Goal: Communication & Community: Answer question/provide support

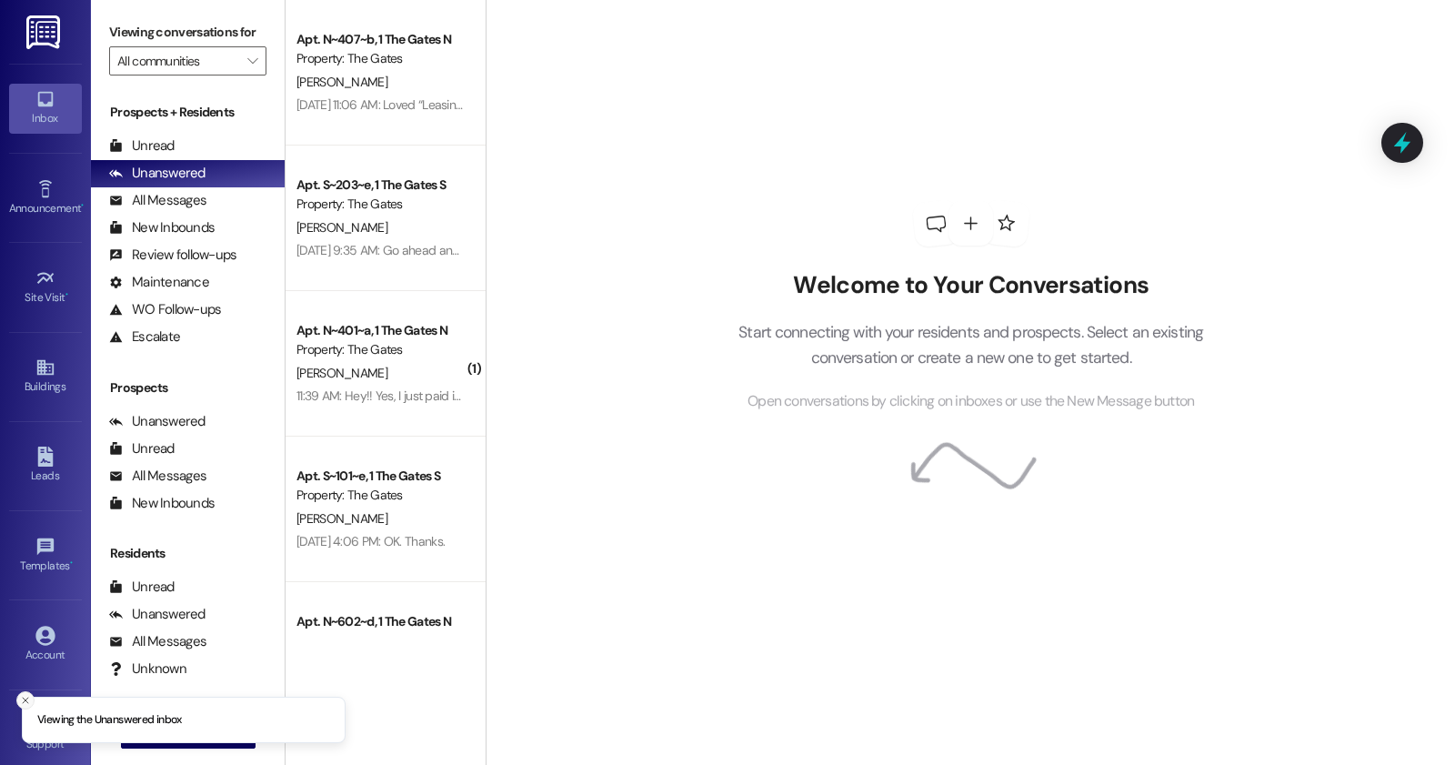
click at [20, 702] on icon "Close toast" at bounding box center [25, 700] width 11 height 11
click at [203, 747] on button " New Message" at bounding box center [188, 733] width 135 height 29
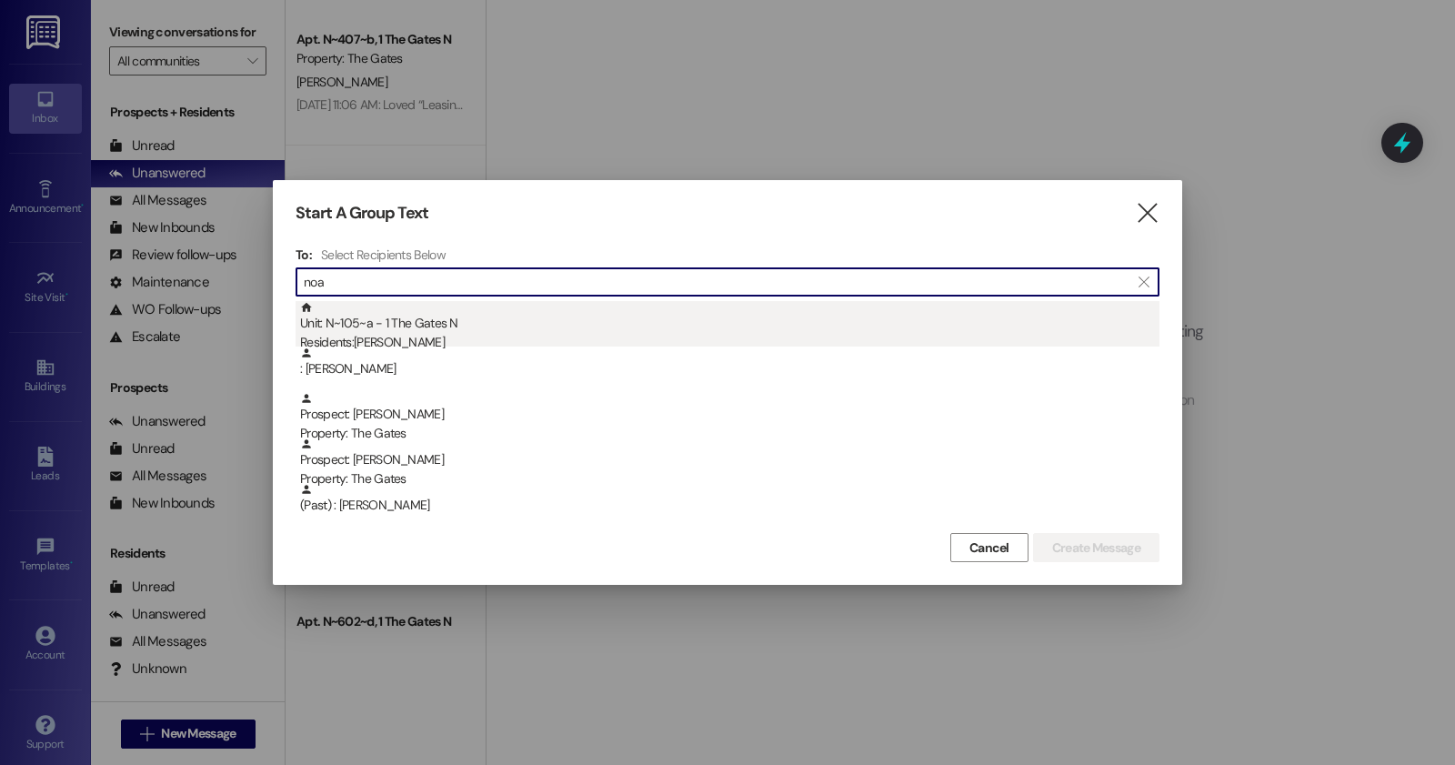
type input "noa"
click at [483, 337] on div "Residents: [PERSON_NAME]" at bounding box center [729, 342] width 859 height 19
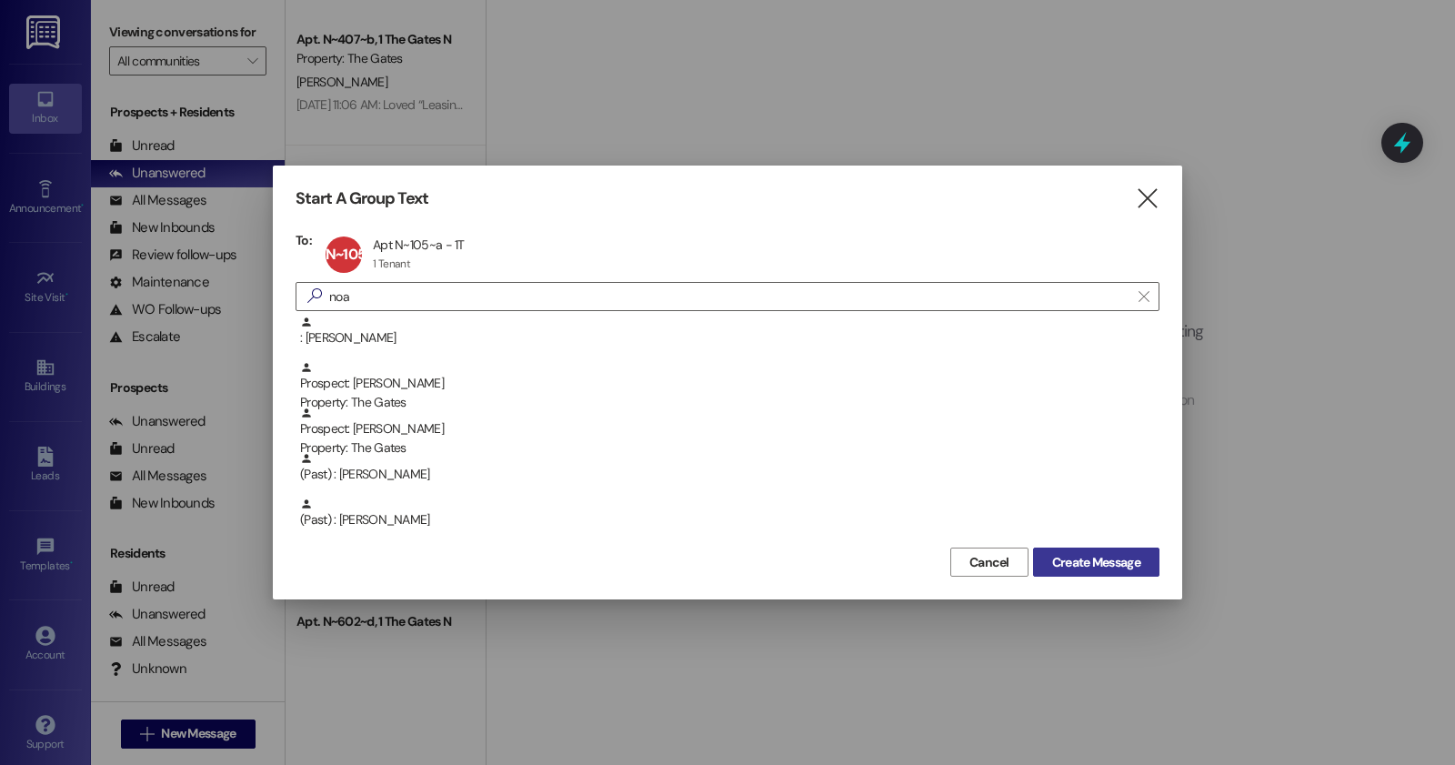
click at [1091, 561] on span "Create Message" at bounding box center [1096, 562] width 88 height 19
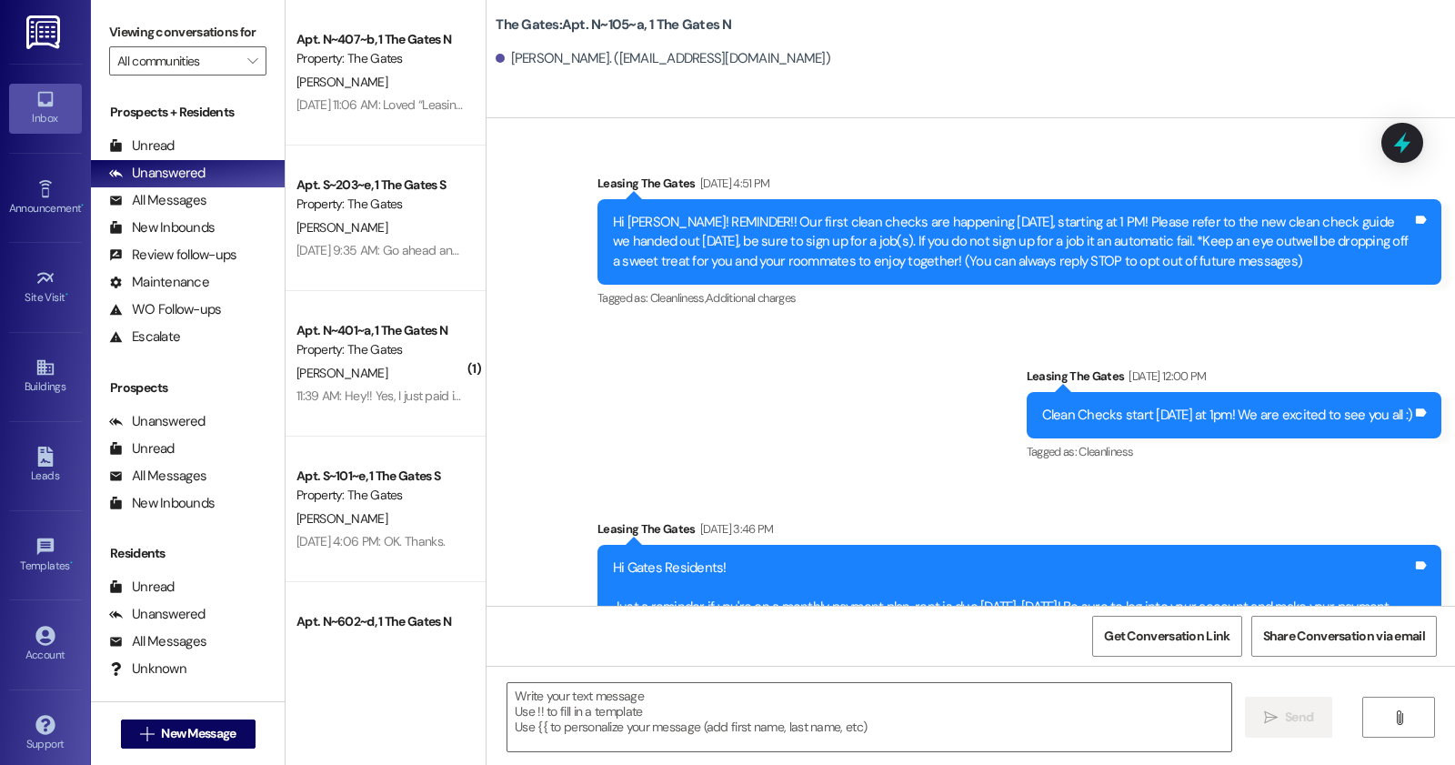
scroll to position [15534, 0]
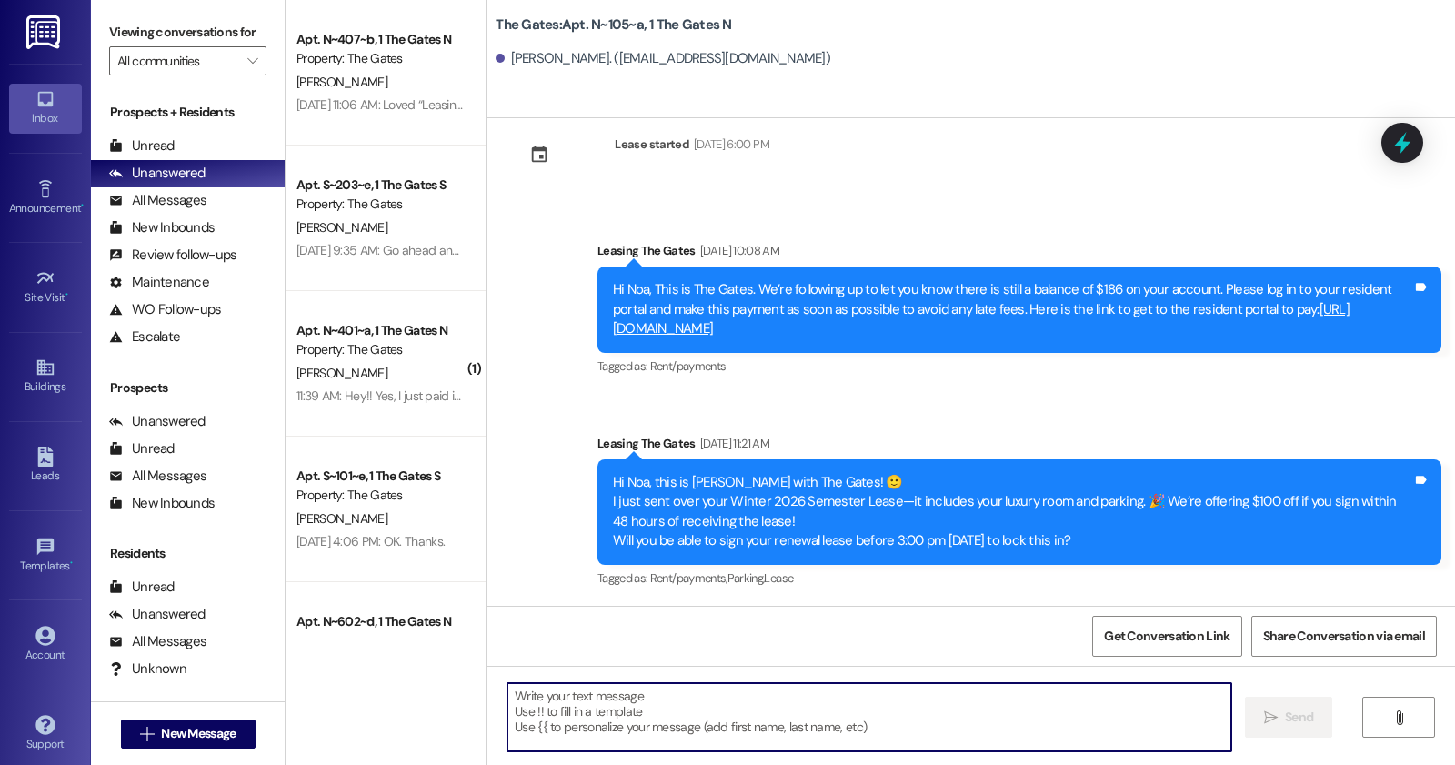
click at [730, 698] on textarea at bounding box center [869, 717] width 724 height 68
paste textarea "Hi [Resident’s Name], this is [Your Name] with [Property Name]. We’ve reached o…"
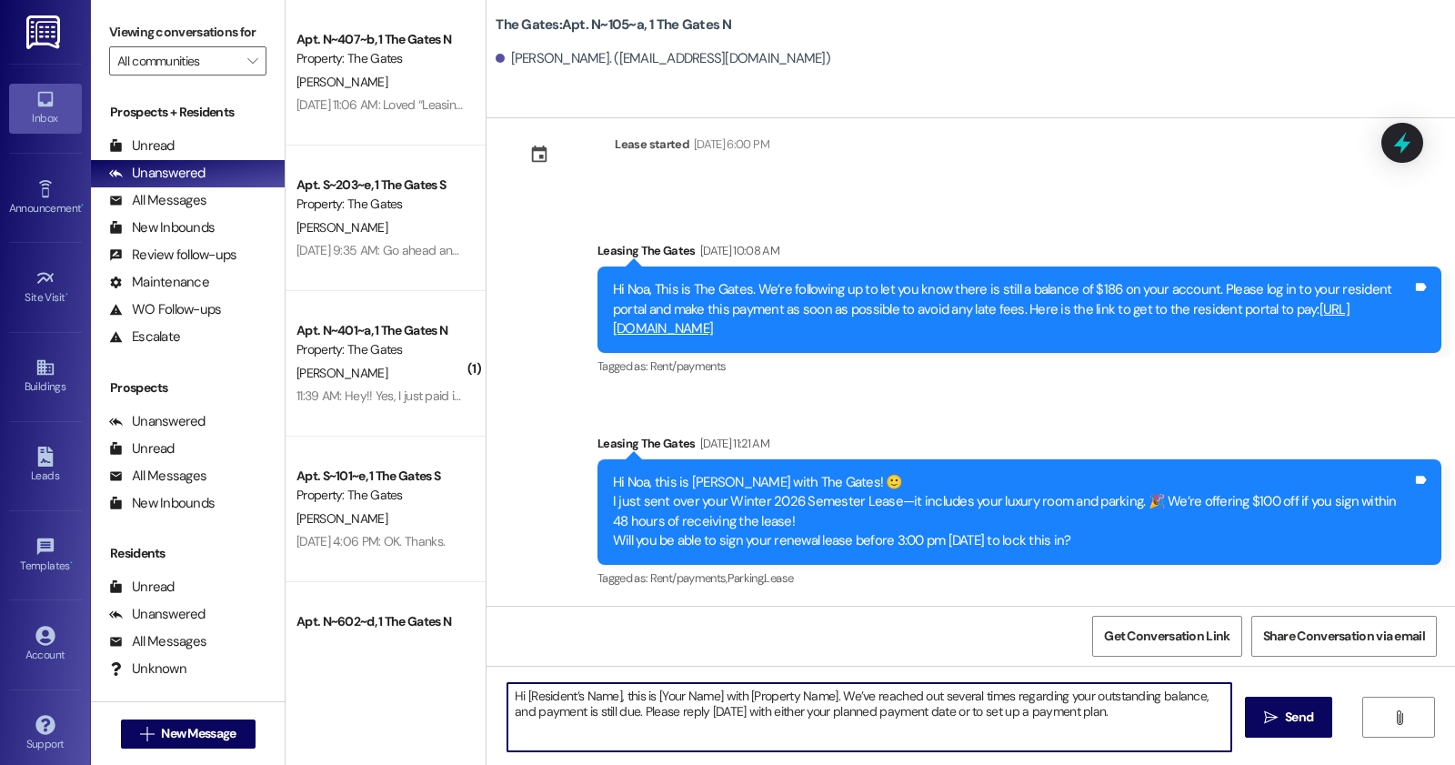
drag, startPoint x: 615, startPoint y: 698, endPoint x: 523, endPoint y: 697, distance: 91.9
click at [523, 697] on textarea "Hi [Resident’s Name], this is [Your Name] with [Property Name]. We’ve reached o…" at bounding box center [869, 717] width 724 height 68
drag, startPoint x: 647, startPoint y: 698, endPoint x: 583, endPoint y: 697, distance: 63.7
click at [583, 697] on textarea "Hi Noa, this is [Your Name] with [Property Name]. We’ve reached out several tim…" at bounding box center [869, 717] width 724 height 68
drag, startPoint x: 960, startPoint y: 696, endPoint x: 841, endPoint y: 687, distance: 119.5
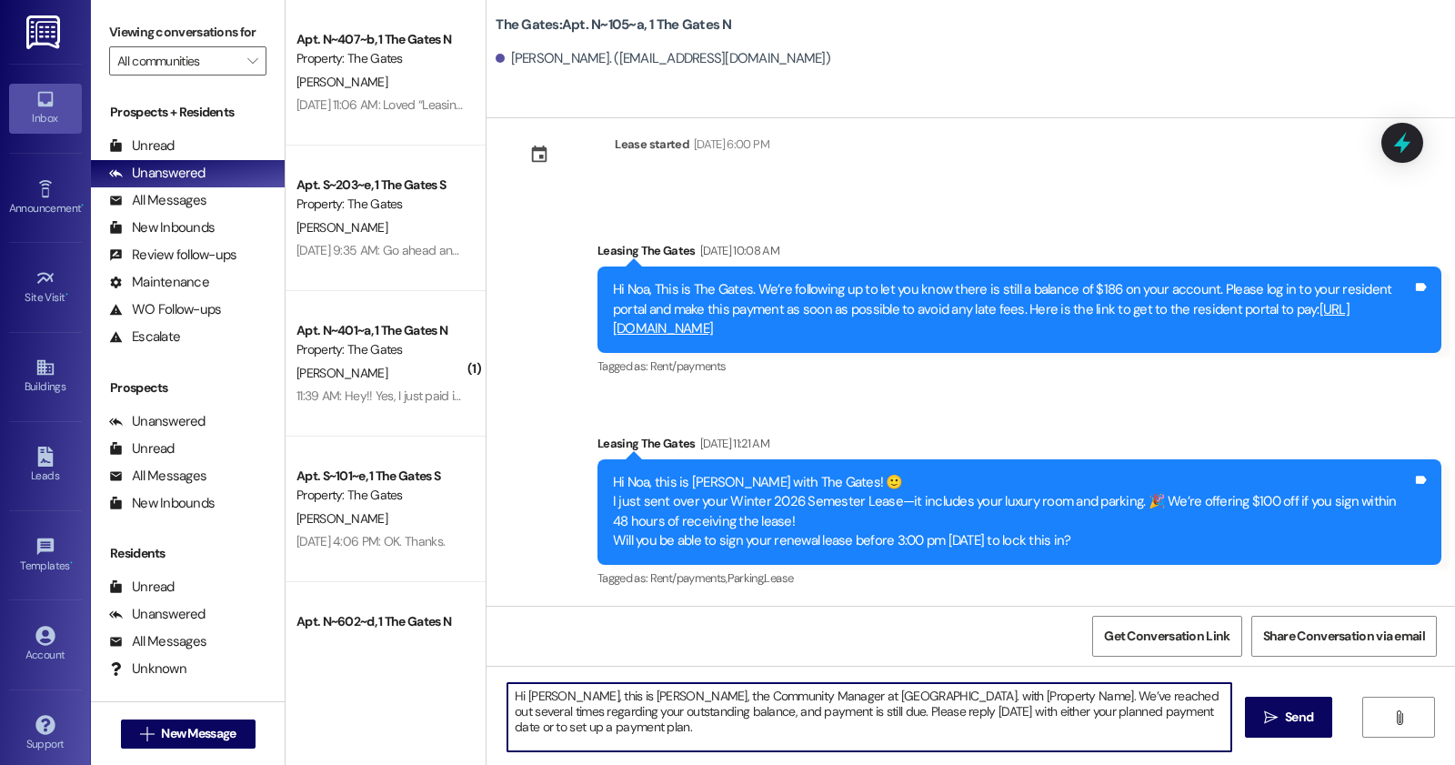
click at [841, 687] on textarea "Hi [PERSON_NAME], this is [PERSON_NAME], the Community Manager at [GEOGRAPHIC_D…" at bounding box center [869, 717] width 724 height 68
click at [959, 716] on textarea "Hi Noa, this is [PERSON_NAME], the Community Manager at The Gates.! We’ve reach…" at bounding box center [869, 717] width 724 height 68
click at [1150, 708] on textarea "Hi Noa, this is [PERSON_NAME], the Community Manager at The Gates.! We’ve reach…" at bounding box center [869, 717] width 724 height 68
click at [1150, 710] on textarea "Hi Noa, this is [PERSON_NAME], the Community Manager at The Gates.! We’ve reach…" at bounding box center [869, 717] width 724 height 68
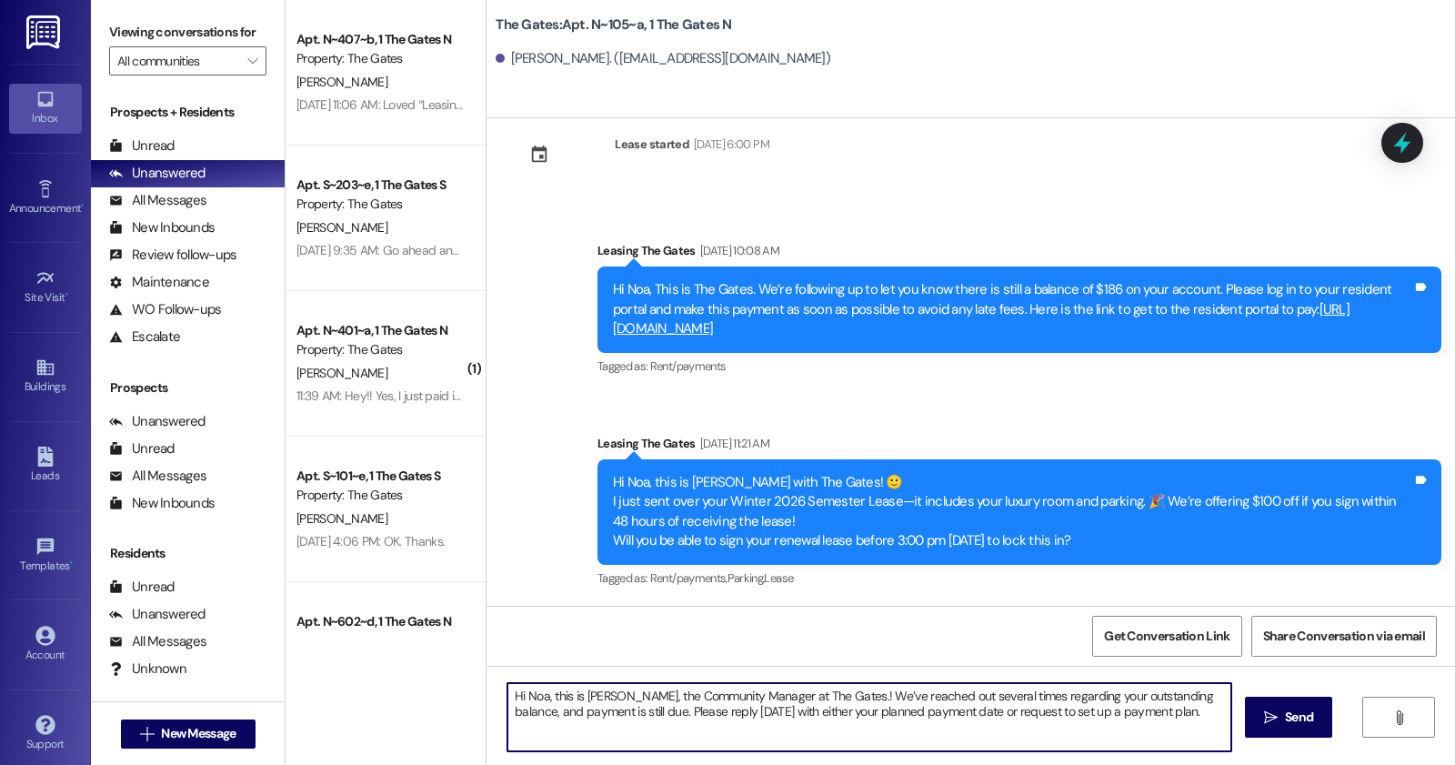
click at [1150, 710] on textarea "Hi Noa, this is [PERSON_NAME], the Community Manager at The Gates.! We’ve reach…" at bounding box center [869, 717] width 724 height 68
type textarea "Hi Noa, this is [PERSON_NAME], the Community Manager at The Gates.! We’ve reach…"
click at [1051, 725] on textarea "Hi Noa, this is [PERSON_NAME], the Community Manager at The Gates.! We’ve reach…" at bounding box center [869, 717] width 724 height 68
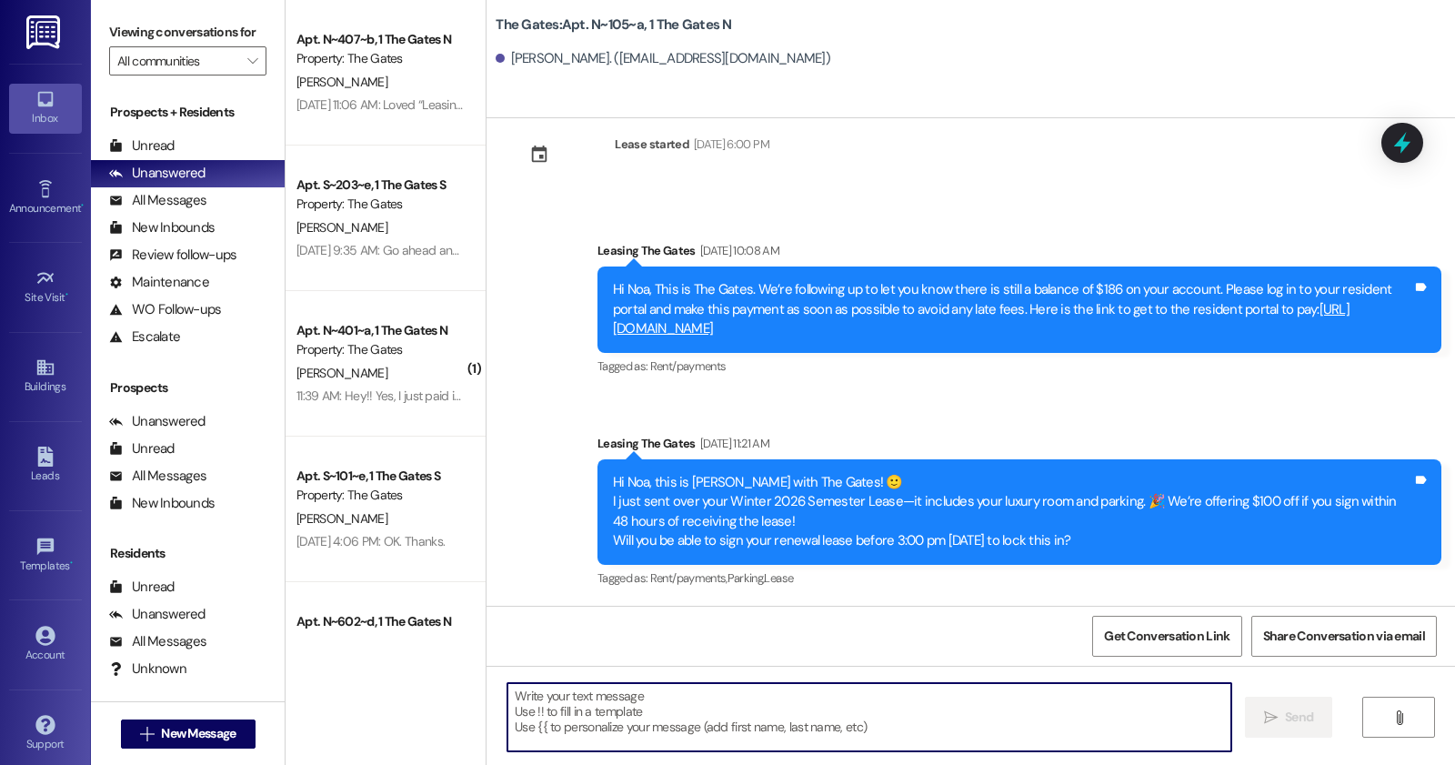
paste textarea "Hi [PERSON_NAME], this is [PERSON_NAME], the Community Manager at [GEOGRAPHIC_D…"
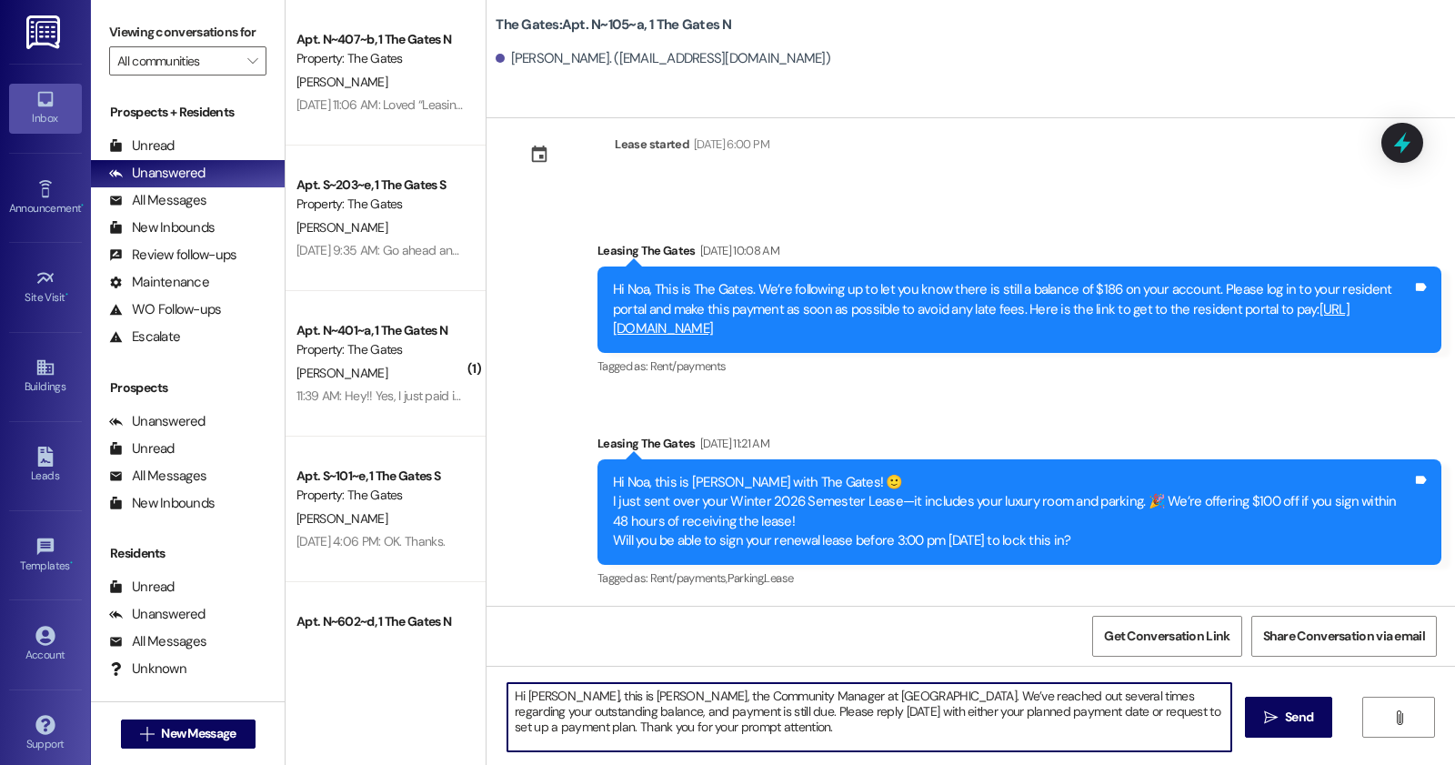
type textarea "Hi [PERSON_NAME], this is [PERSON_NAME], the Community Manager at [GEOGRAPHIC_D…"
click at [625, 705] on textarea "Hi [PERSON_NAME], this is [PERSON_NAME], the Community Manager at [GEOGRAPHIC_D…" at bounding box center [869, 717] width 724 height 68
click at [1276, 738] on div "Hi [PERSON_NAME], this is [PERSON_NAME], the Community Manager at [GEOGRAPHIC_D…" at bounding box center [971, 734] width 969 height 136
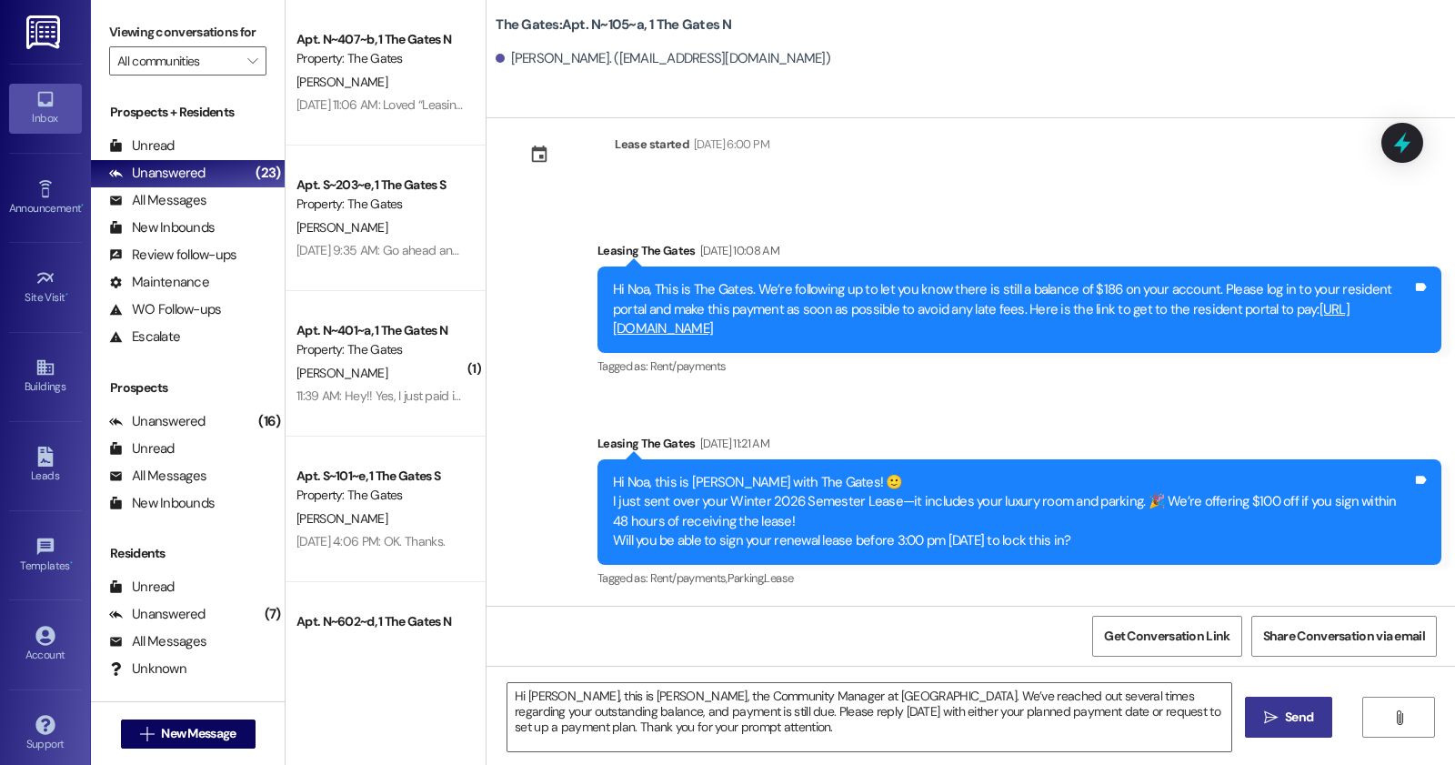
click at [1274, 723] on icon "" at bounding box center [1271, 717] width 14 height 15
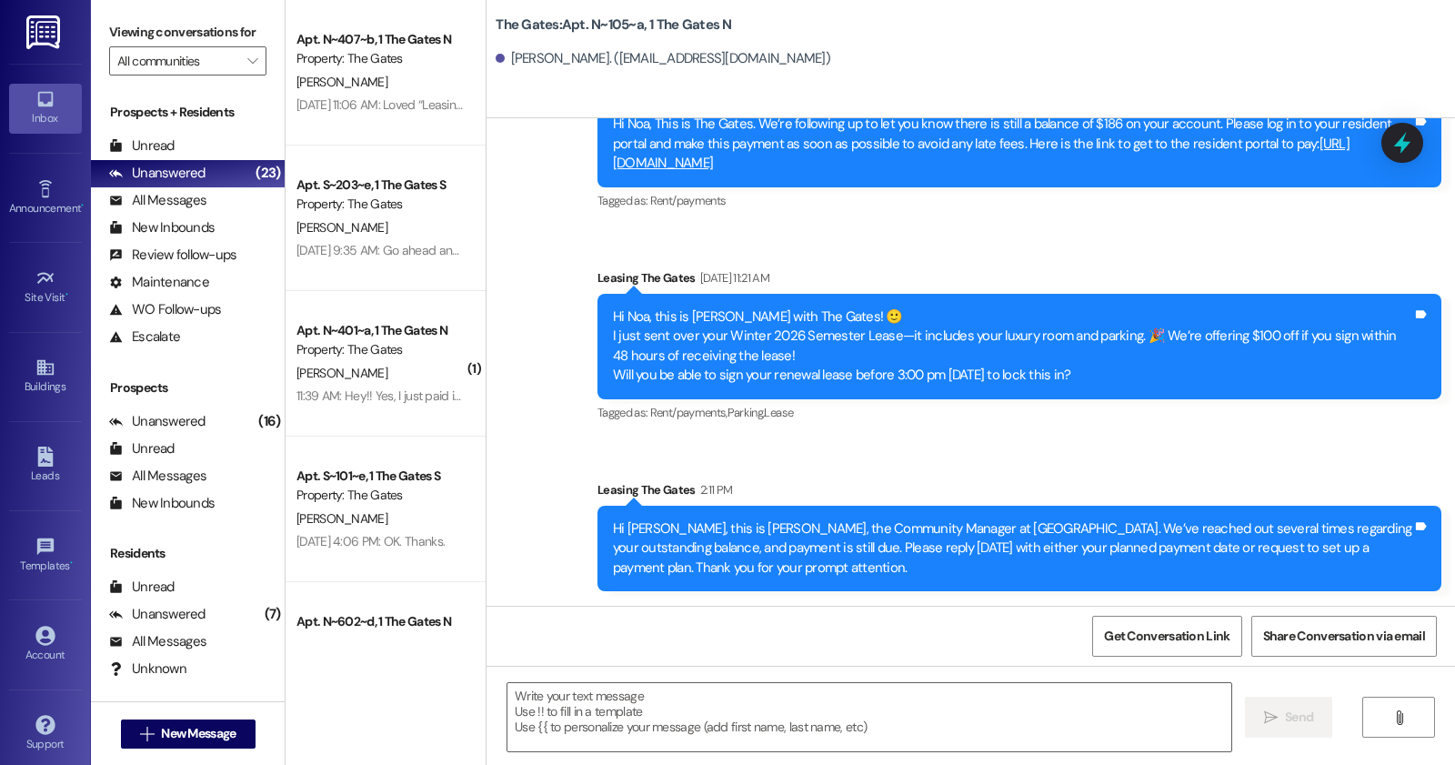
scroll to position [15699, 0]
click at [211, 723] on button " New Message" at bounding box center [188, 733] width 135 height 29
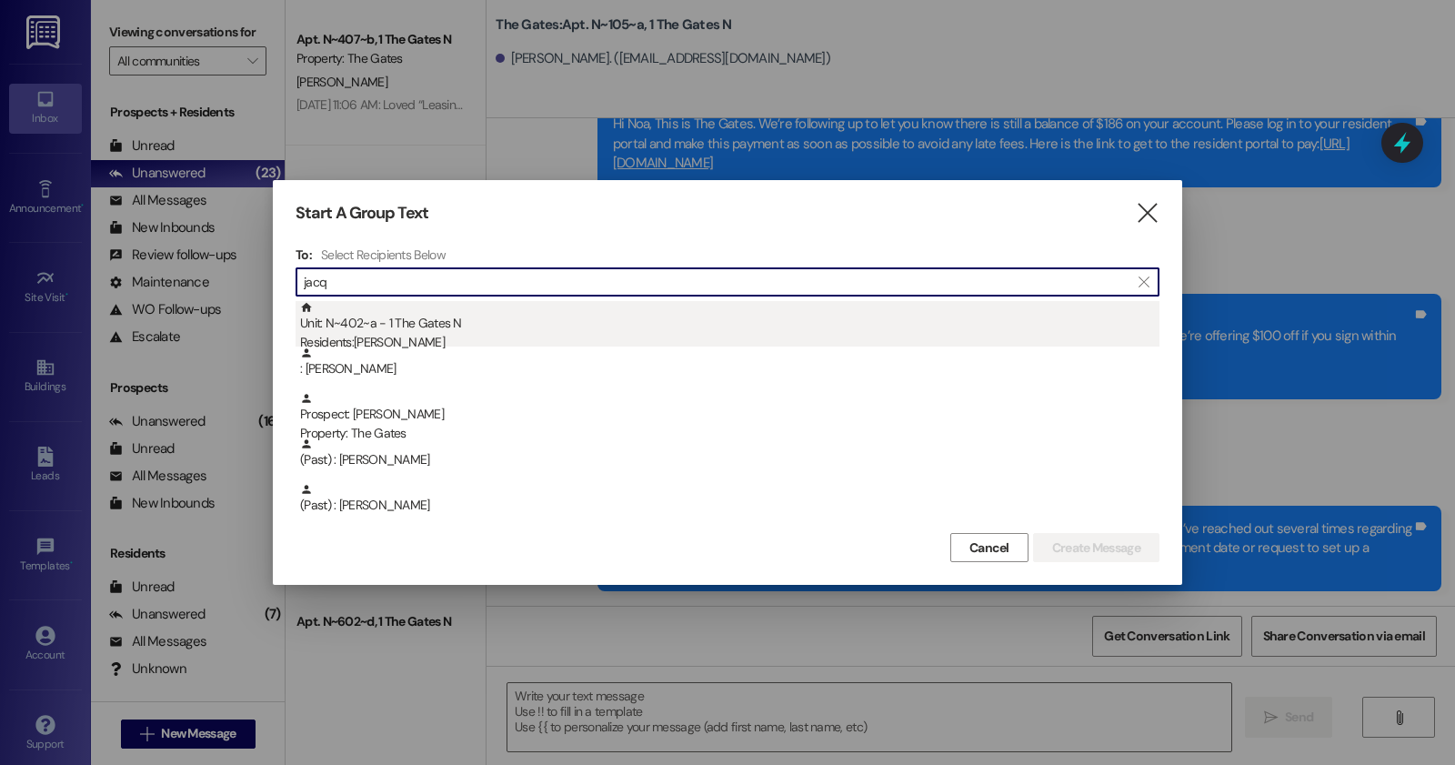
type input "jacq"
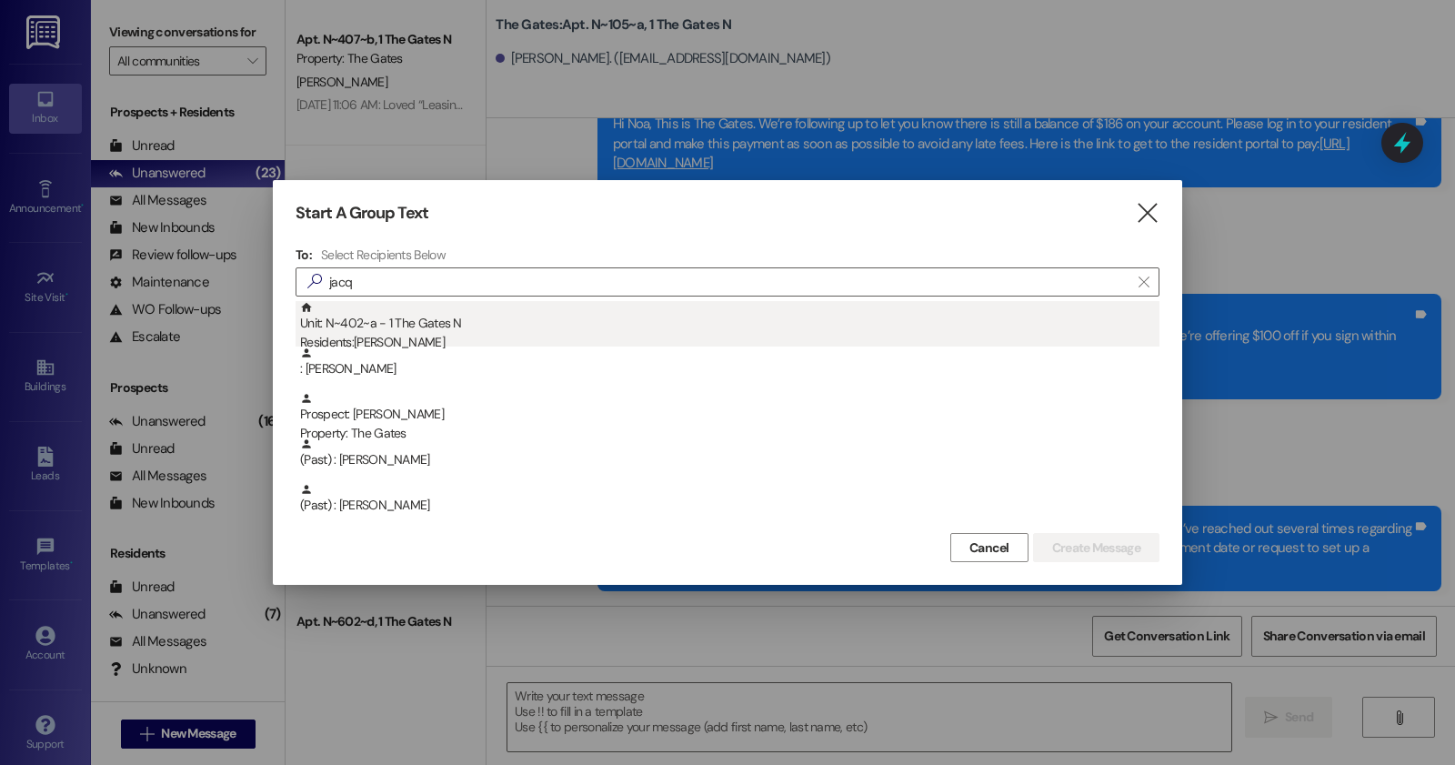
click at [356, 323] on div "Unit: N~402~a - 1 The Gates N Residents: [PERSON_NAME]" at bounding box center [729, 327] width 859 height 52
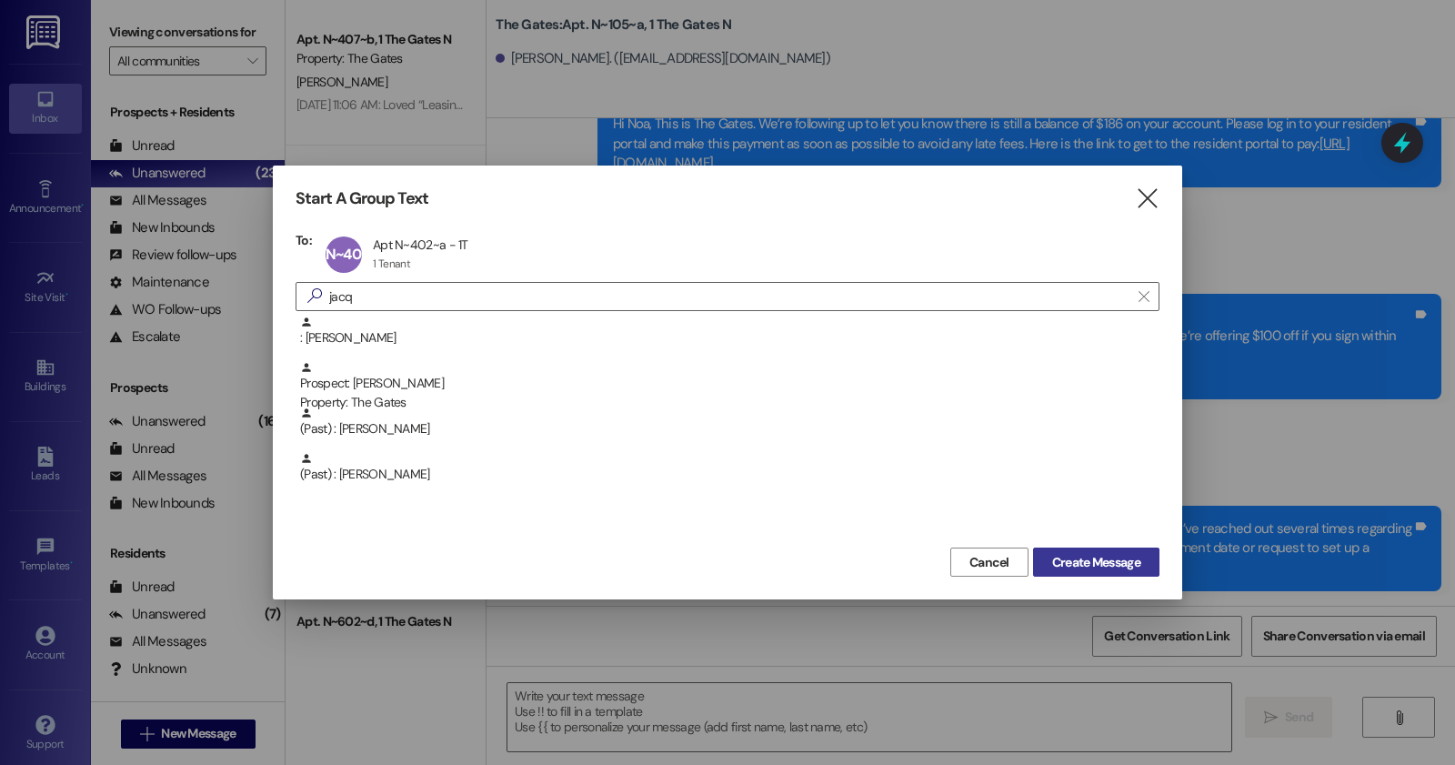
click at [1088, 548] on button "Create Message" at bounding box center [1096, 561] width 126 height 29
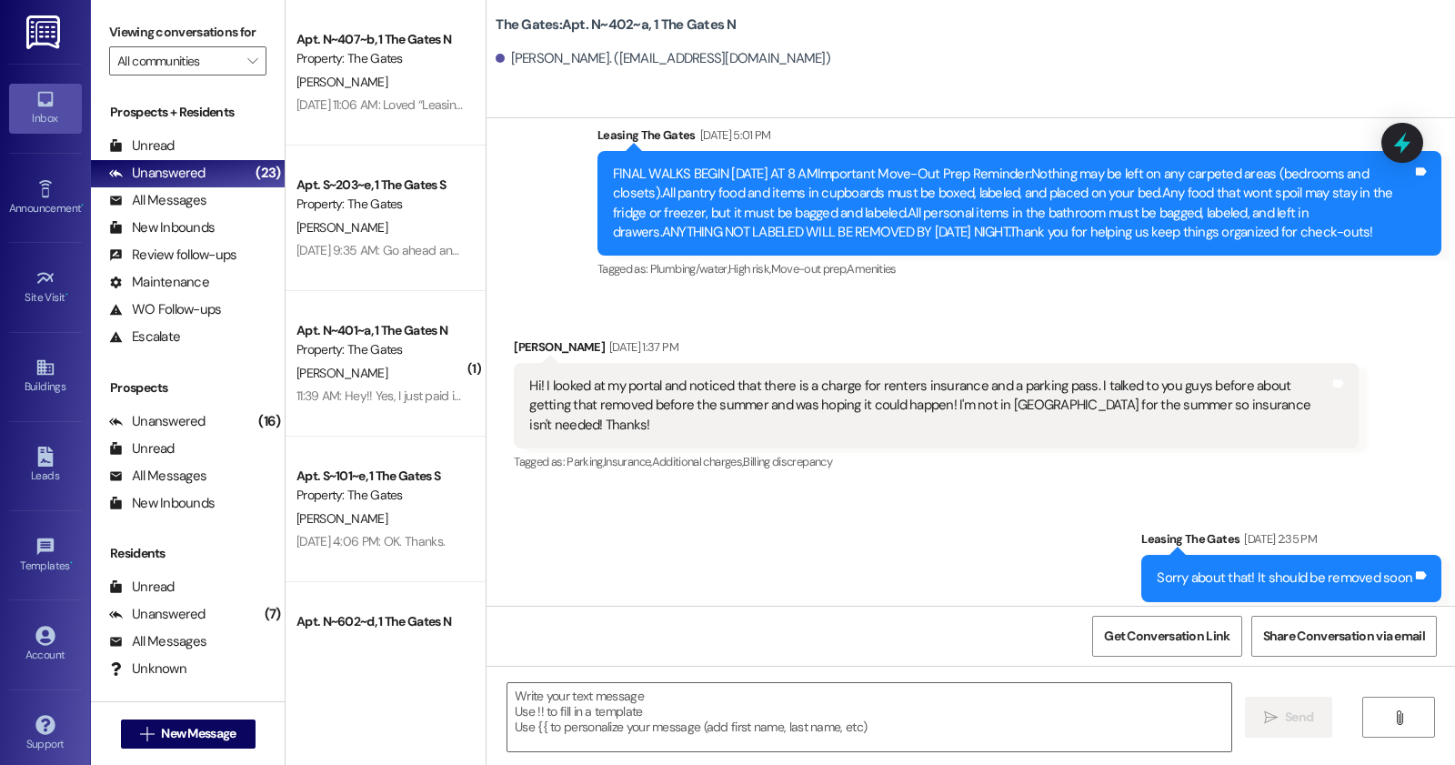
scroll to position [28204, 0]
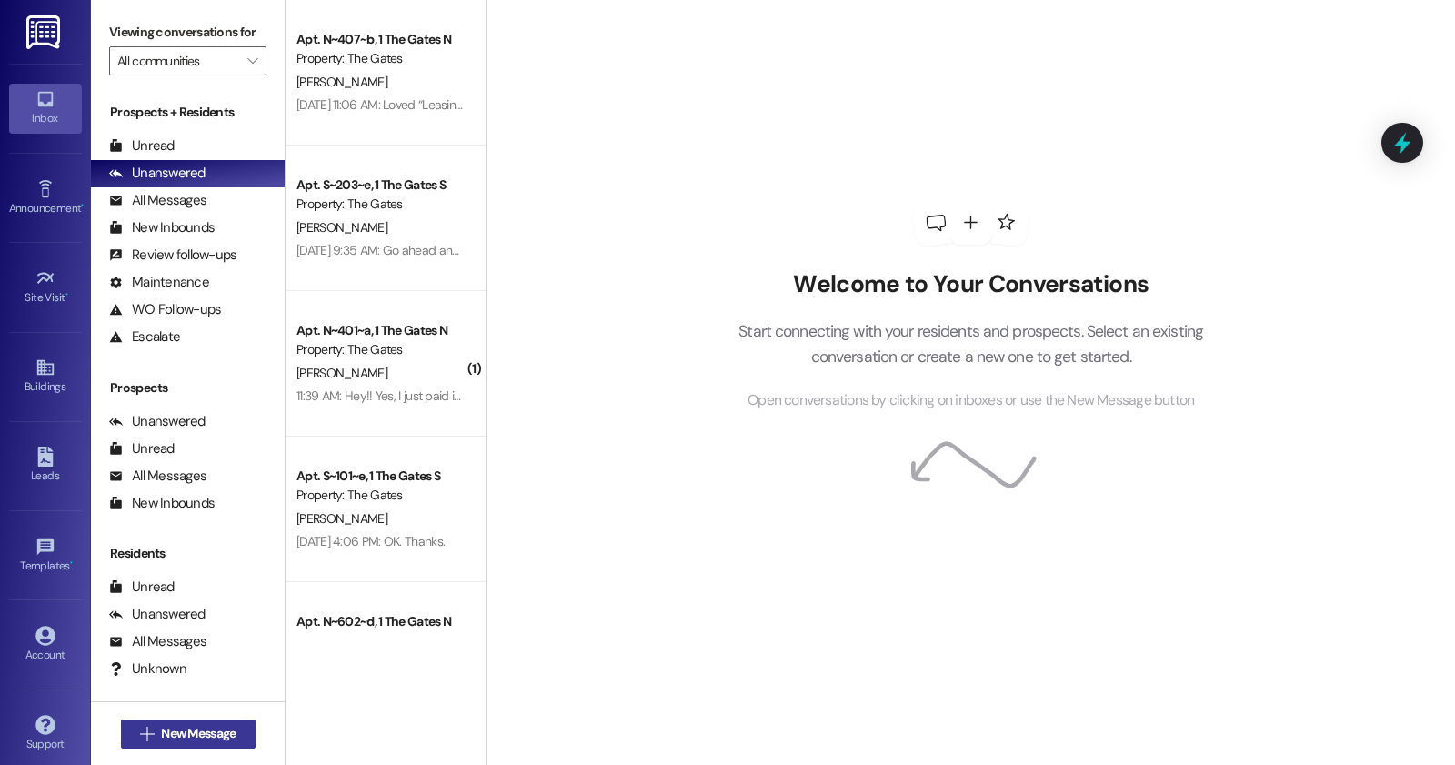
click at [161, 738] on span "New Message" at bounding box center [198, 733] width 75 height 19
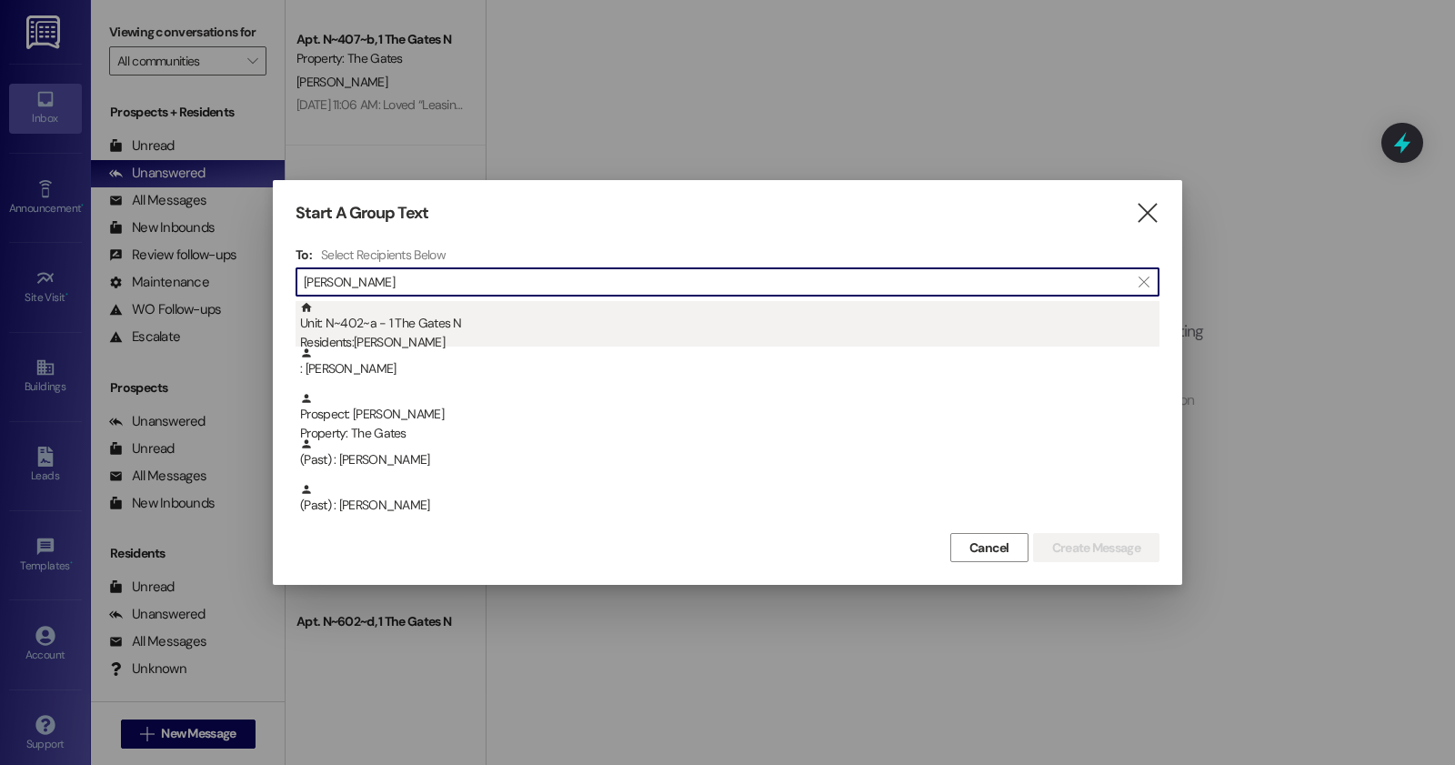
type input "[PERSON_NAME]"
click at [537, 309] on div "Unit: N~402~a - 1 The Gates N Residents: [PERSON_NAME]" at bounding box center [729, 327] width 859 height 52
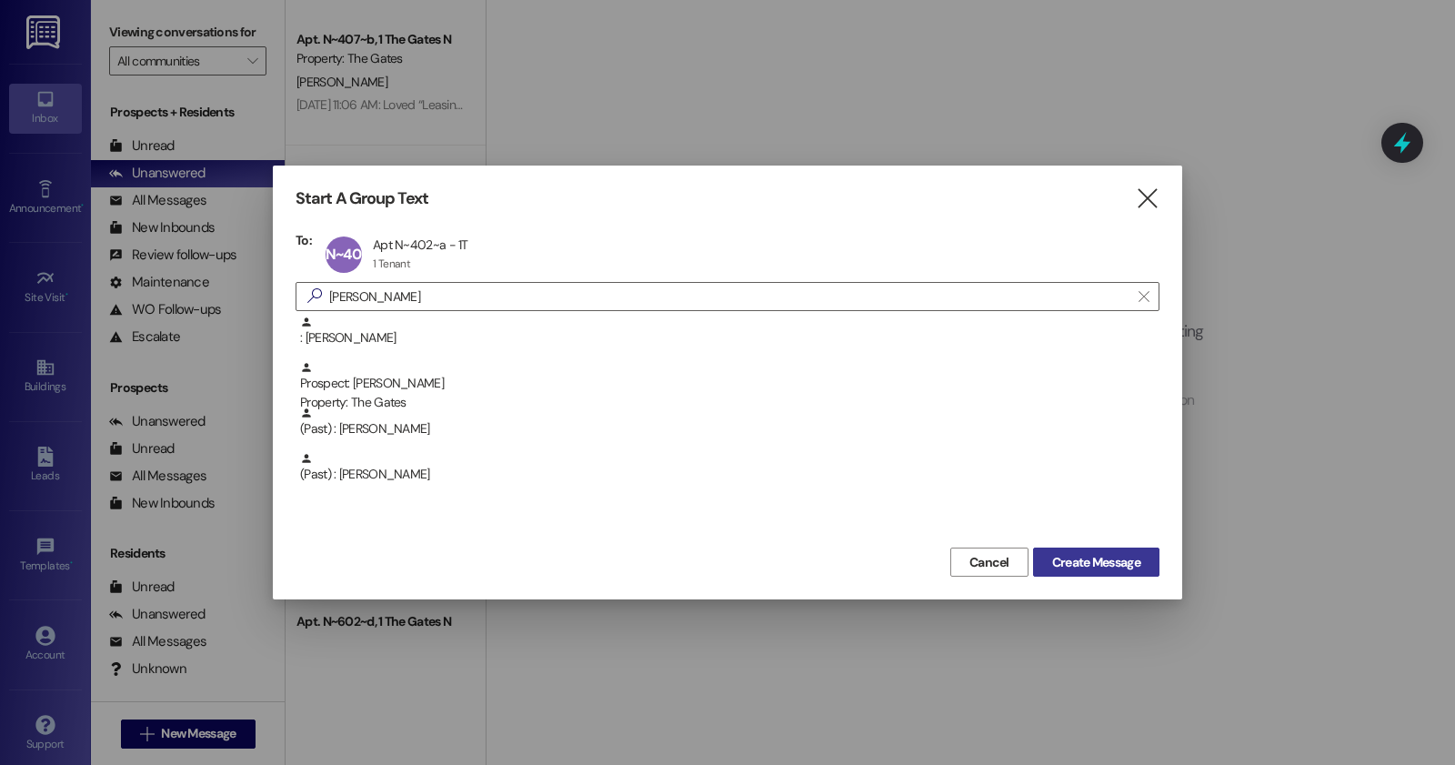
click at [1046, 547] on button "Create Message" at bounding box center [1096, 561] width 126 height 29
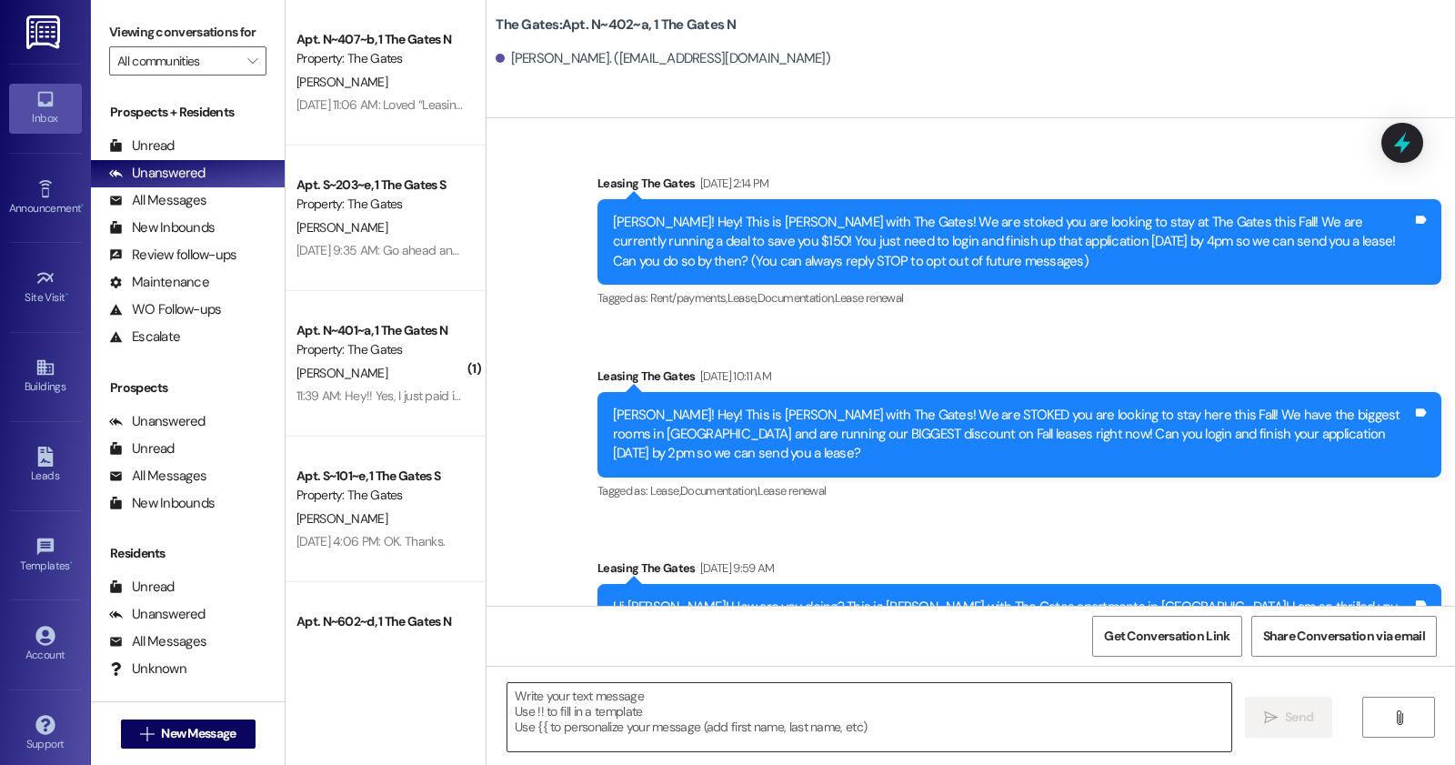
click at [588, 723] on textarea at bounding box center [869, 717] width 724 height 68
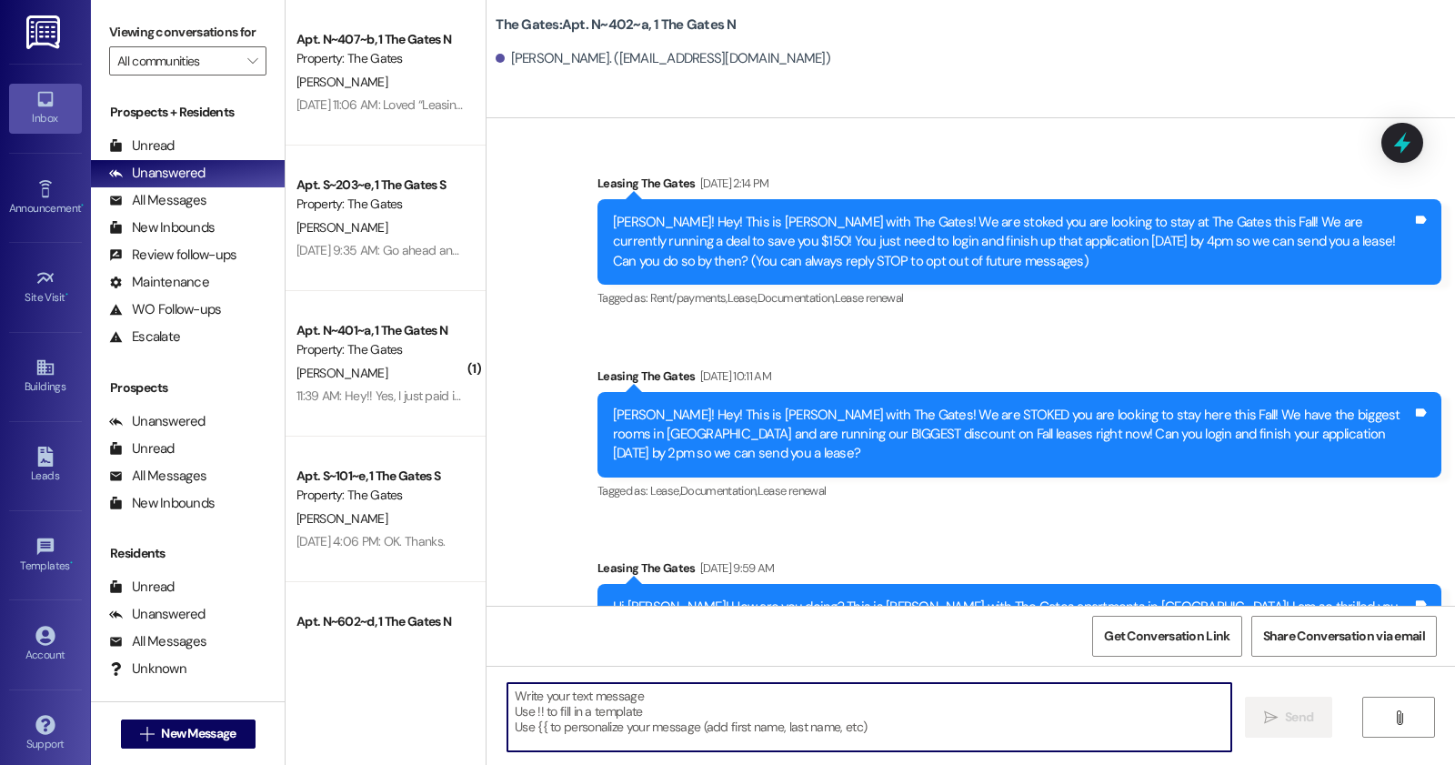
scroll to position [28545, 0]
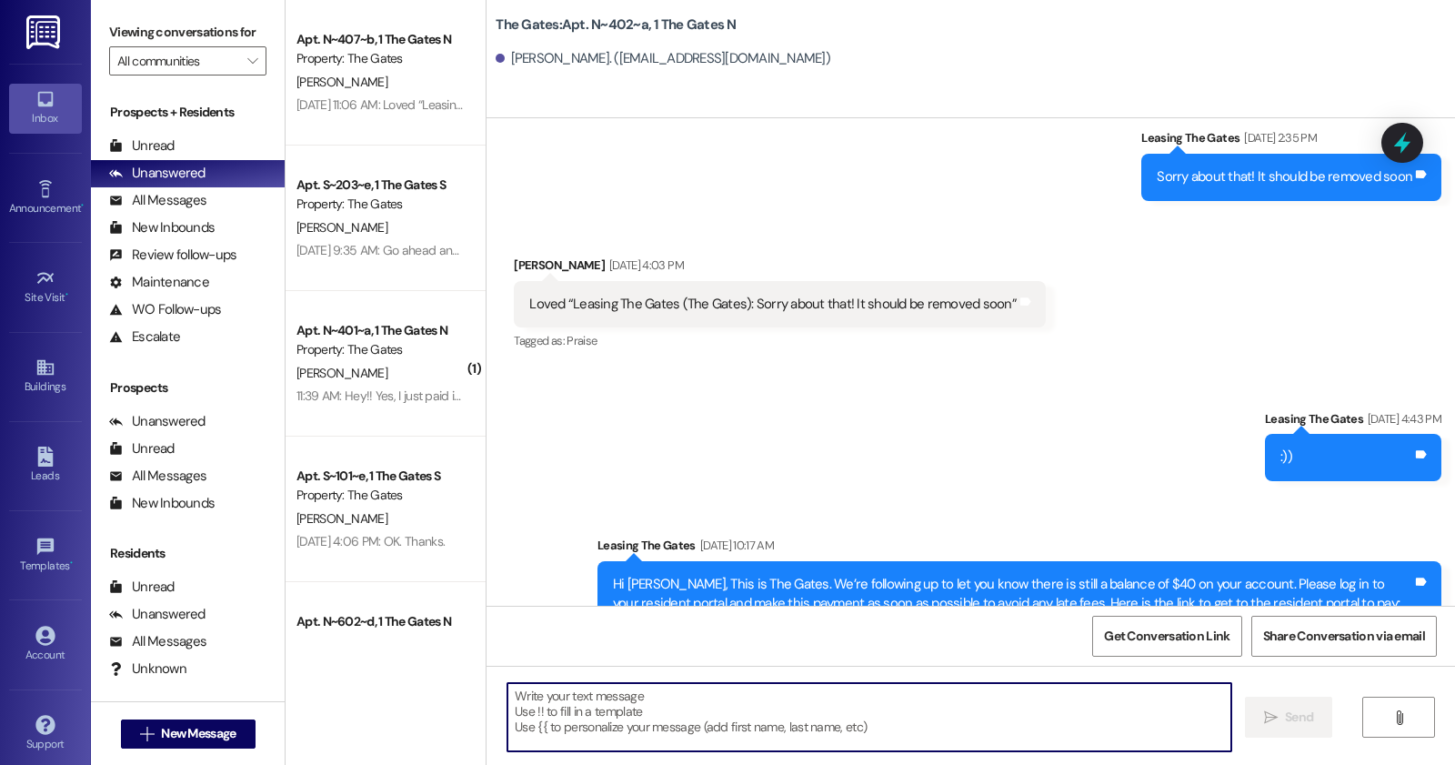
paste textarea "Hi [Resident’s Name], this is Anastasia, the Community Manager at The Gates. Yo…"
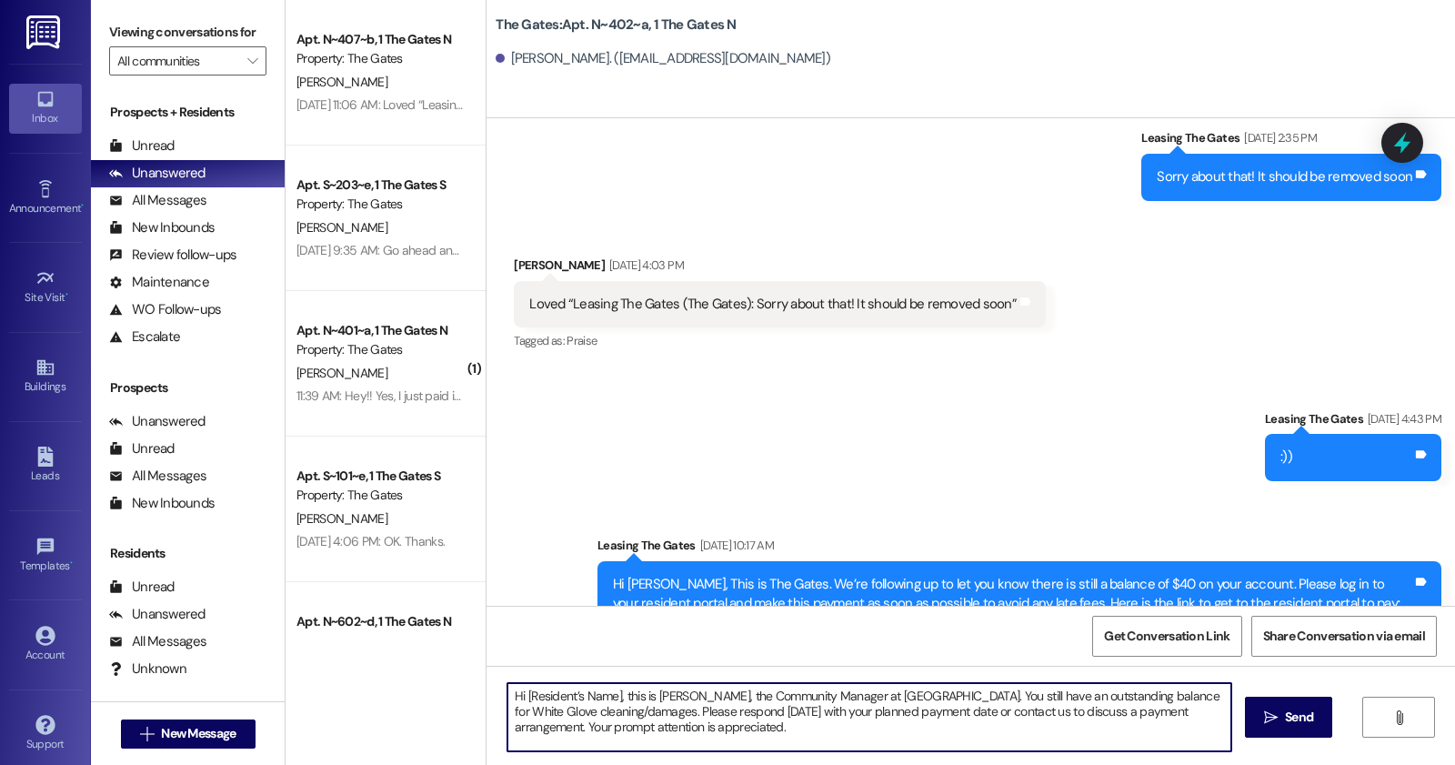
drag, startPoint x: 941, startPoint y: 693, endPoint x: 956, endPoint y: 700, distance: 16.3
click at [956, 700] on textarea "Hi [Resident’s Name], this is Anastasia, the Community Manager at The Gates. Yo…" at bounding box center [869, 717] width 724 height 68
click at [716, 734] on textarea "Hi [Resident’s Name], this is Anastasia, the Community Manager at The Gates. Yo…" at bounding box center [869, 717] width 724 height 68
click at [984, 720] on textarea "Hi [Resident’s Name], this is Anastasia, the Community Manager at The Gates. Yo…" at bounding box center [869, 717] width 724 height 68
drag, startPoint x: 616, startPoint y: 696, endPoint x: 520, endPoint y: 694, distance: 95.5
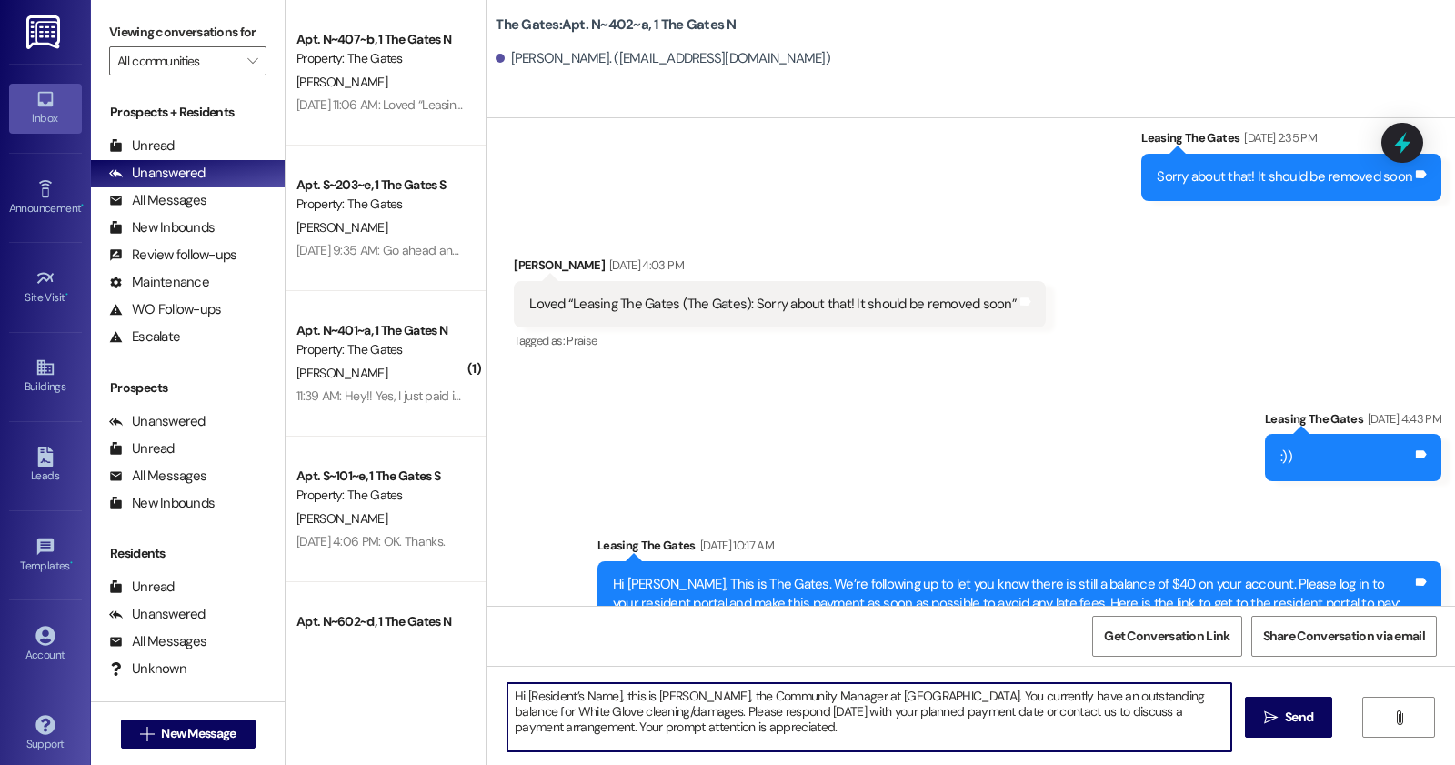
click at [520, 694] on textarea "Hi [Resident’s Name], this is Anastasia, the Community Manager at The Gates. Yo…" at bounding box center [869, 717] width 724 height 68
type textarea "Hi Jacqlyn, this is Anastasia, the Community Manager at The Gates. You currentl…"
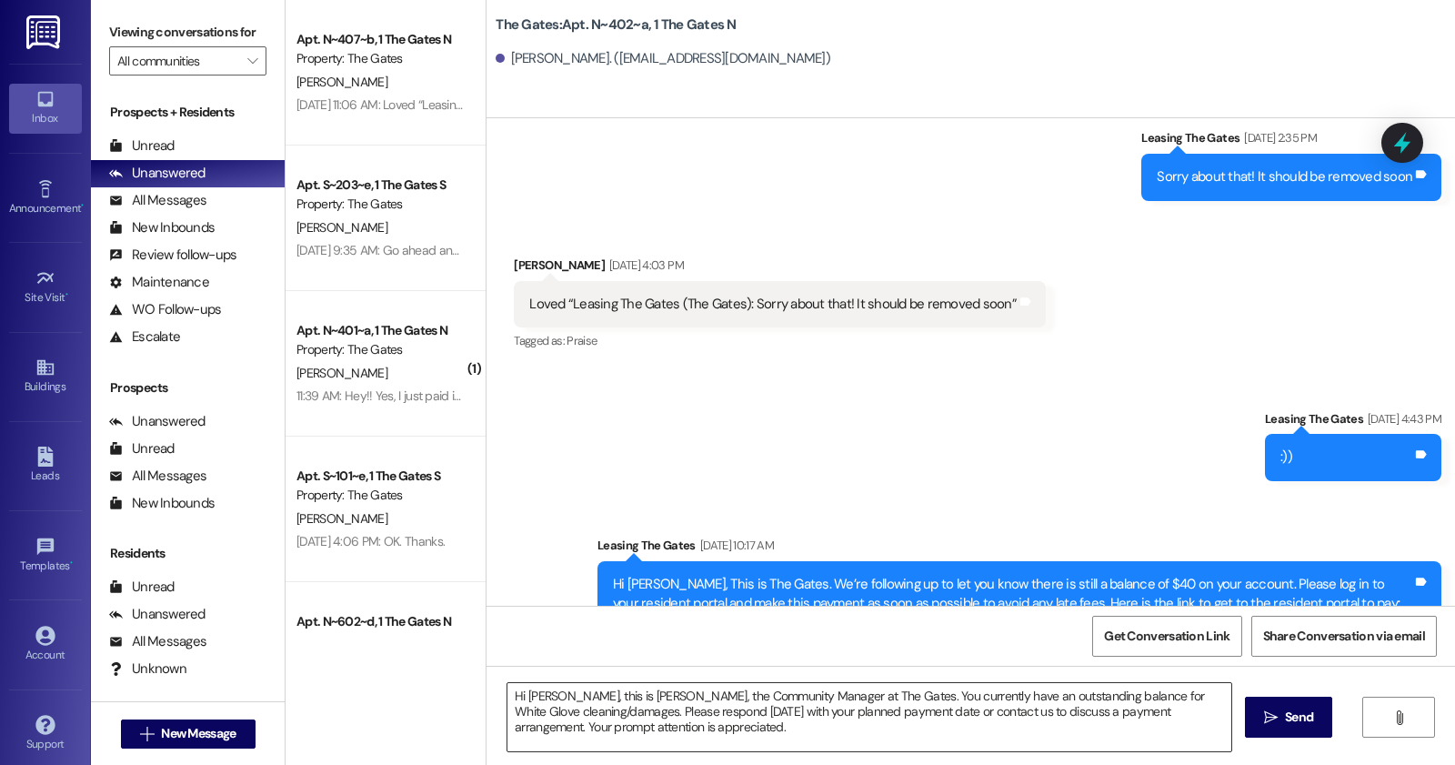
click at [723, 734] on textarea "Hi Jacqlyn, this is Anastasia, the Community Manager at The Gates. You currentl…" at bounding box center [869, 717] width 724 height 68
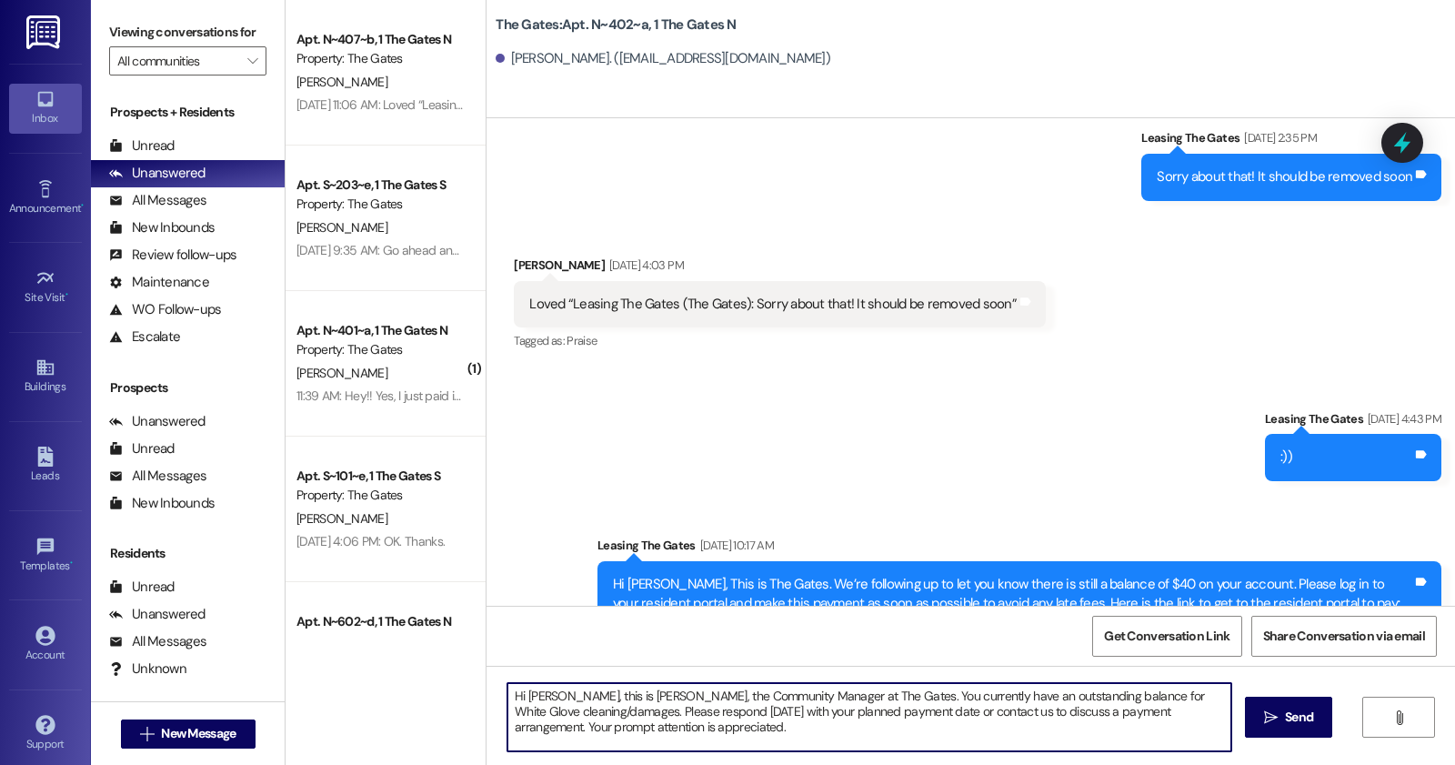
click at [723, 734] on textarea "Hi Jacqlyn, this is Anastasia, the Community Manager at The Gates. You currentl…" at bounding box center [869, 717] width 724 height 68
click at [1260, 716] on span " Send" at bounding box center [1288, 717] width 57 height 19
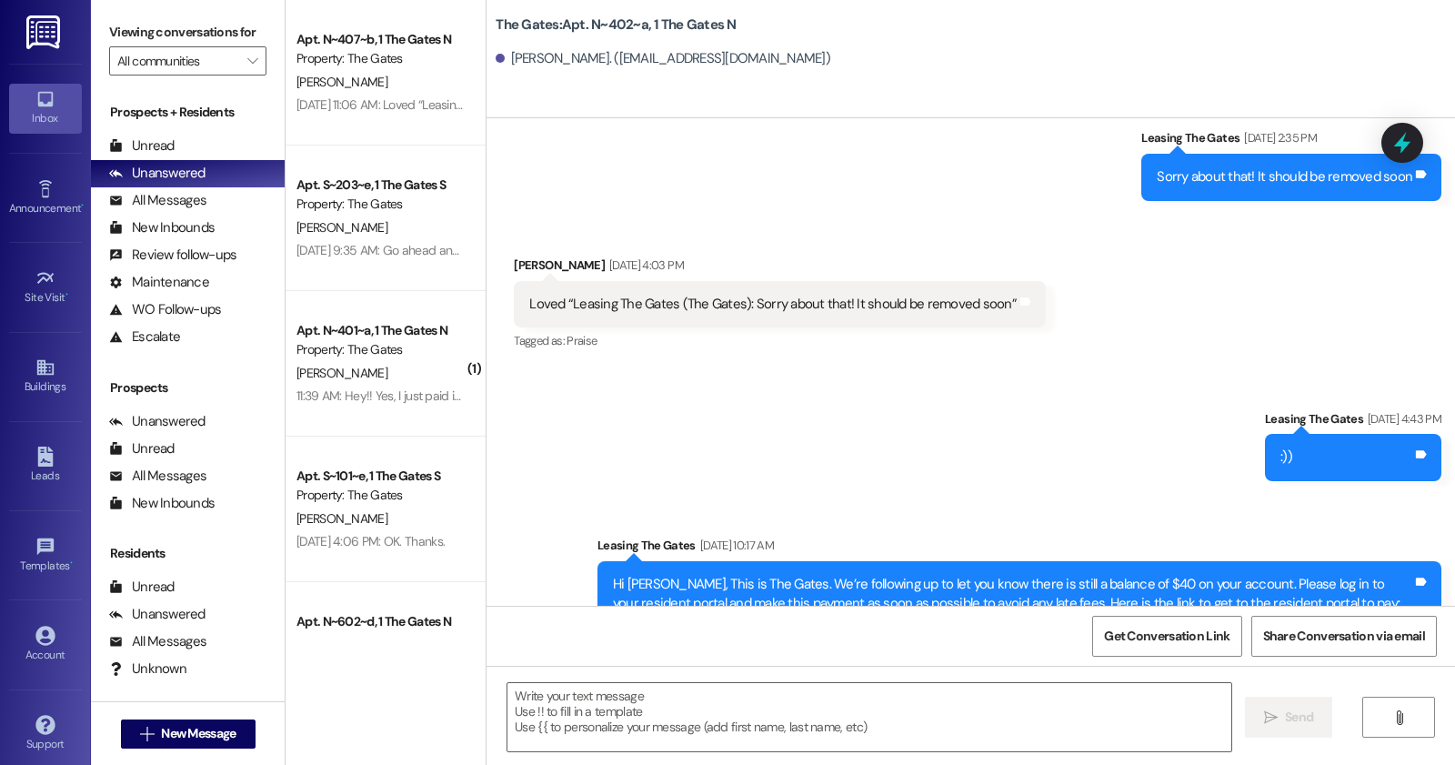
scroll to position [28711, 0]
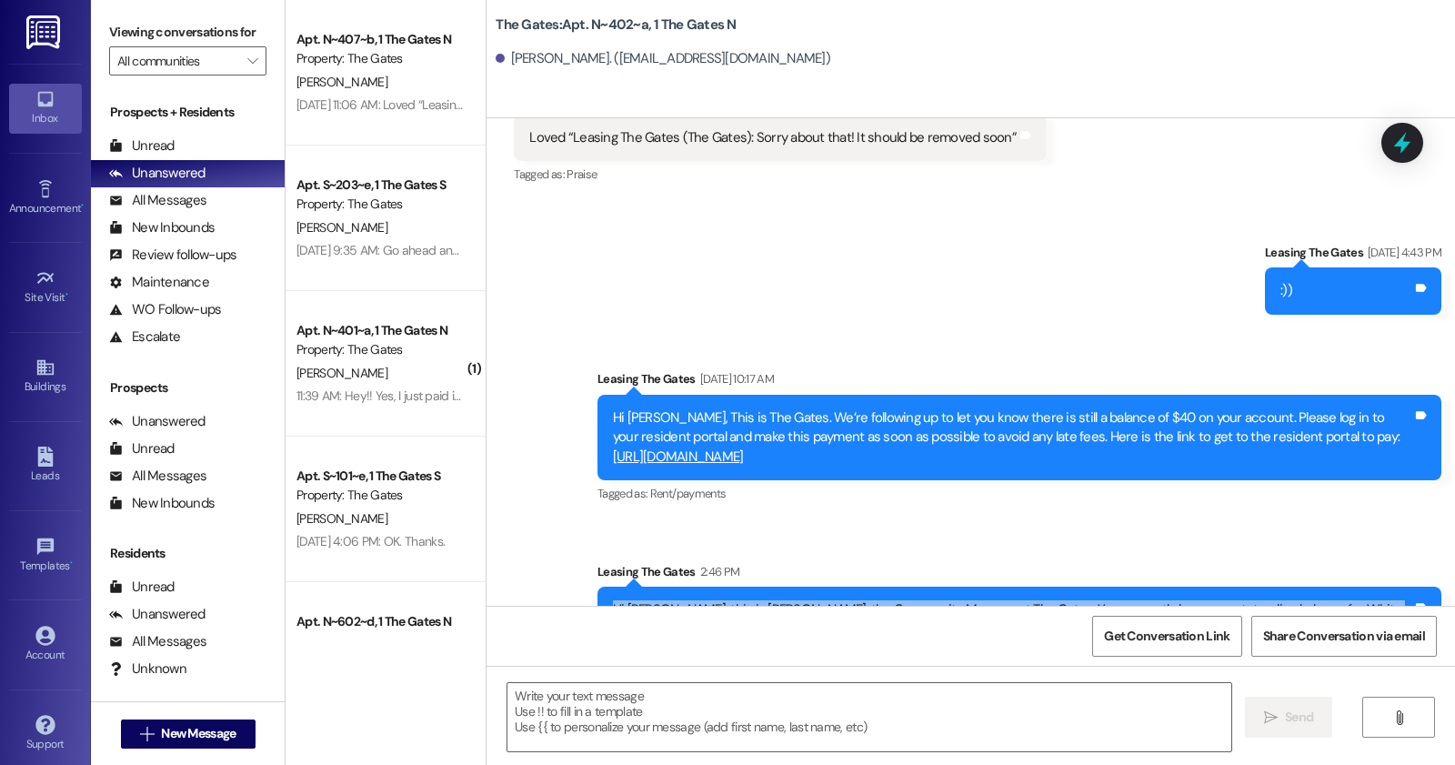
drag, startPoint x: 605, startPoint y: 523, endPoint x: 807, endPoint y: 568, distance: 206.9
click at [807, 600] on div "Hi Jacqlyn, this is Anastasia, the Community Manager at The Gates. You currentl…" at bounding box center [1012, 629] width 803 height 58
copy div "Hi Jacqlyn, this is Anastasia, the Community Manager at The Gates. You currentl…"
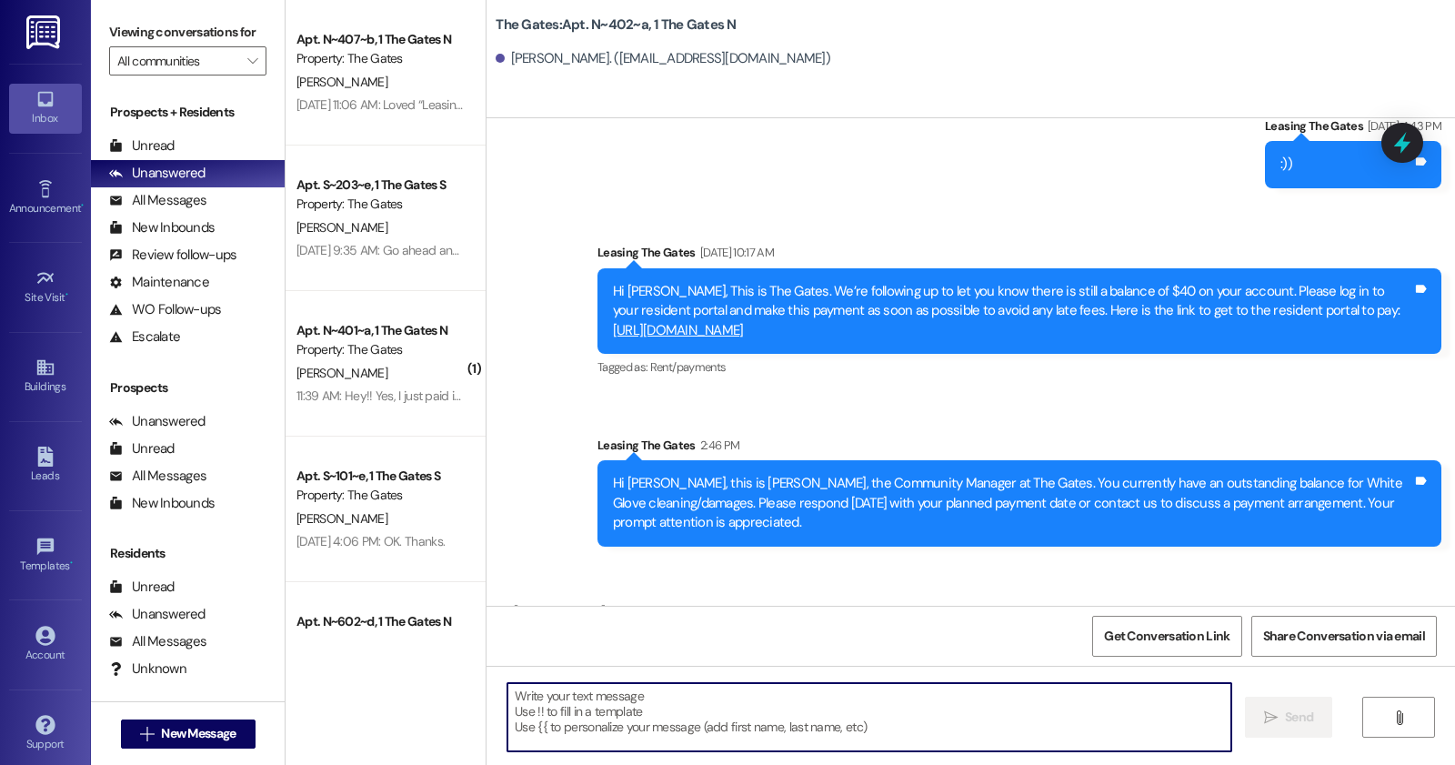
click at [637, 742] on textarea at bounding box center [869, 717] width 724 height 68
type textarea "Thank you so much Jaqlyn"
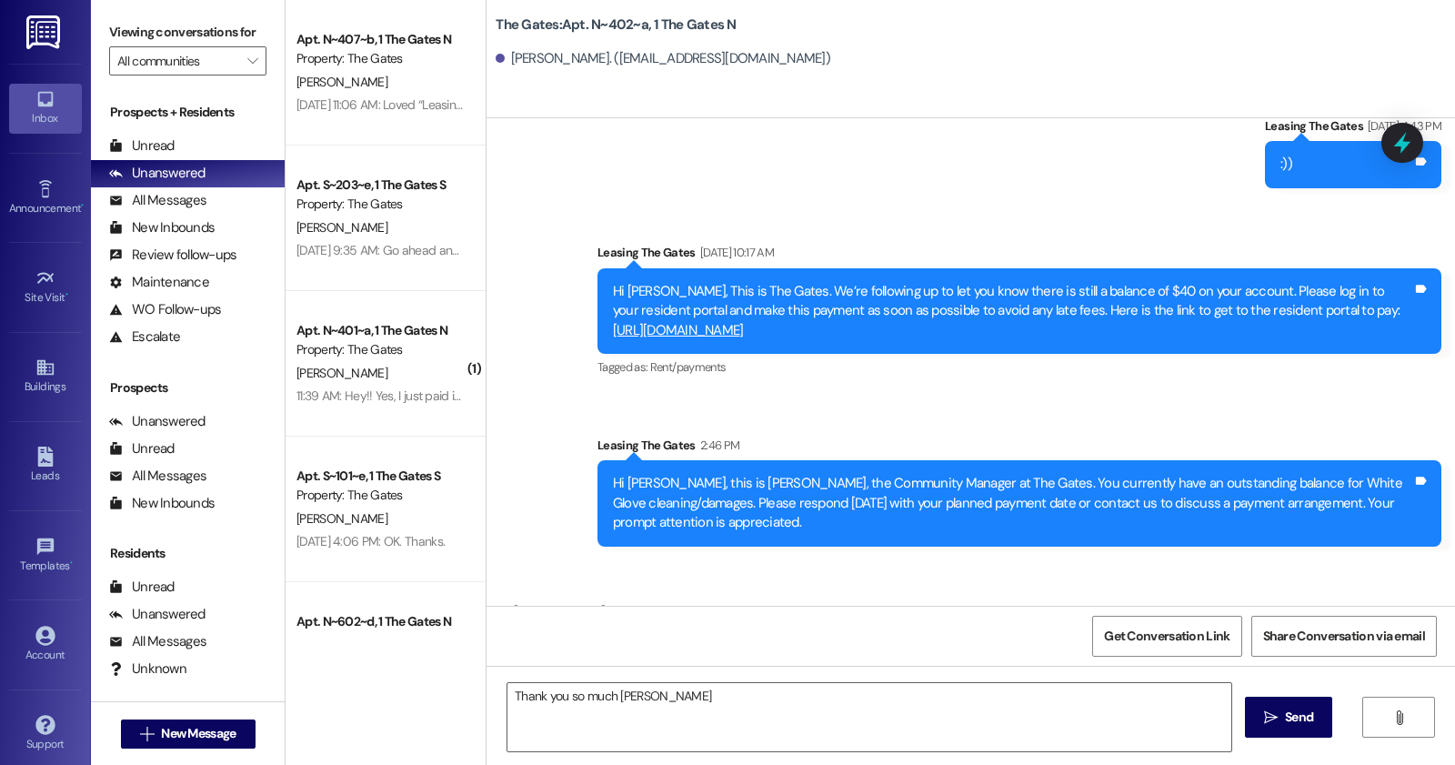
drag, startPoint x: 519, startPoint y: 565, endPoint x: 783, endPoint y: 570, distance: 263.8
click at [783, 627] on div "Sorry about that! I forgot and I just paid it! Tags and notes" at bounding box center [655, 650] width 283 height 46
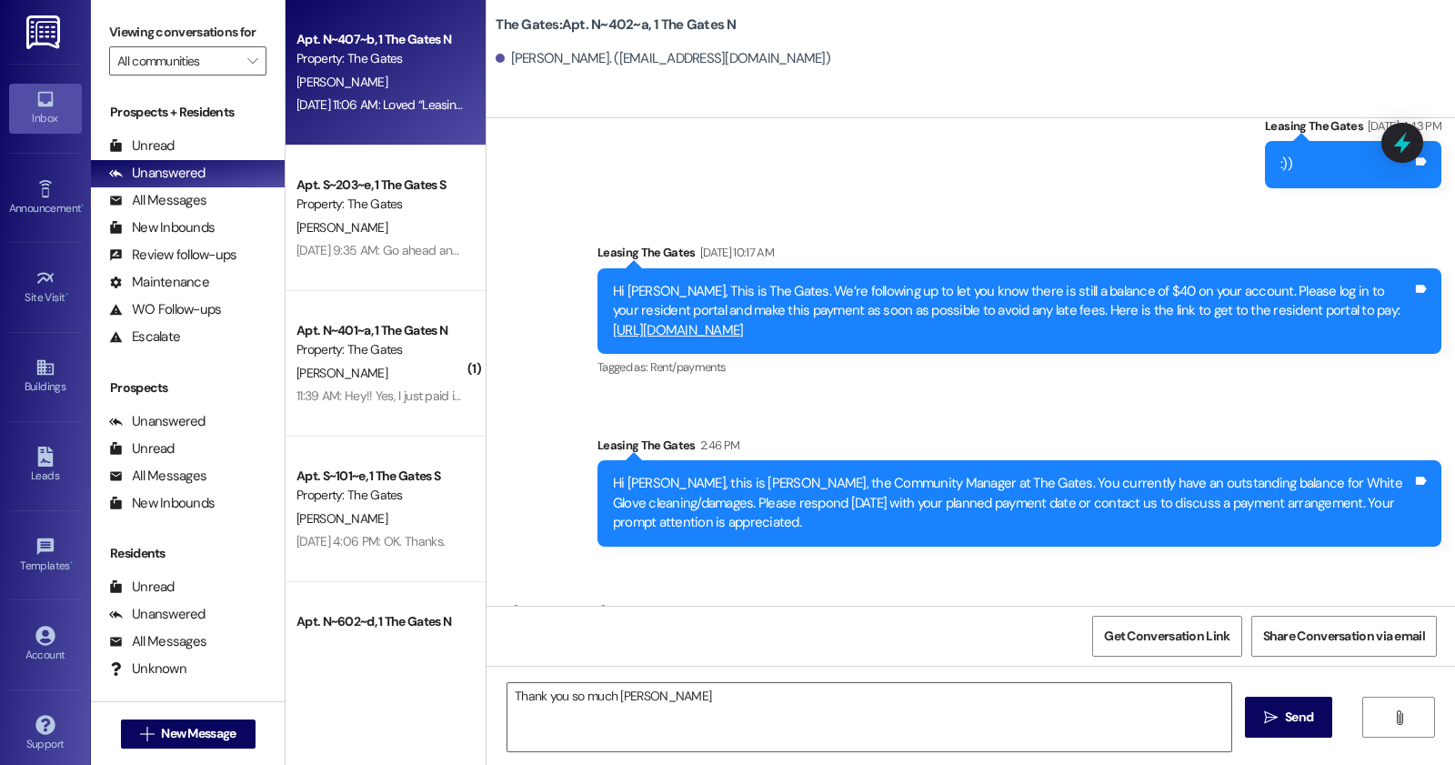
copy div "Sorry about that! I forgot and I just paid it! Tags and notes"
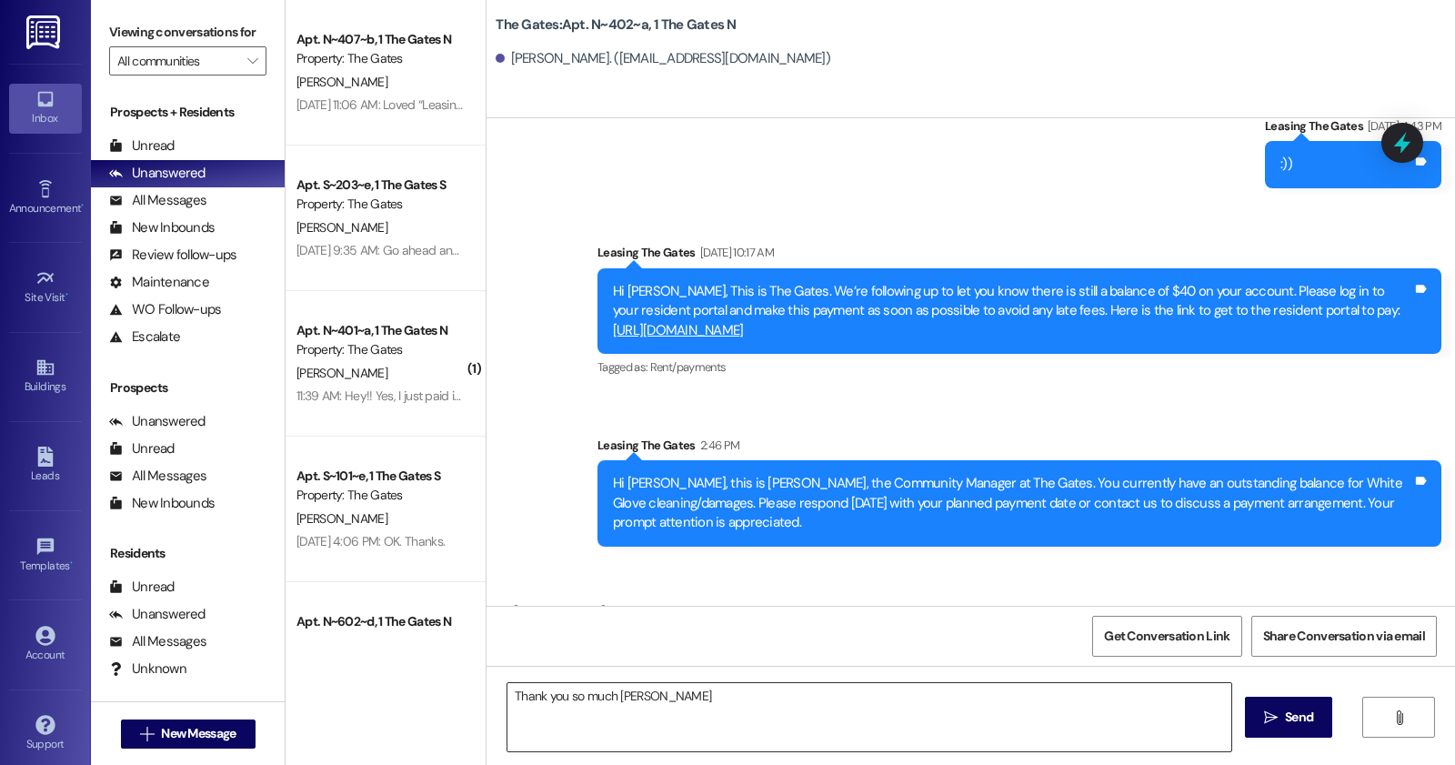
click at [634, 705] on textarea "Thank you so much Jaqlyn" at bounding box center [869, 717] width 724 height 68
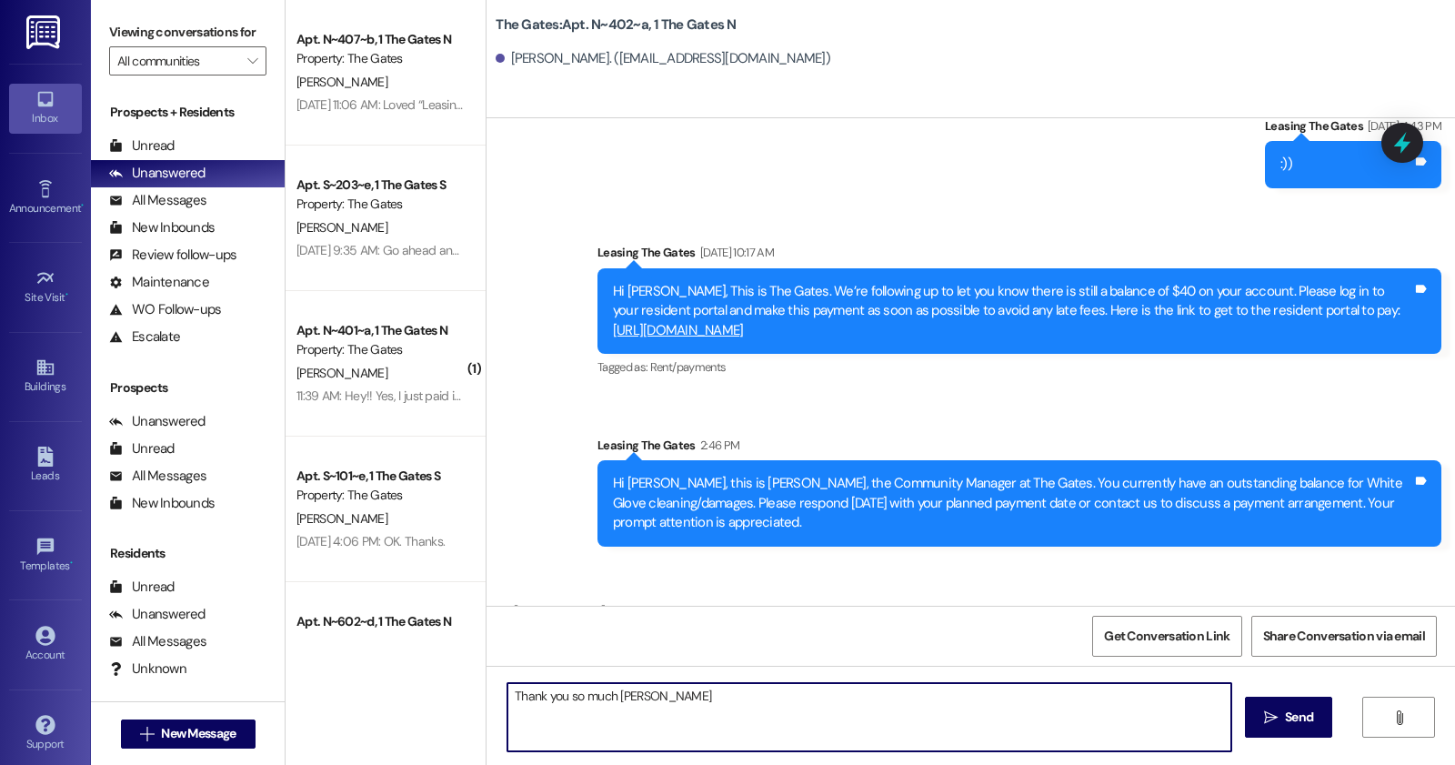
click at [634, 705] on textarea "Thank you so much Jaqlyn" at bounding box center [869, 717] width 724 height 68
paste textarea "No worries, thank you for getting that taken care of so quickly!"
type textarea "No worries, thank you for getting that taken care of so quickly! :)"
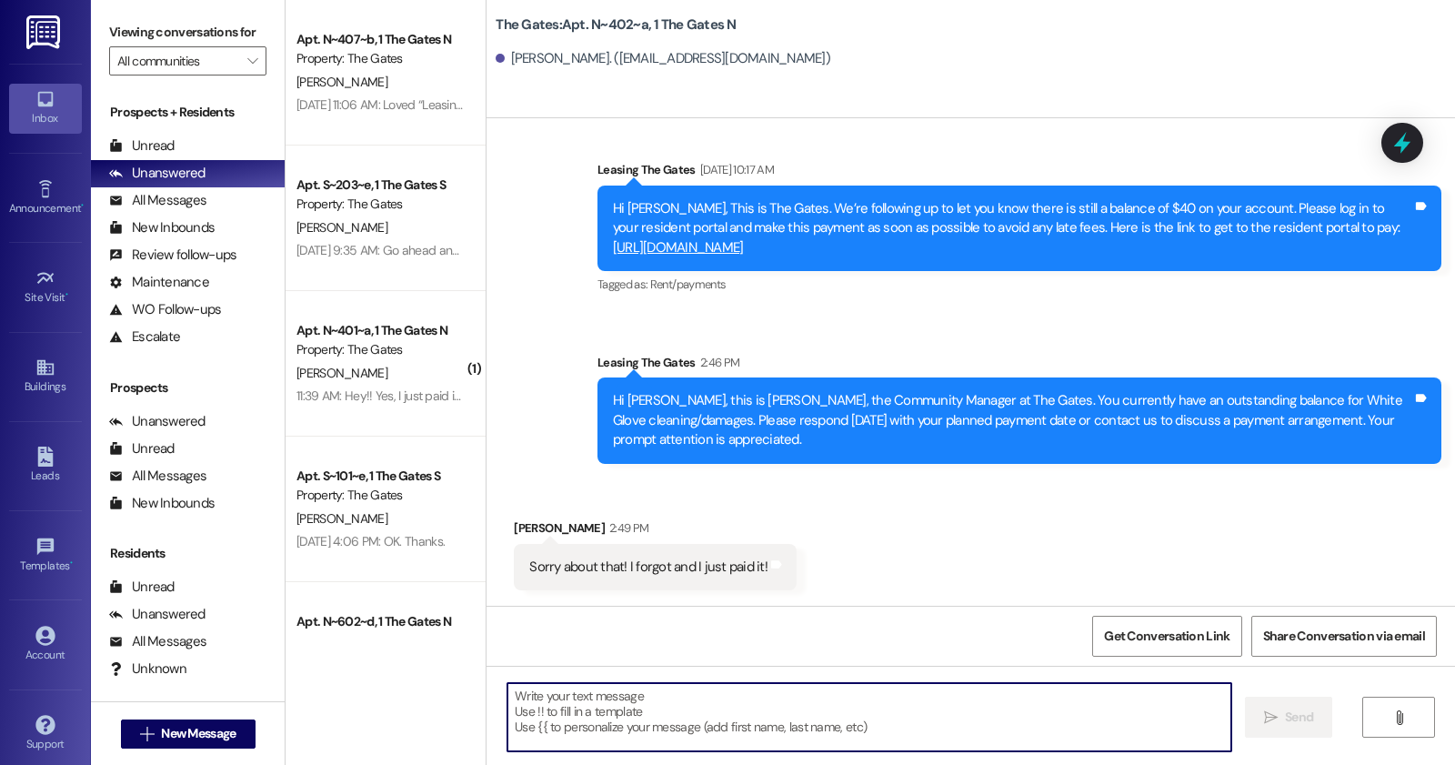
scroll to position [28965, 0]
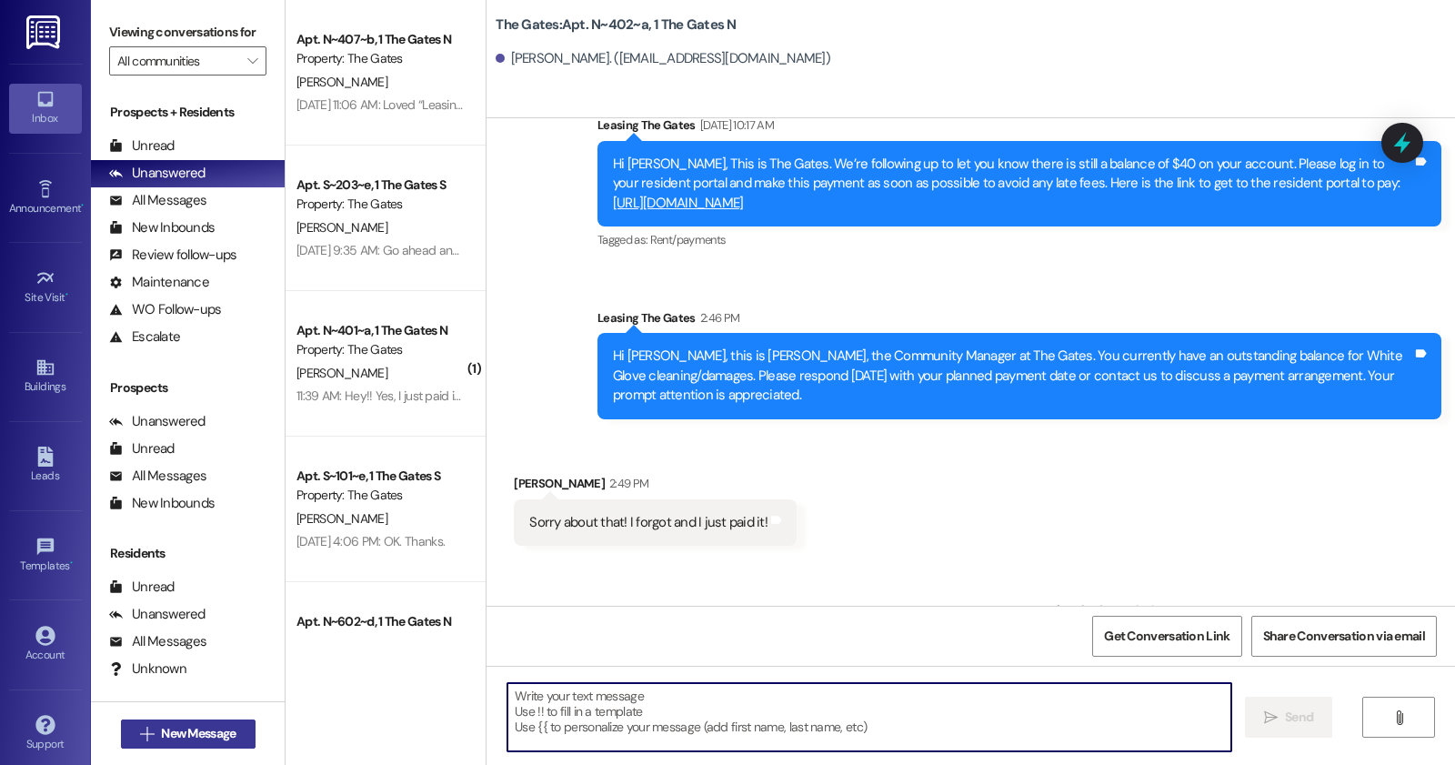
click at [225, 723] on button " New Message" at bounding box center [188, 733] width 135 height 29
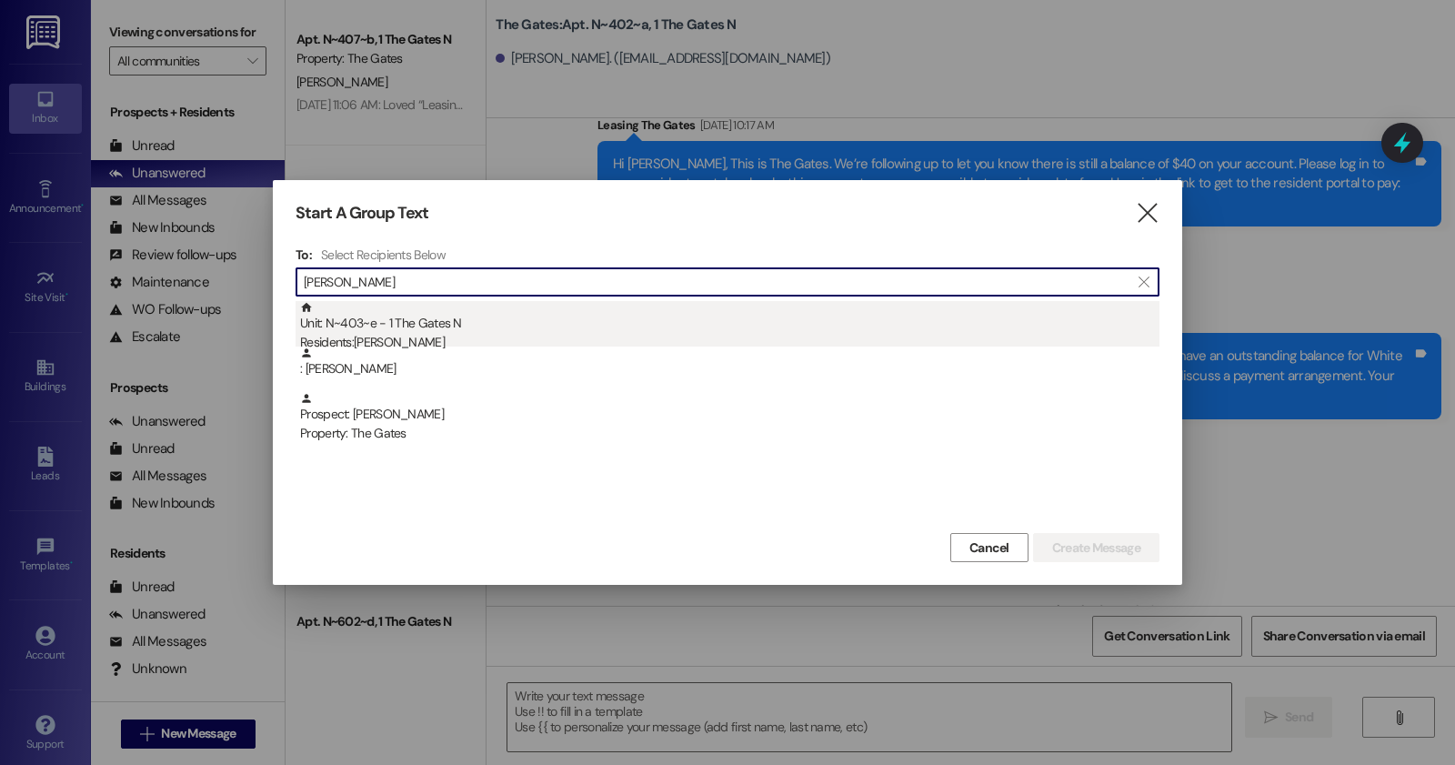
type input "bonner"
click at [418, 334] on div "Residents: Alyssa Bonner" at bounding box center [729, 342] width 859 height 19
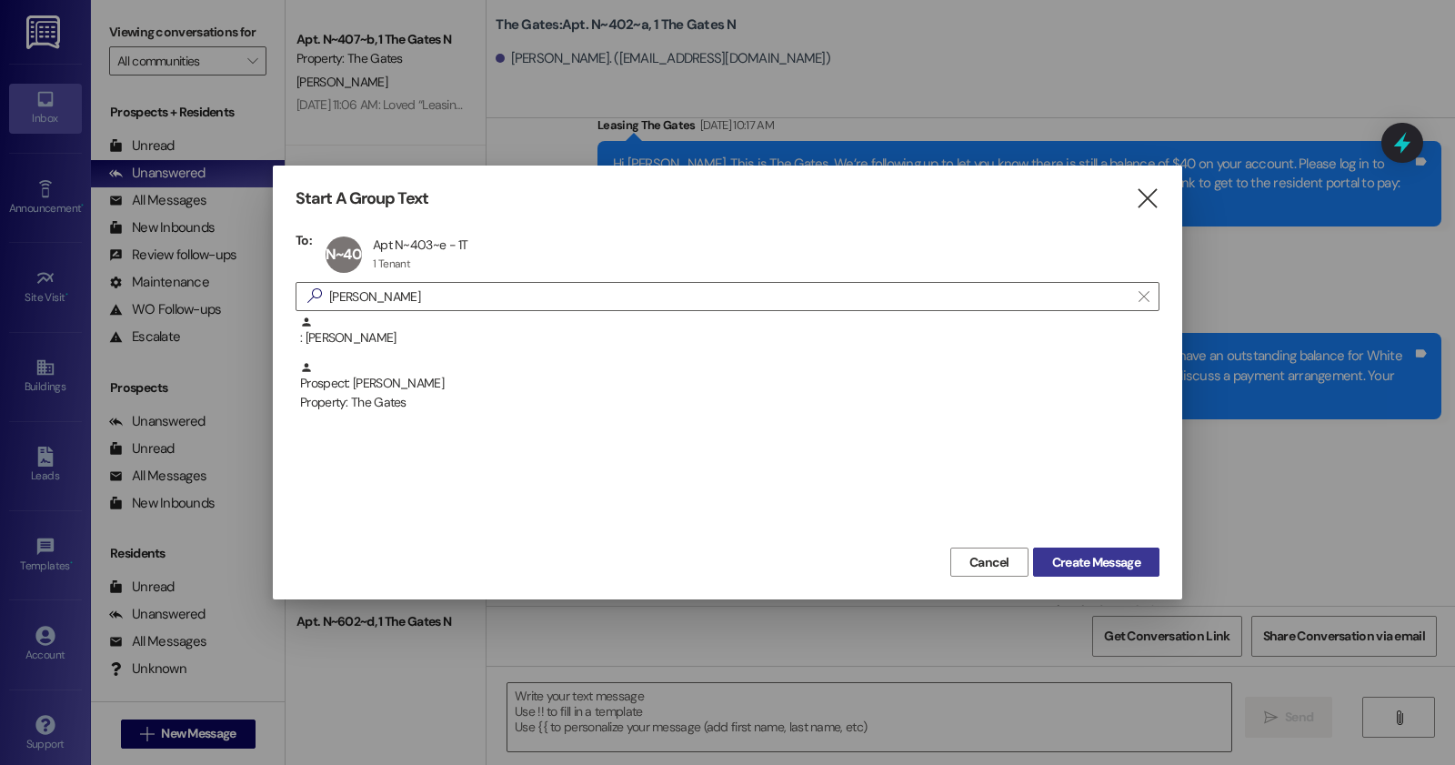
click at [1121, 567] on span "Create Message" at bounding box center [1096, 562] width 88 height 19
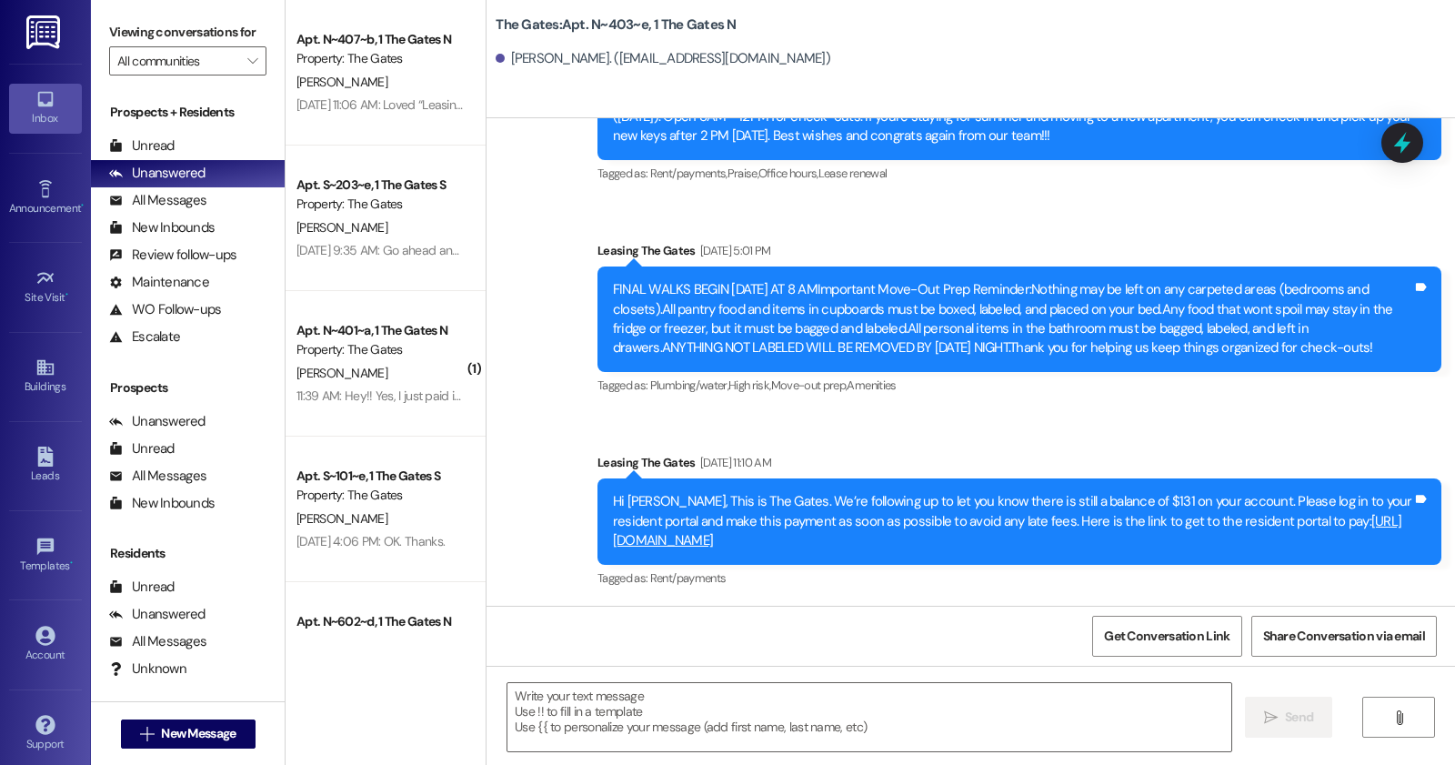
scroll to position [8749, 0]
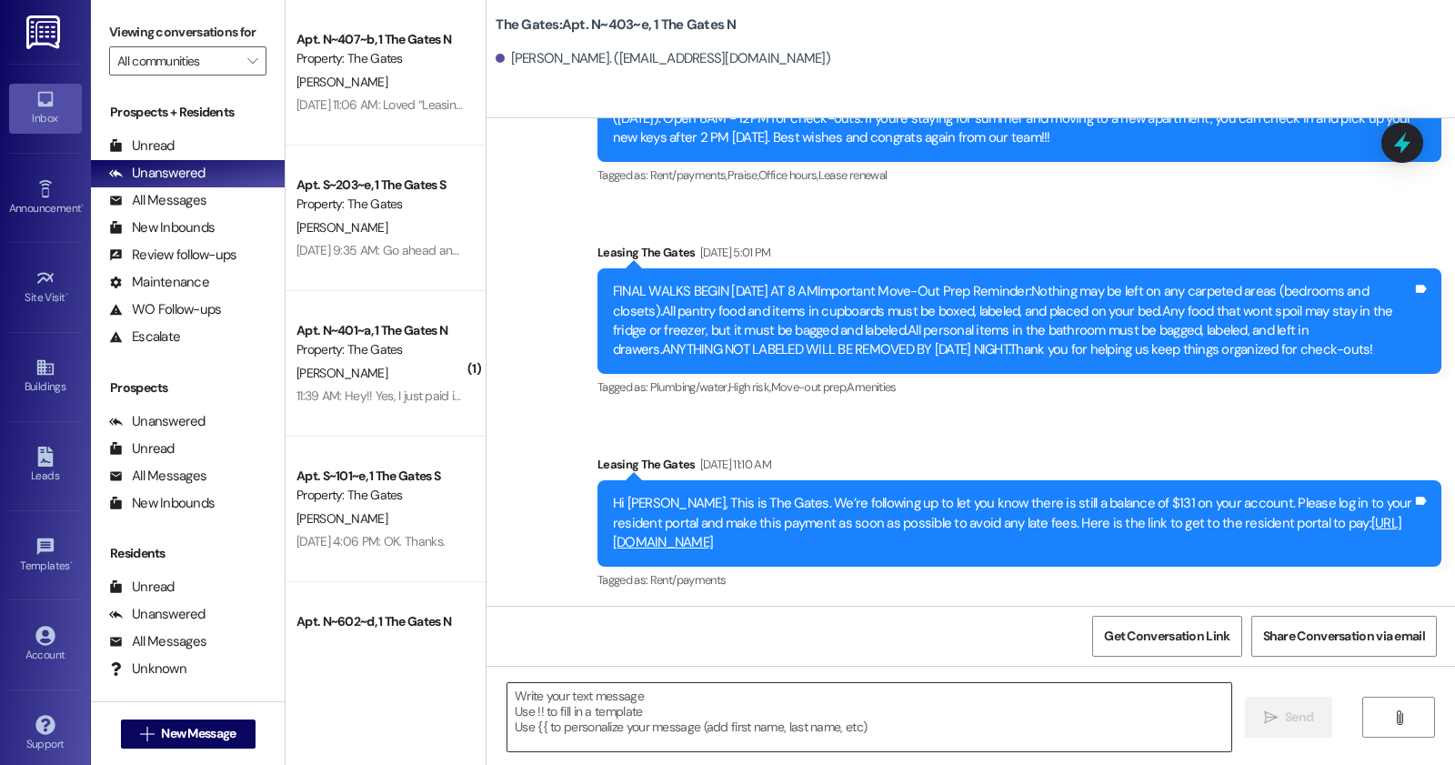
click at [907, 726] on textarea at bounding box center [869, 717] width 724 height 68
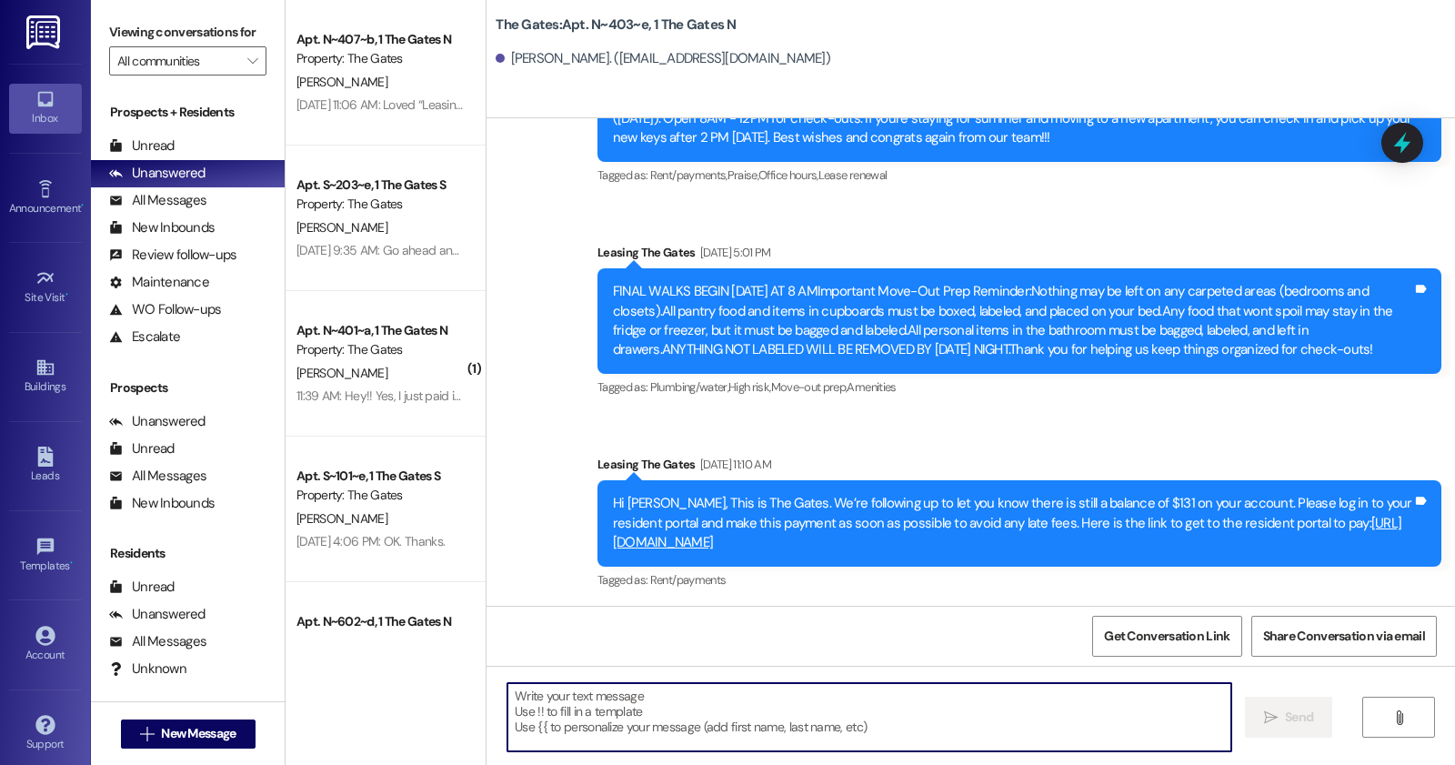
paste textarea "No worries, thank you for getting that taken care of so quickly!"
type textarea "No worries, thank you for getting that taken care of so quickly!"
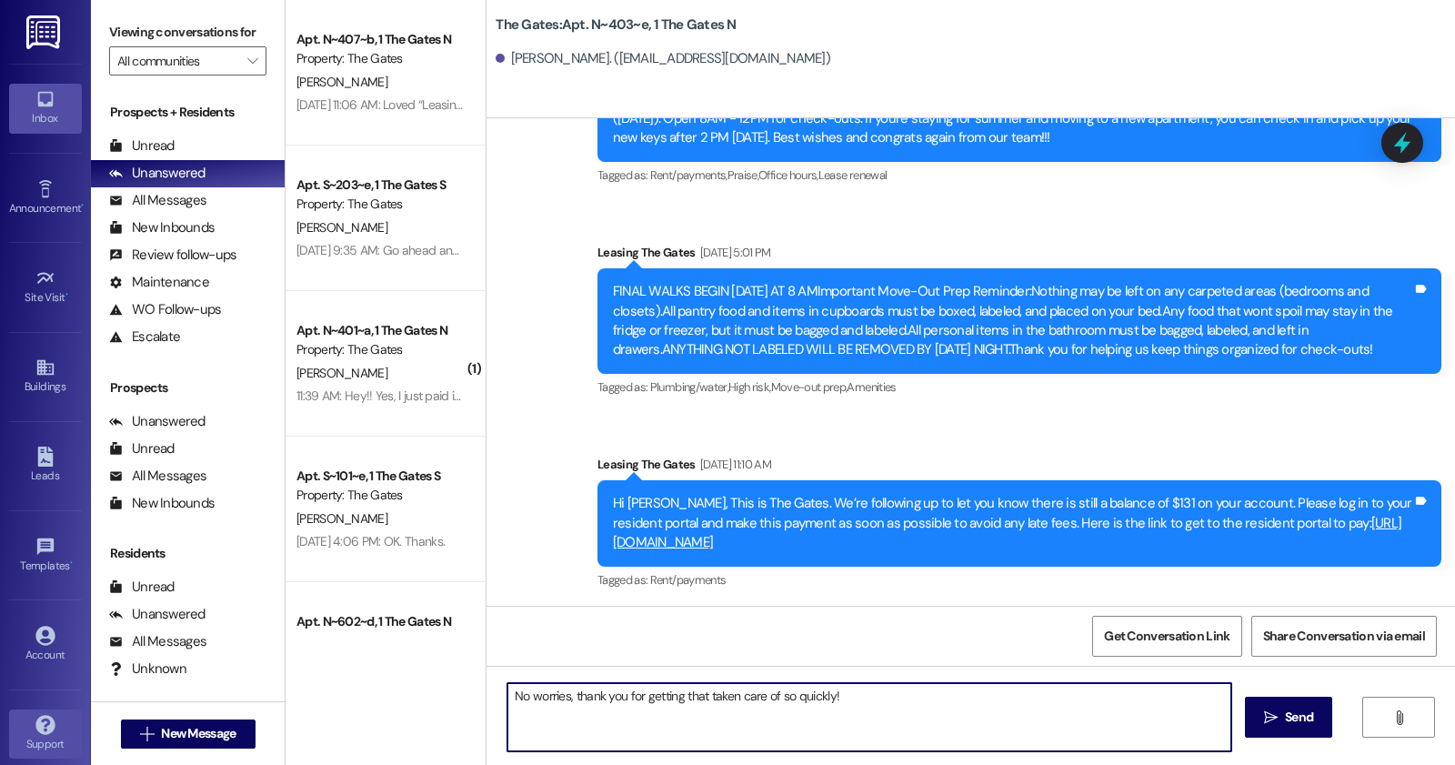
drag, startPoint x: 900, startPoint y: 698, endPoint x: 25, endPoint y: 728, distance: 875.4
click at [0, 721] on div "Inbox Go to Inbox Announcement • Send A Text Announcement Site Visit • Go to Si…" at bounding box center [727, 382] width 1455 height 765
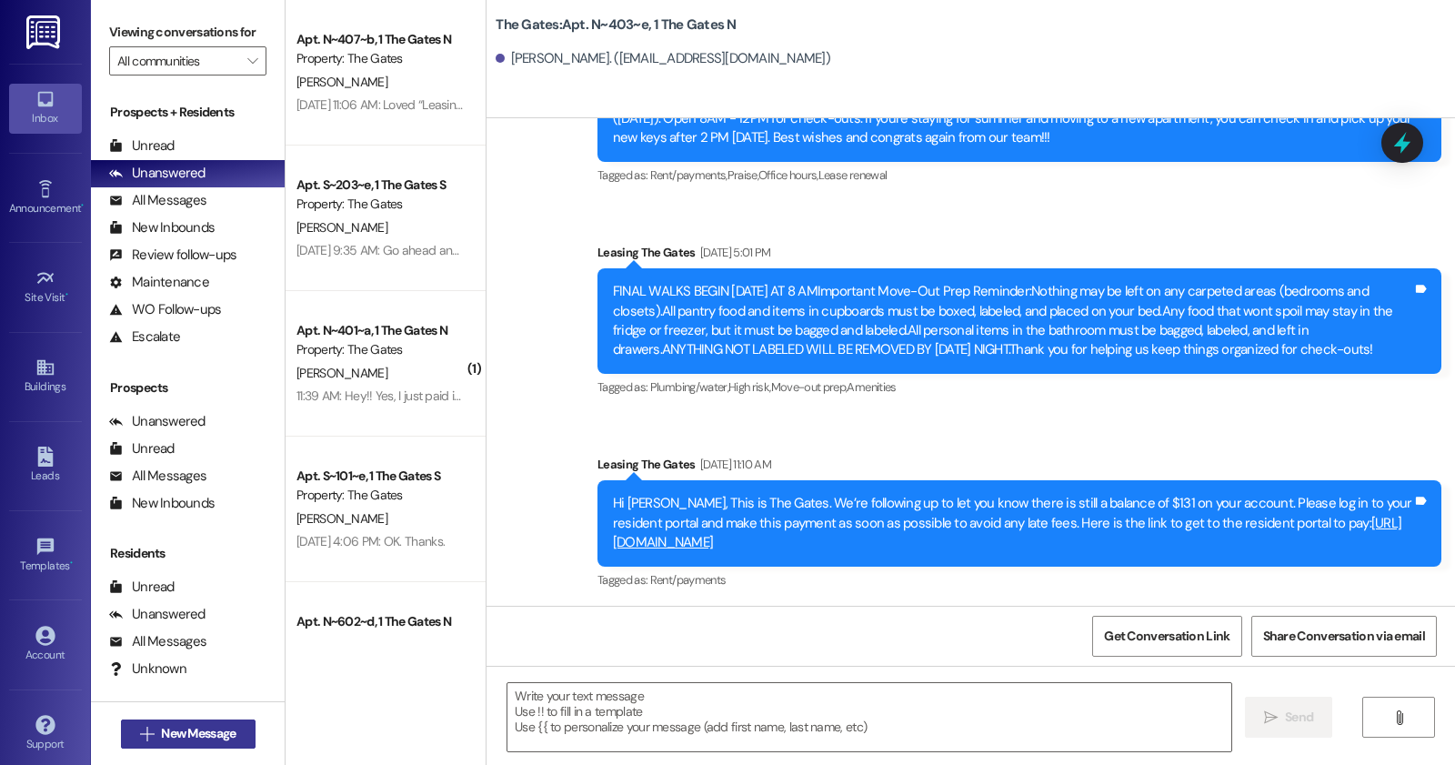
click at [192, 737] on span "New Message" at bounding box center [198, 733] width 75 height 19
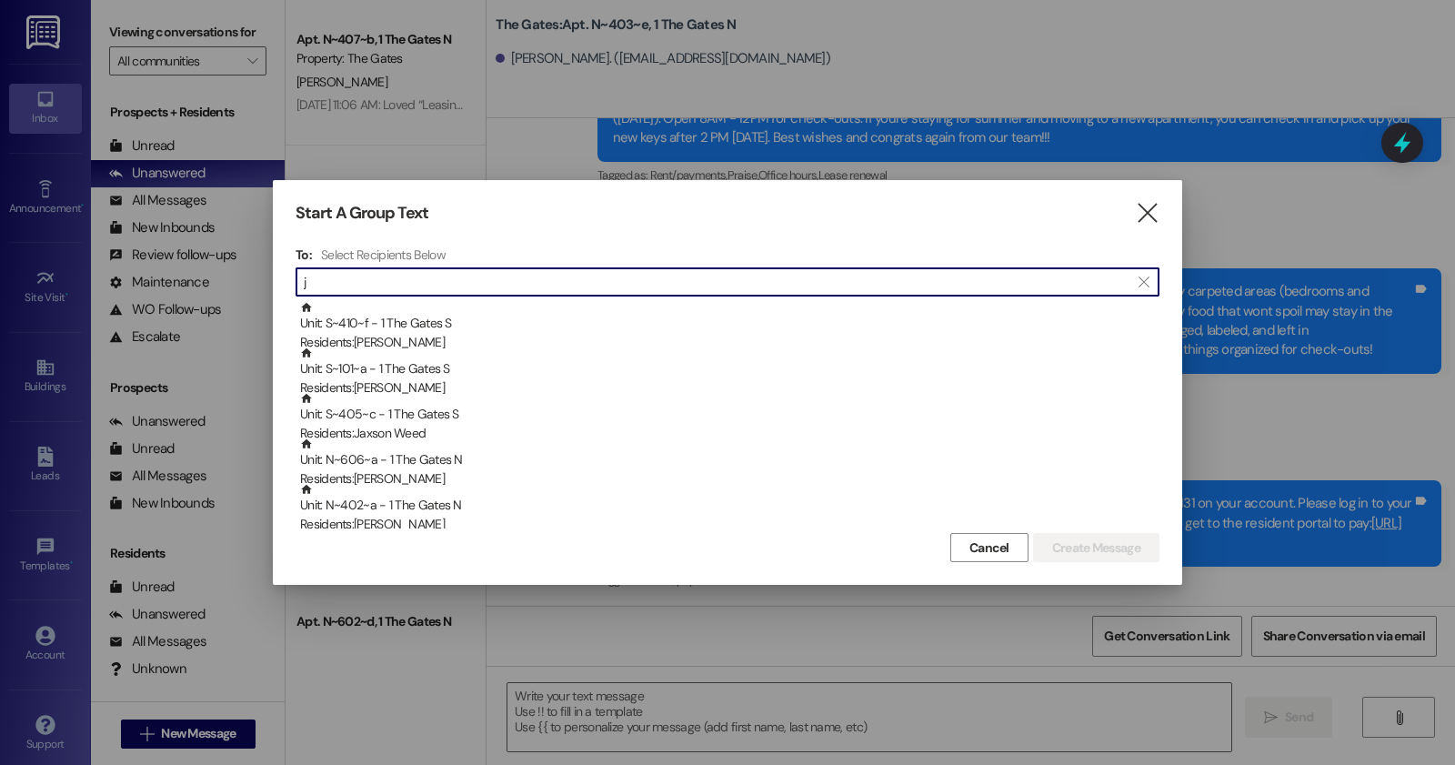
type input "j"
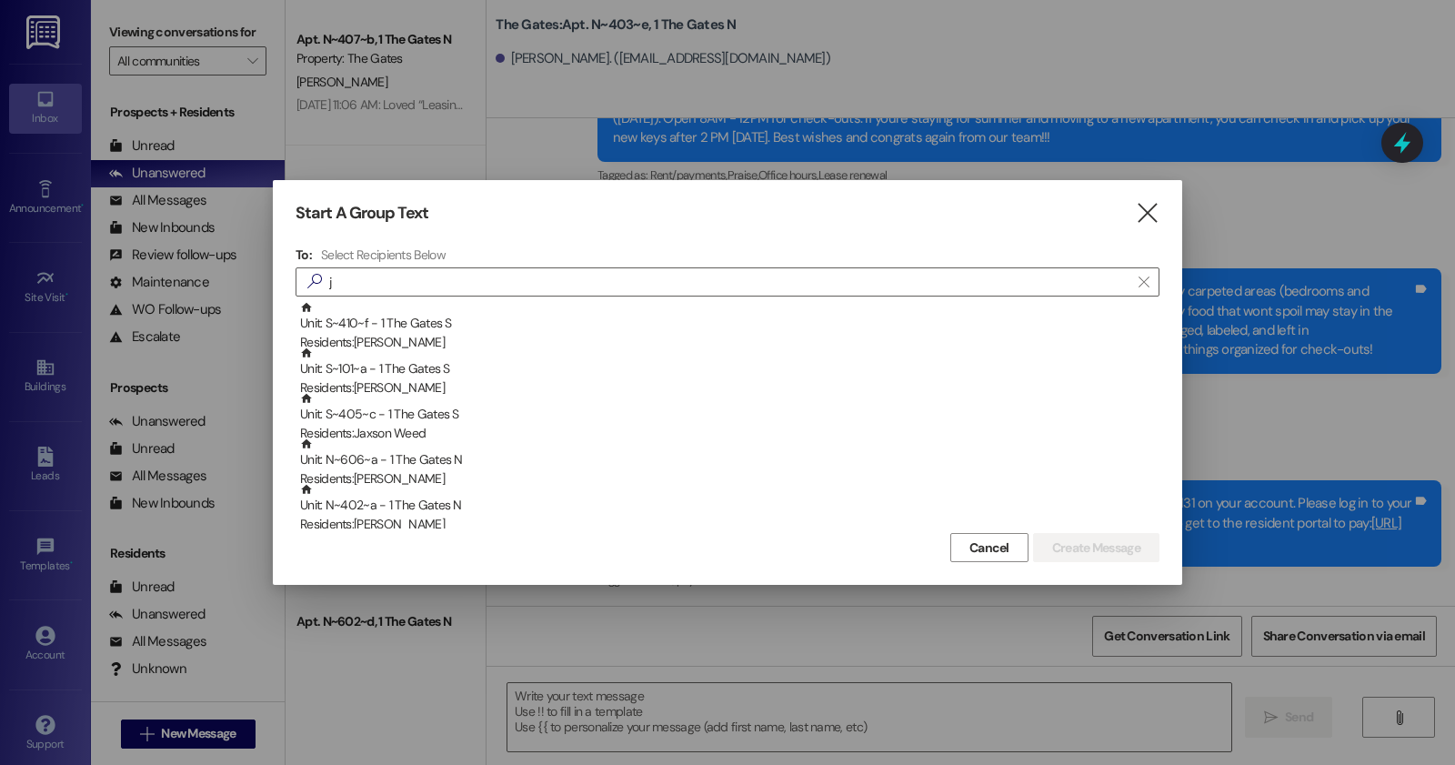
click at [1146, 226] on div "Start A Group Text  To: Select Recipients Below  j  Unit: S~410~f - 1 The Ga…" at bounding box center [727, 382] width 909 height 405
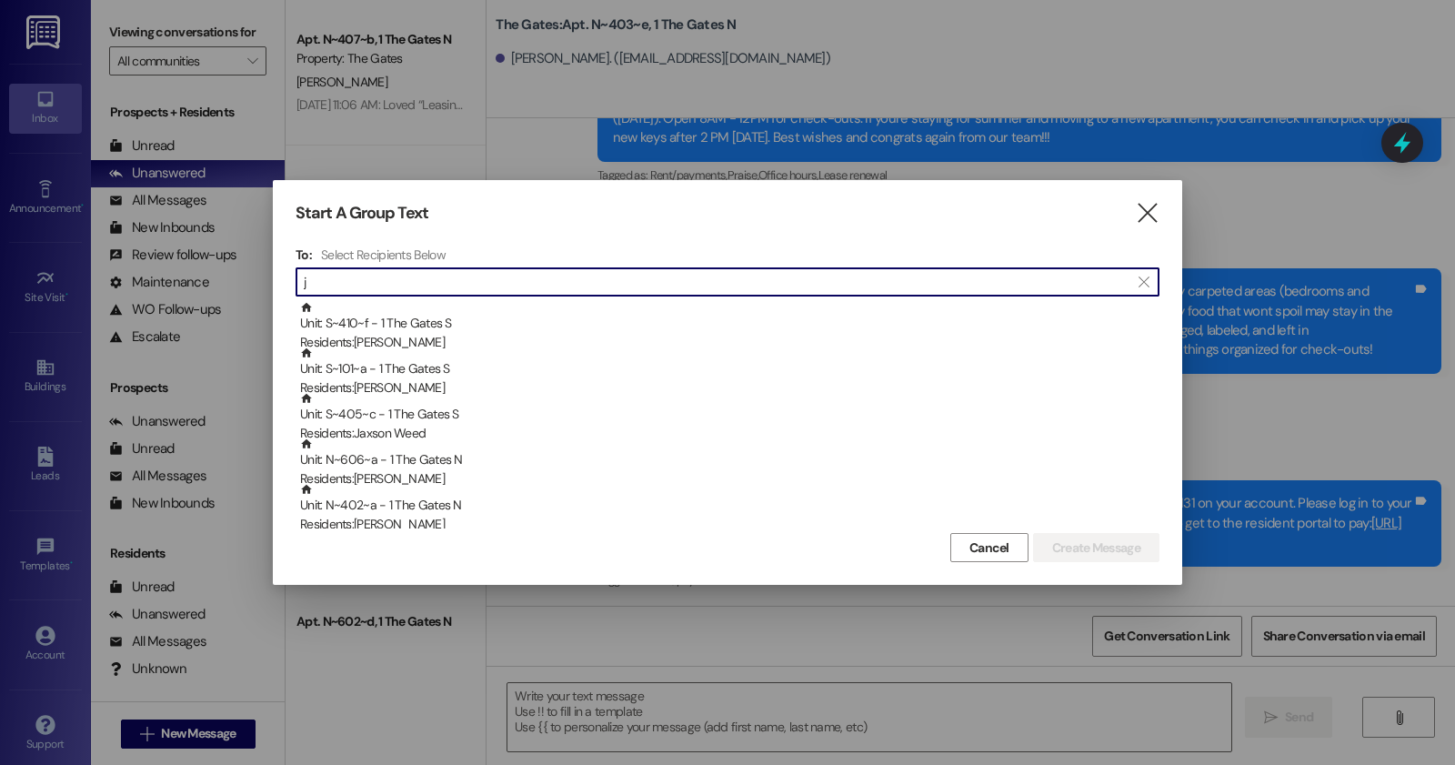
click at [385, 277] on input "j" at bounding box center [717, 281] width 826 height 25
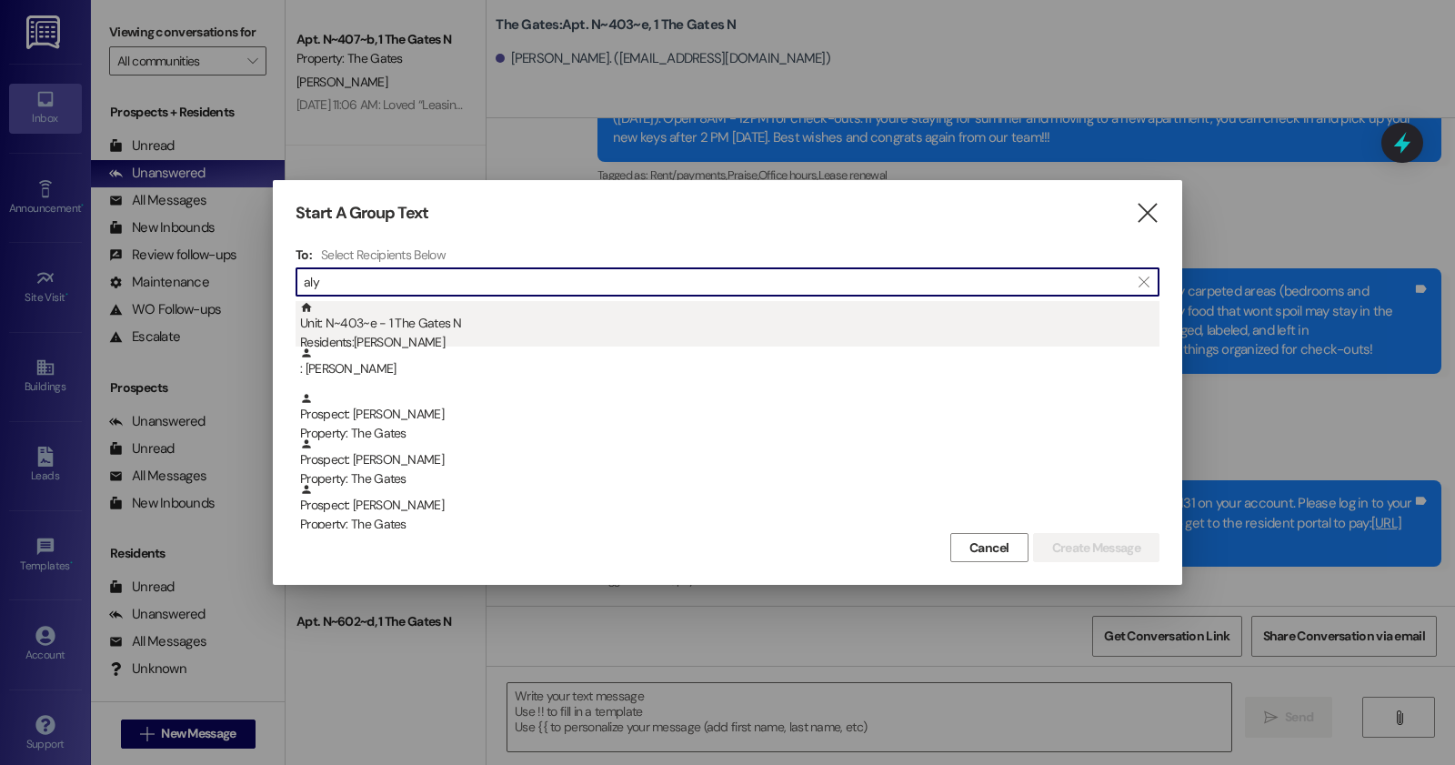
type input "aly"
click at [441, 333] on div "Unit: N~403~e - 1 The Gates N Residents: Alyssa Bonner" at bounding box center [729, 327] width 859 height 52
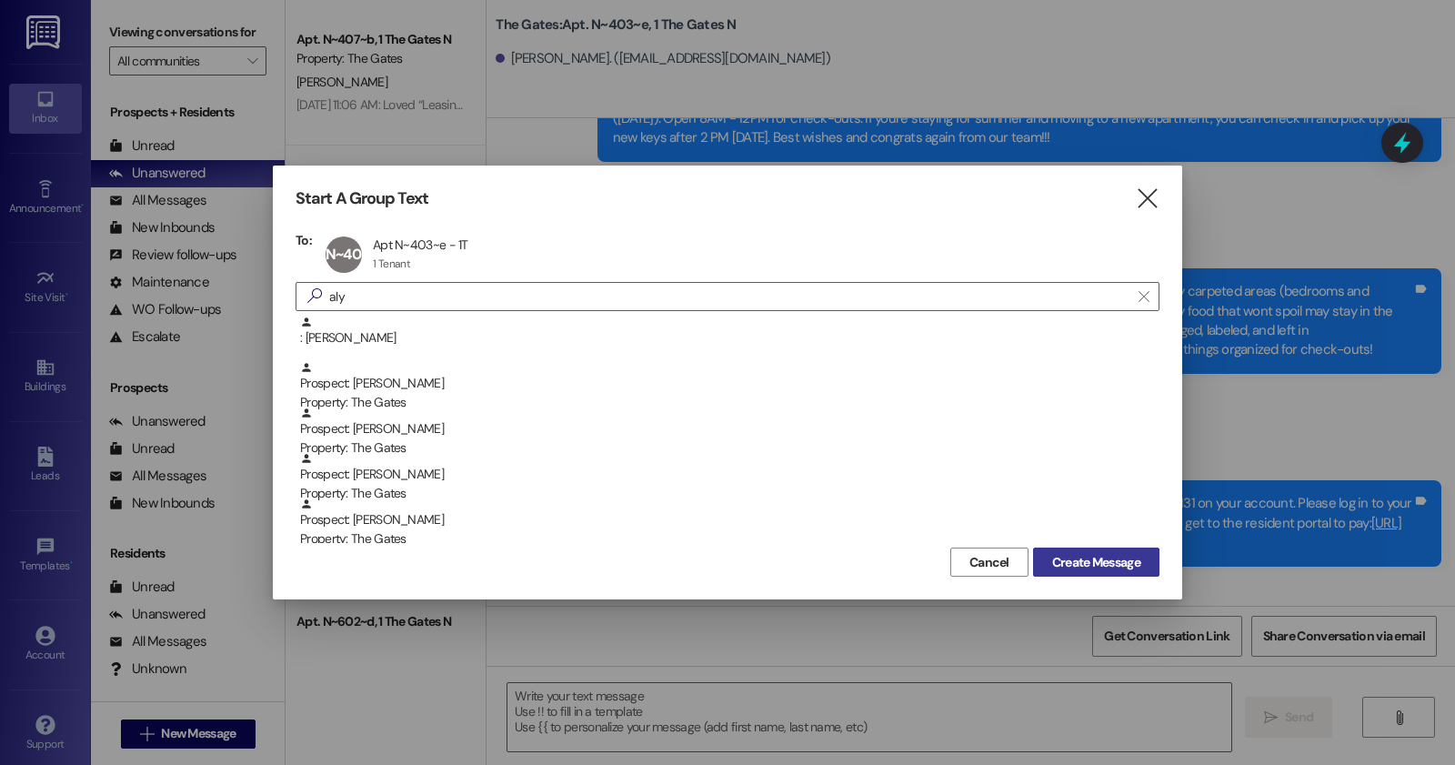
click at [1053, 561] on span "Create Message" at bounding box center [1096, 562] width 88 height 19
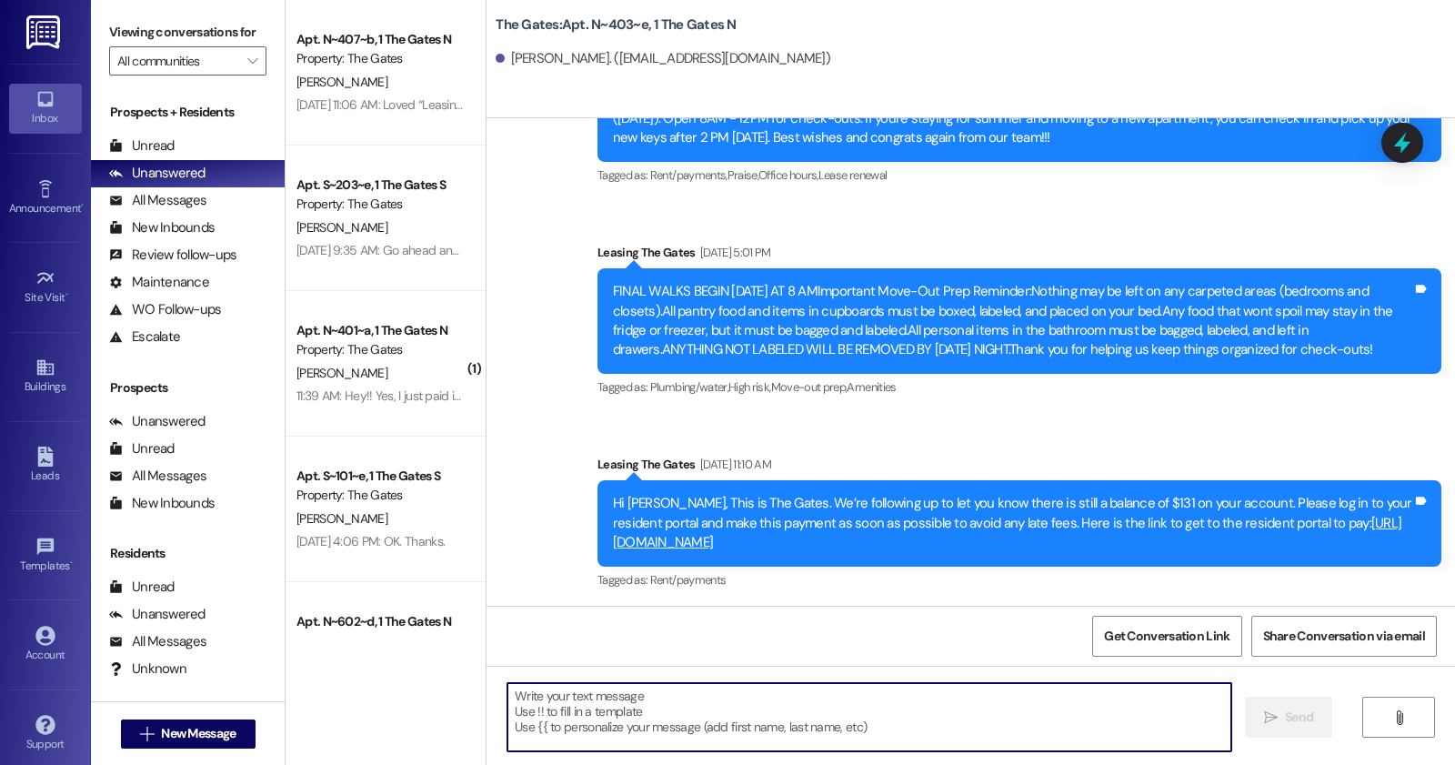
click at [671, 716] on textarea at bounding box center [869, 717] width 724 height 68
paste textarea "Hi [Resident’s Name], this is Anastasia, the Community Manager at The Gates. Yo…"
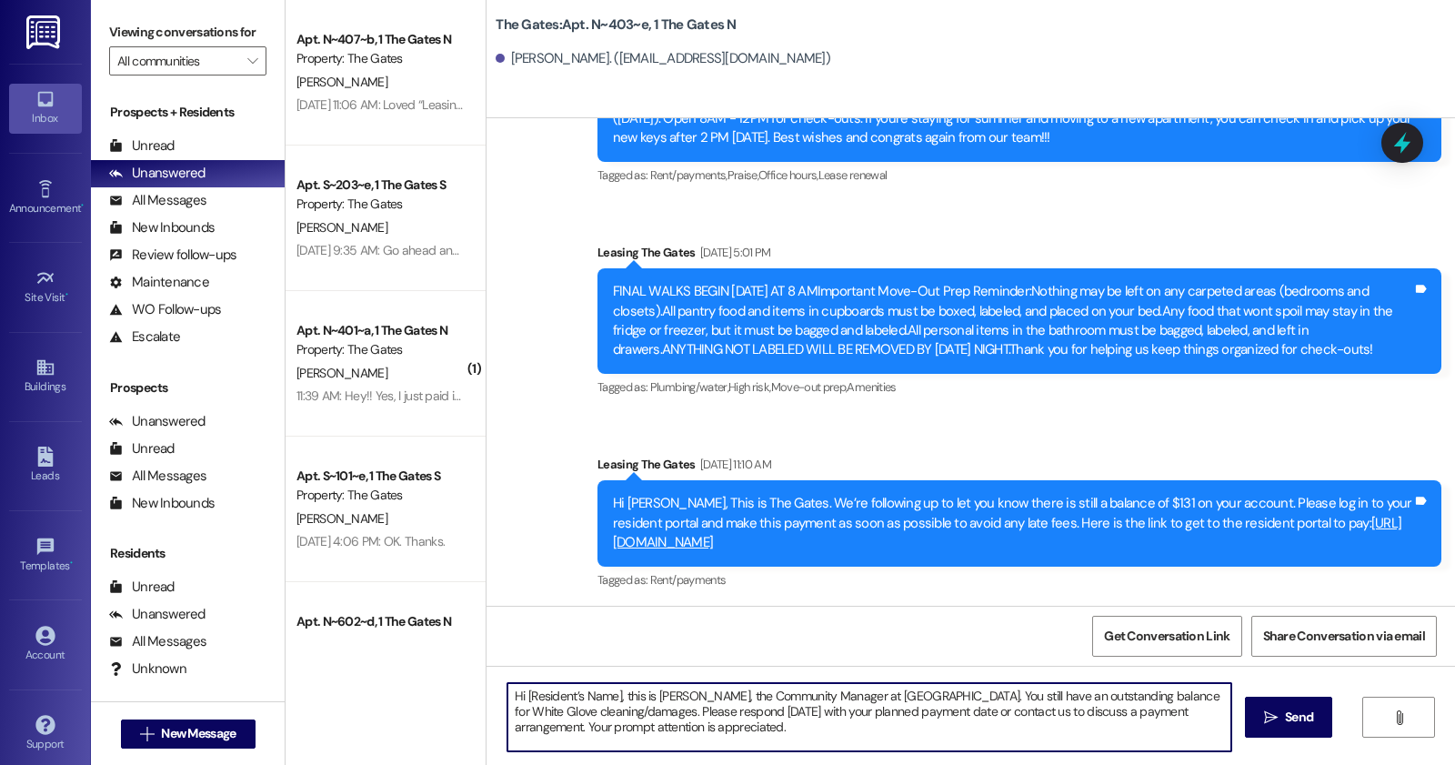
drag, startPoint x: 616, startPoint y: 696, endPoint x: 546, endPoint y: 687, distance: 70.6
click at [523, 687] on textarea "Hi [Resident’s Name], this is Anastasia, the Community Manager at The Gates. Yo…" at bounding box center [869, 717] width 724 height 68
drag, startPoint x: 853, startPoint y: 689, endPoint x: 605, endPoint y: 710, distance: 249.1
click at [605, 710] on textarea "Hi Alyssa, this is Anastasia, the Community Manager at The Gates. You still hav…" at bounding box center [869, 717] width 724 height 68
click at [867, 715] on textarea "Hi Alyssa, this is Anastasia, the Community Manager at The Gates. You still hav…" at bounding box center [869, 717] width 724 height 68
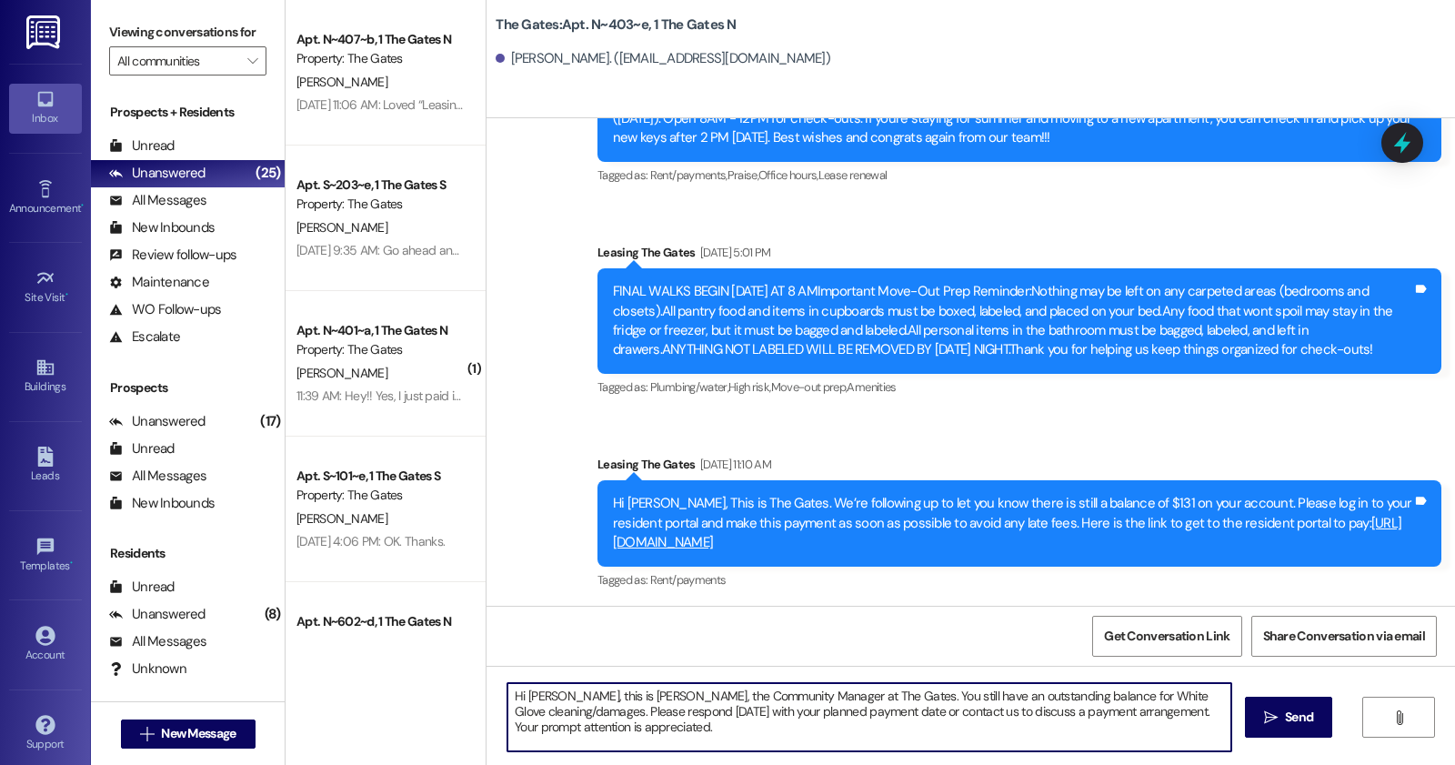
drag, startPoint x: 853, startPoint y: 697, endPoint x: 607, endPoint y: 718, distance: 247.4
click at [607, 718] on textarea "Hi Alyssa, this is Anastasia, the Community Manager at The Gates. You still hav…" at bounding box center [869, 717] width 724 height 68
paste textarea "There is still a balance due for White Glove cleaning and damages."
drag, startPoint x: 856, startPoint y: 700, endPoint x: 1230, endPoint y: 692, distance: 373.9
click at [1230, 692] on div "Hi Alyssa, this is Anastasia, the Community Manager at The Gates. There is stil…" at bounding box center [870, 717] width 726 height 70
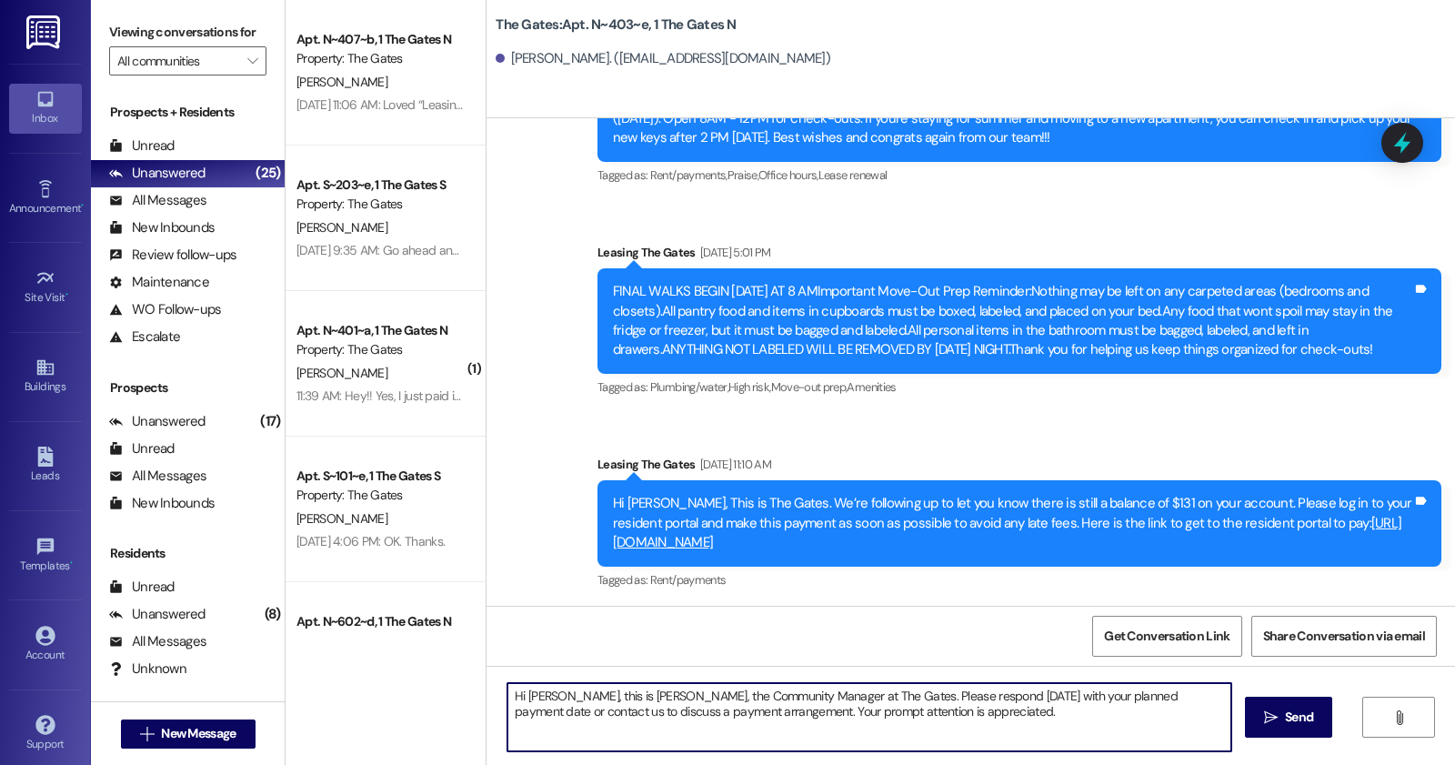
paste textarea "You have an outstanding balance related to White Glove cleaning and damages."
drag, startPoint x: 669, startPoint y: 733, endPoint x: 439, endPoint y: 637, distance: 249.5
click at [439, 637] on div "Apt. N~407~b, 1 The Gates N Property: The Gates A. Wilhelm Aug 21, 2025 at 11:0…" at bounding box center [871, 382] width 1170 height 765
type textarea "Hi Alyssa, this is Anastasia, the Community Manager at The Gates. You have an o…"
click at [1282, 703] on button " Send" at bounding box center [1289, 717] width 88 height 41
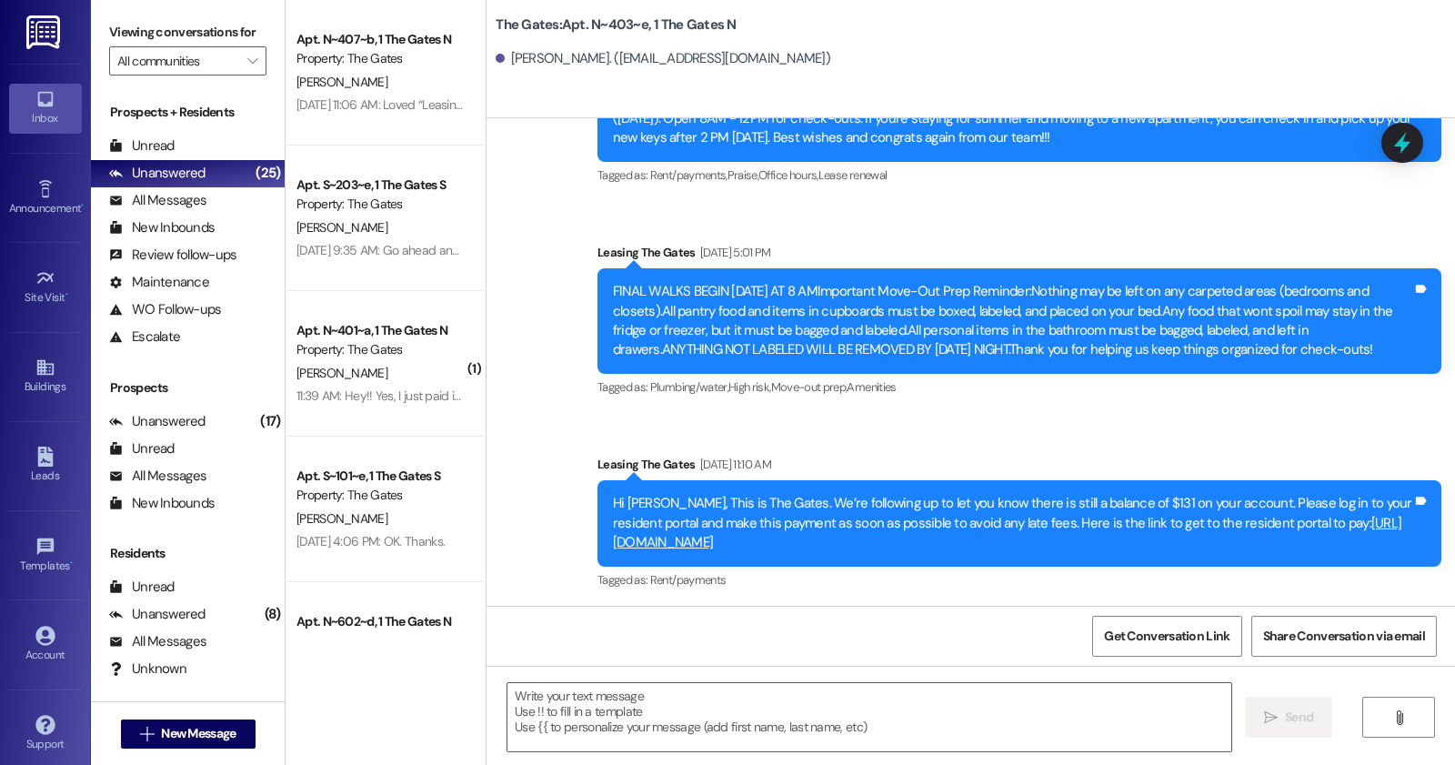
scroll to position [8915, 0]
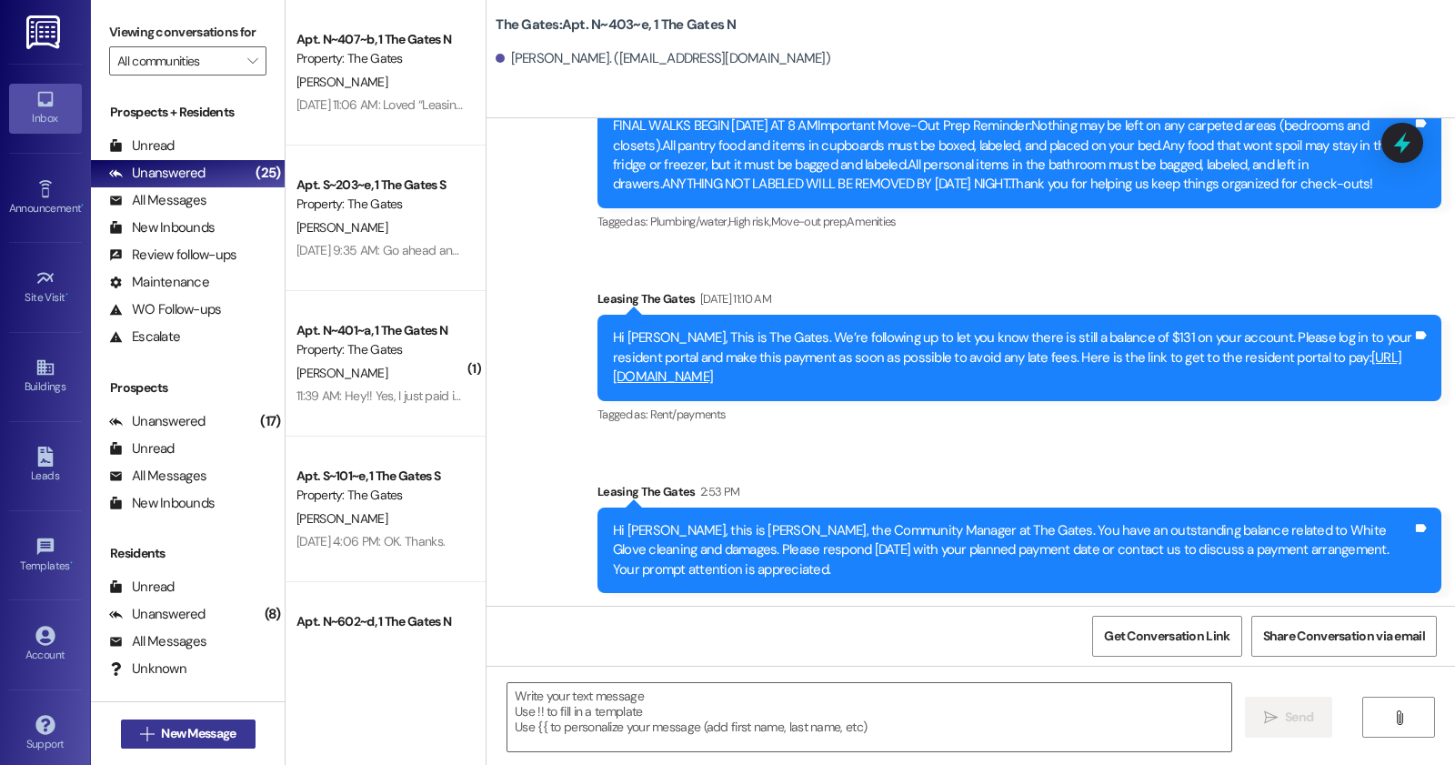
click at [233, 734] on span "New Message" at bounding box center [198, 733] width 75 height 19
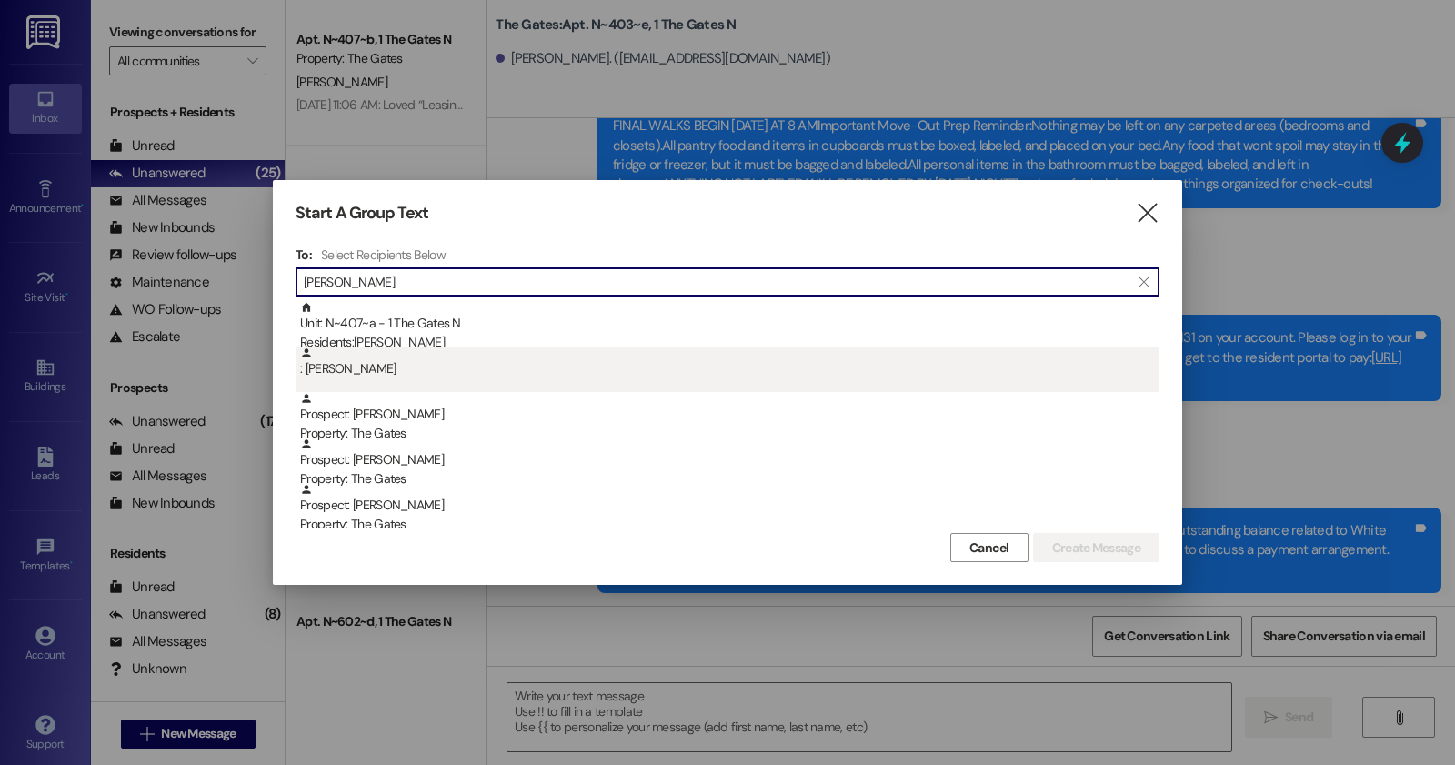
type input "kylie"
click at [534, 350] on div ": Kylie Poulsen" at bounding box center [729, 362] width 859 height 32
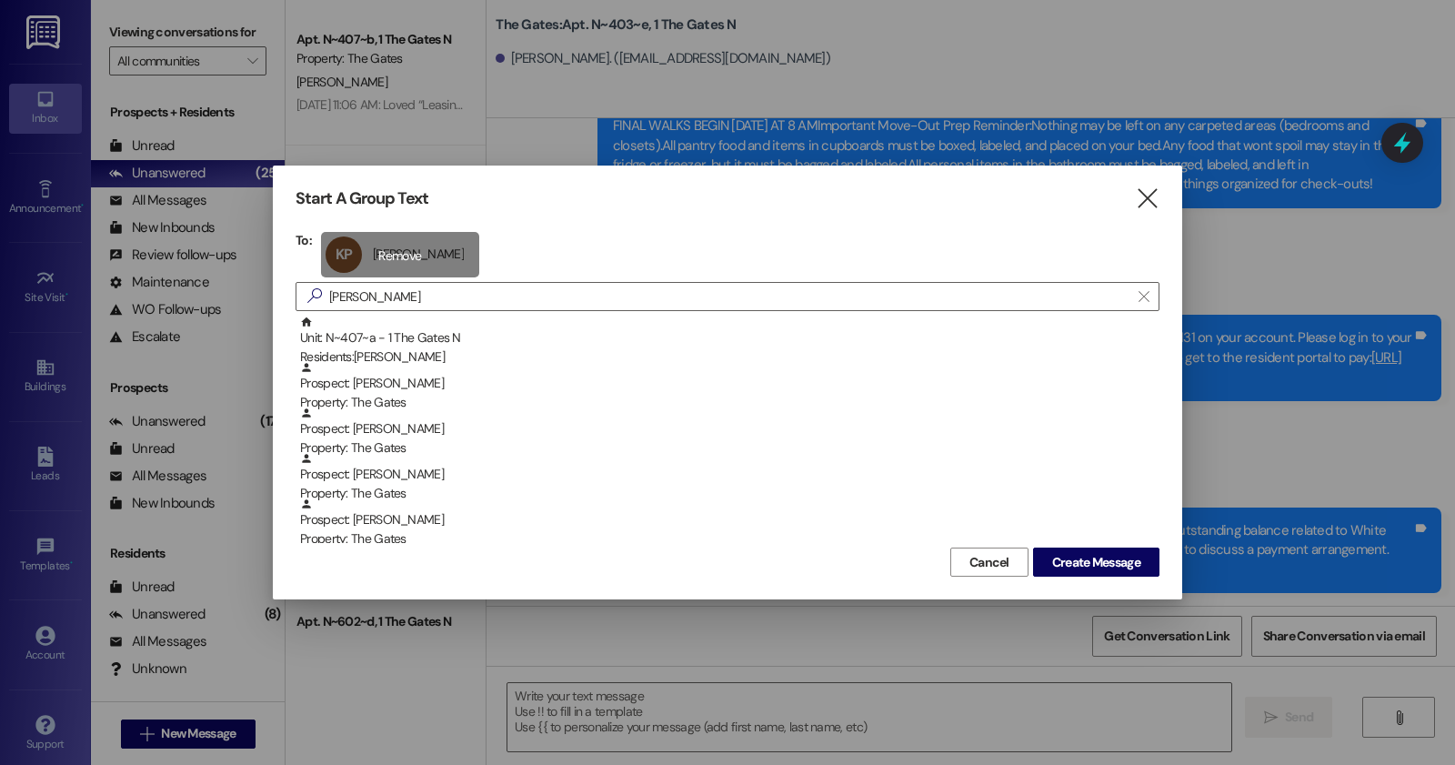
click at [425, 261] on div "KP Kylie Poulsen Kylie Poulsen click to remove" at bounding box center [400, 254] width 158 height 45
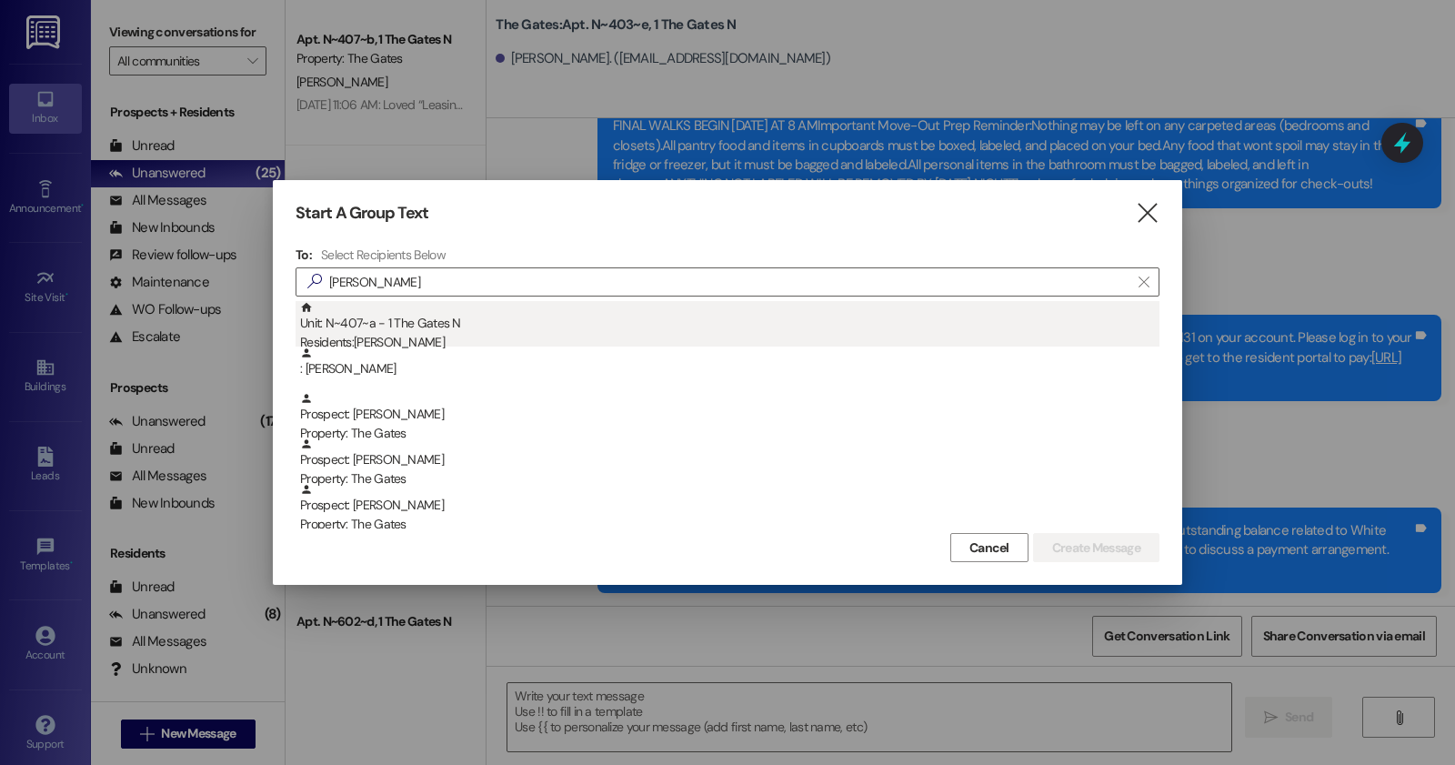
click at [409, 335] on div "Residents: Kylie Poulsen" at bounding box center [729, 342] width 859 height 19
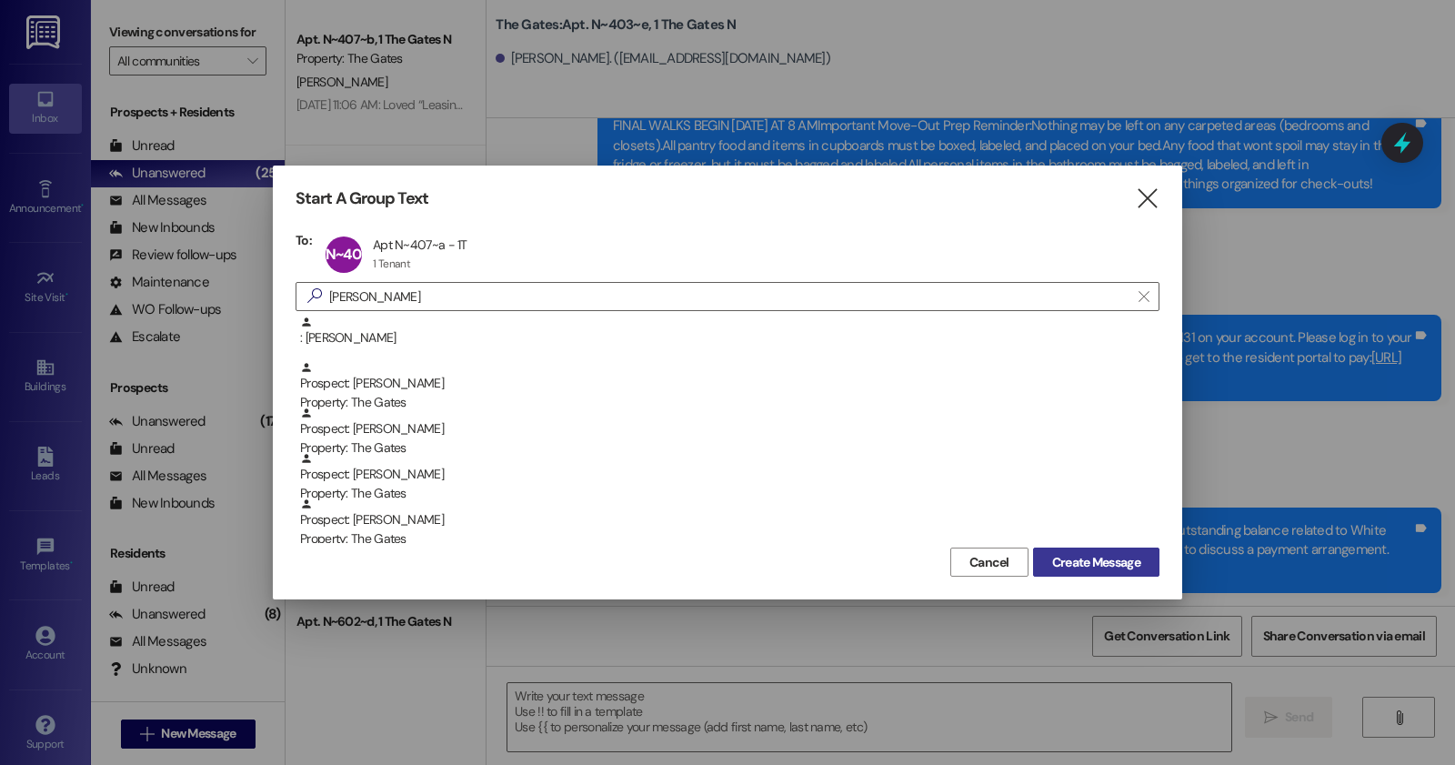
click at [1142, 557] on span "Create Message" at bounding box center [1096, 562] width 95 height 19
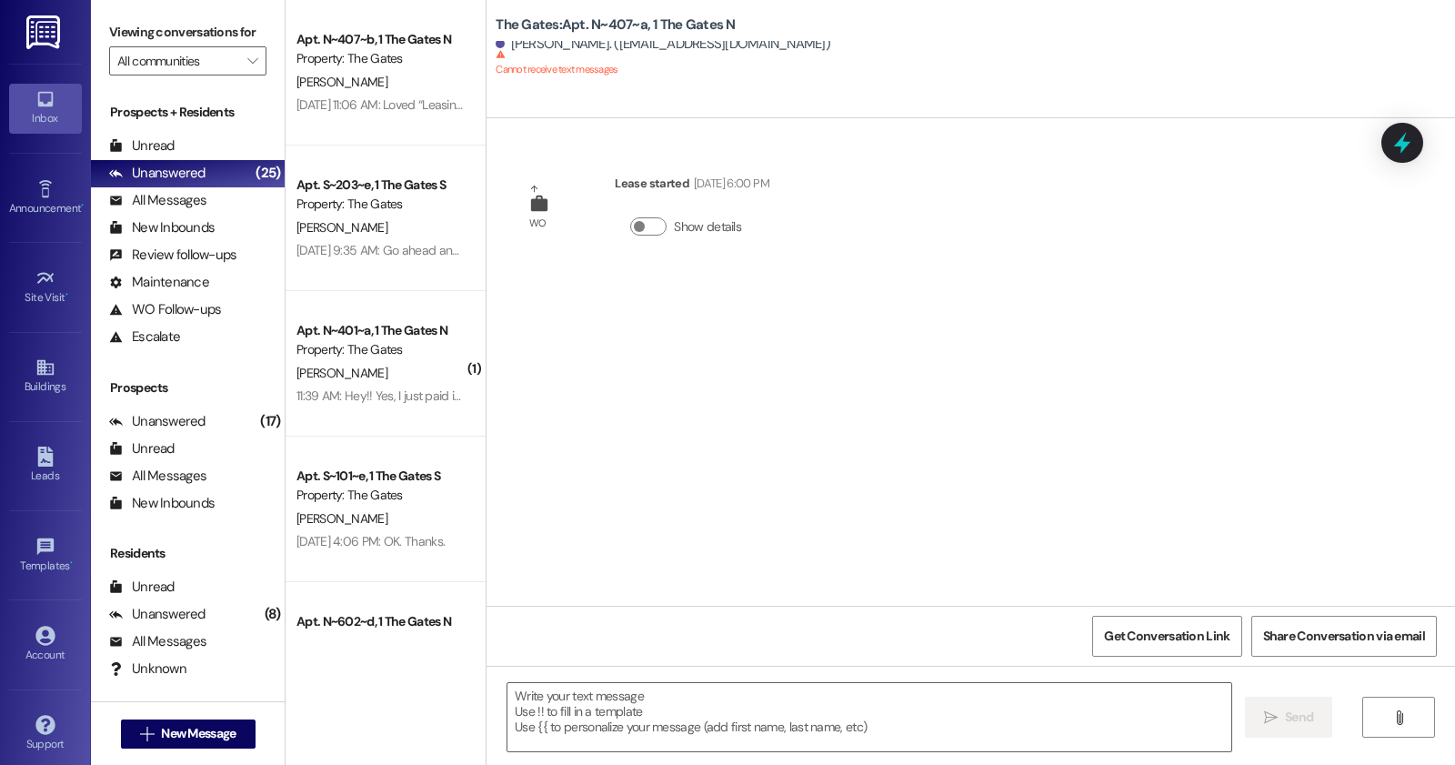
scroll to position [0, 0]
click at [193, 728] on span "New Message" at bounding box center [198, 733] width 75 height 19
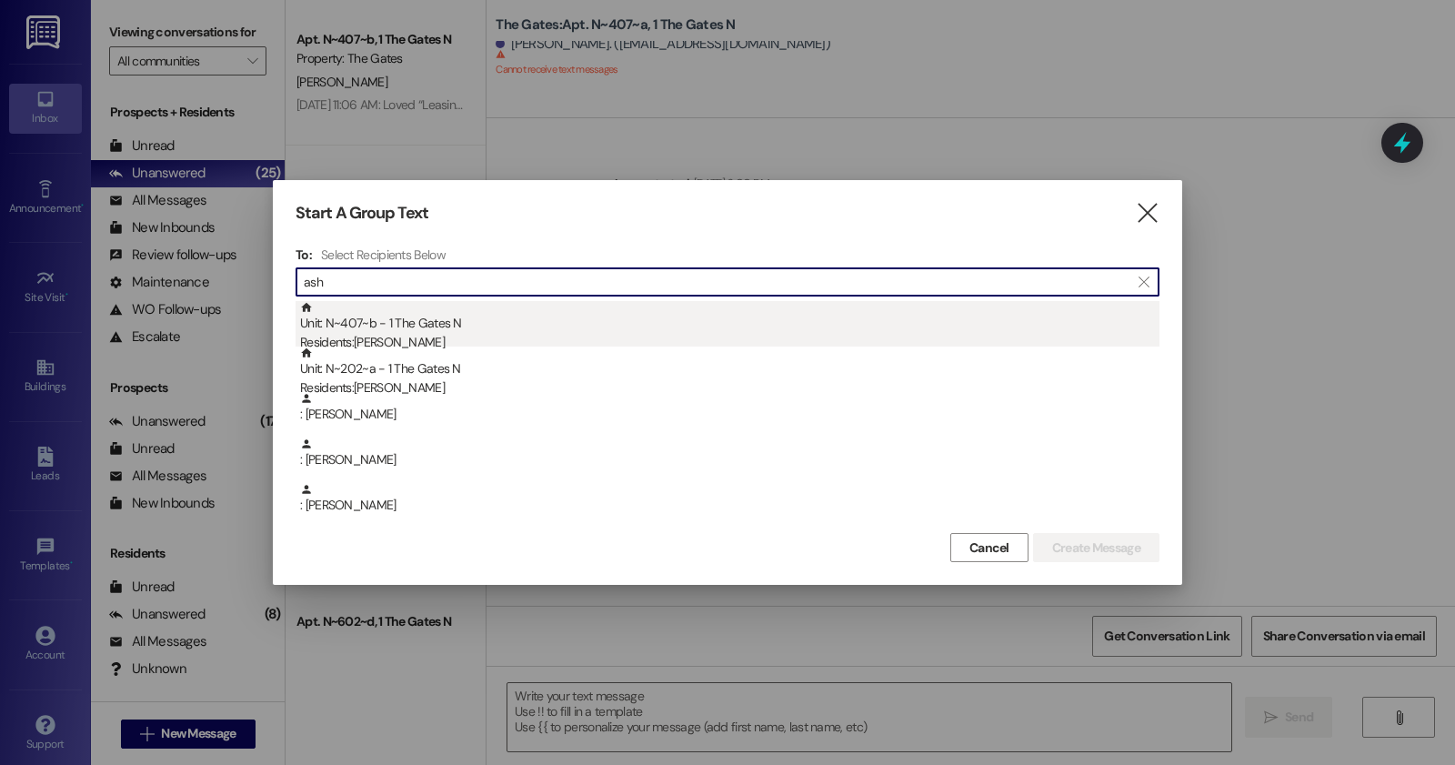
type input "ash"
click at [496, 318] on div "Unit: N~407~b - 1 The Gates N Residents: Ashlyn Wilhelm" at bounding box center [729, 327] width 859 height 52
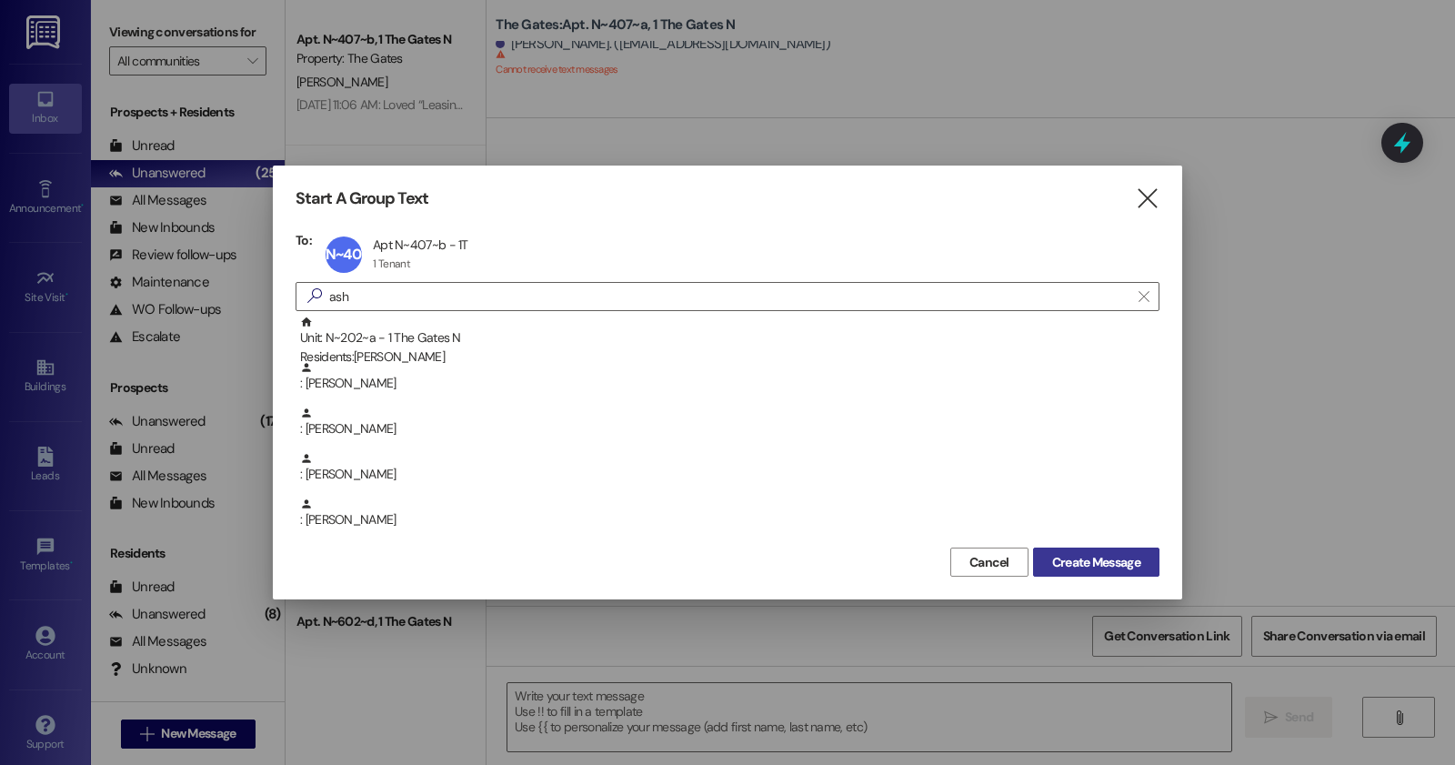
click at [1069, 567] on span "Create Message" at bounding box center [1096, 562] width 88 height 19
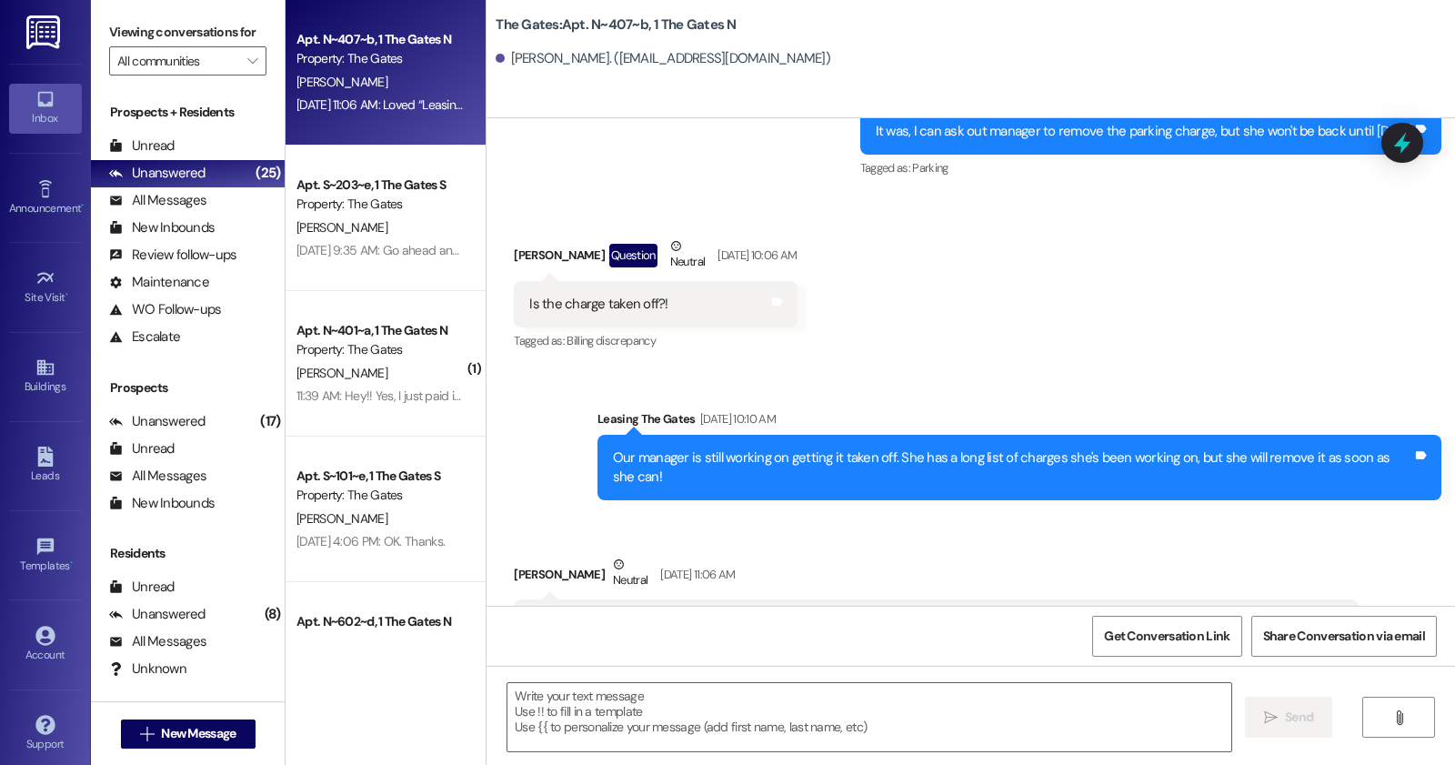
scroll to position [25721, 0]
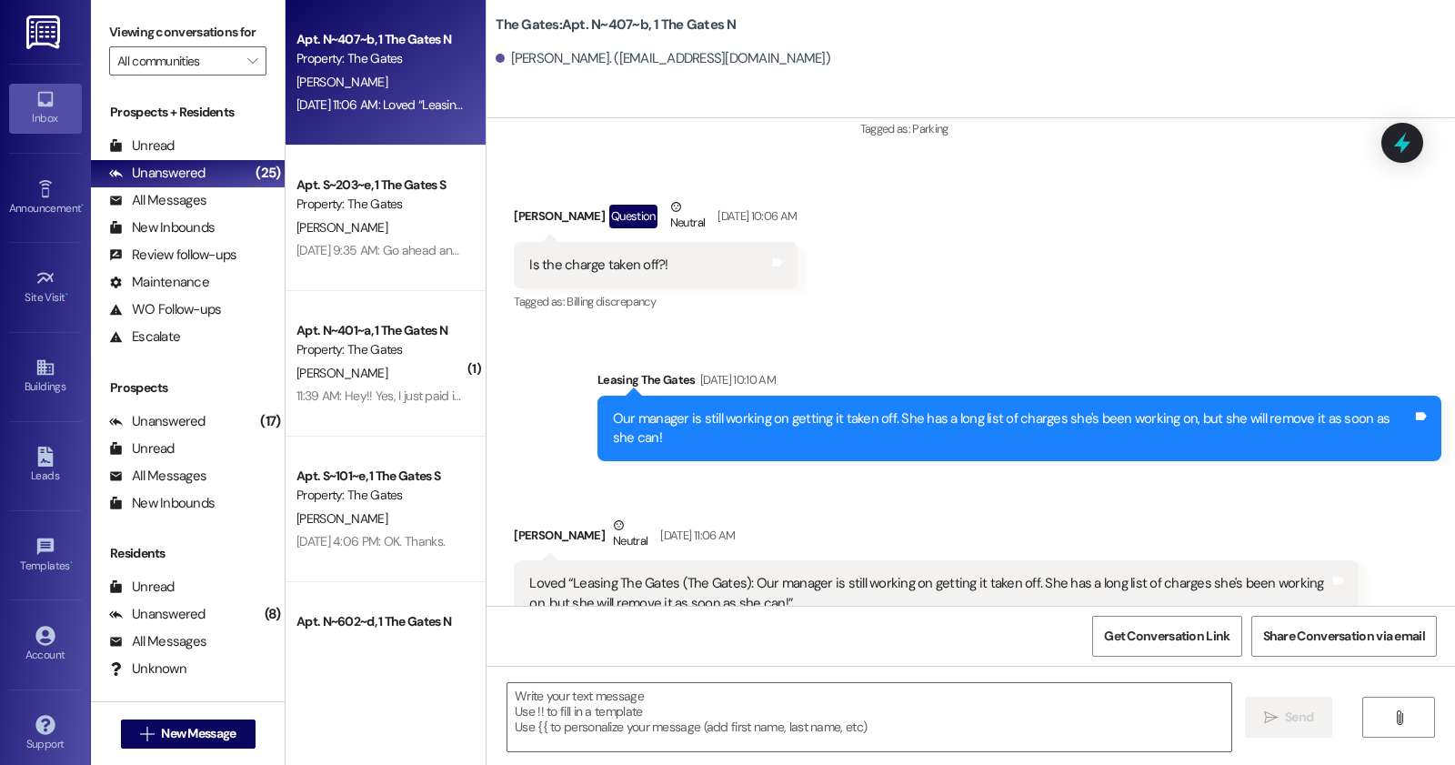
click at [687, 757] on div " Send " at bounding box center [971, 734] width 969 height 136
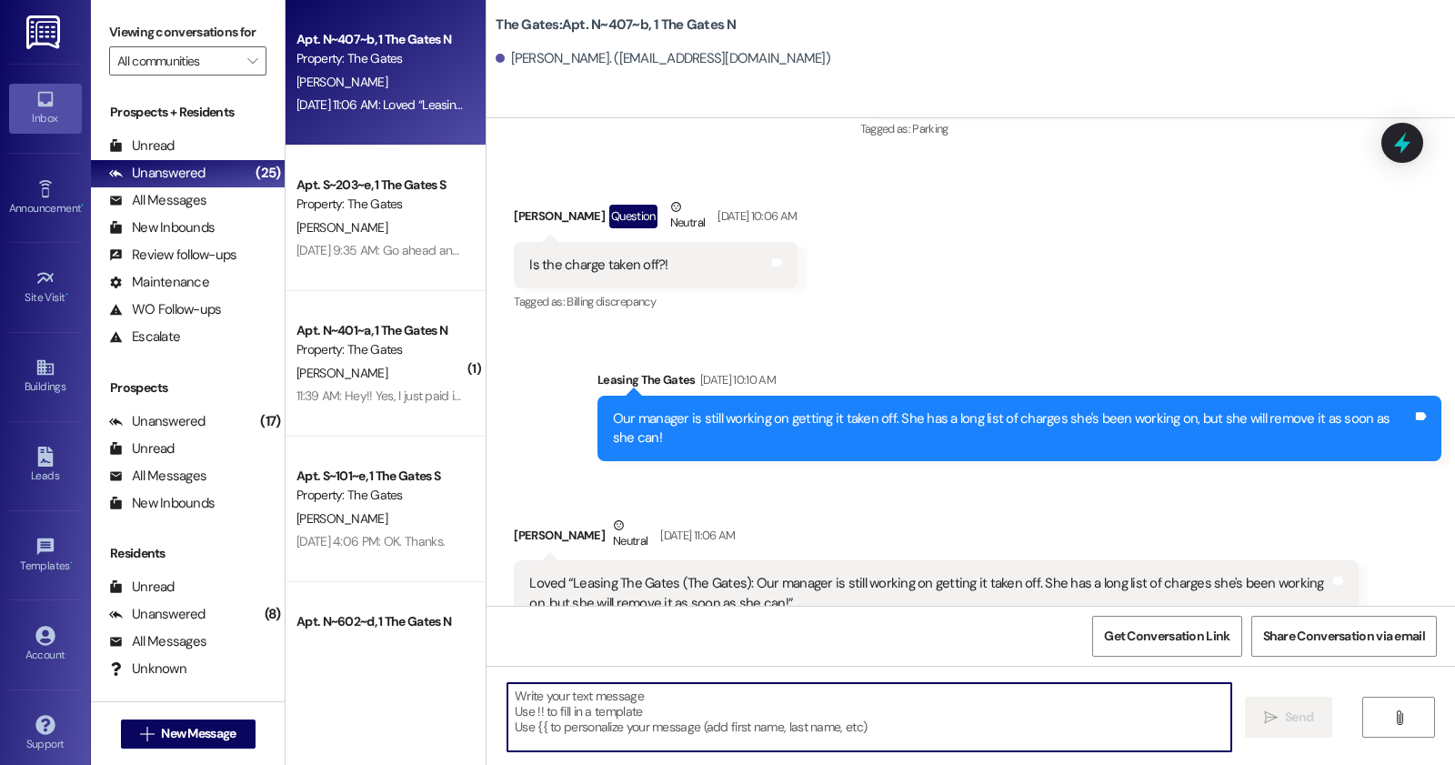
click at [675, 729] on textarea at bounding box center [869, 717] width 724 height 68
paste textarea "Hi Kylie, this is The Gates Management. You have an outstanding balance on your…"
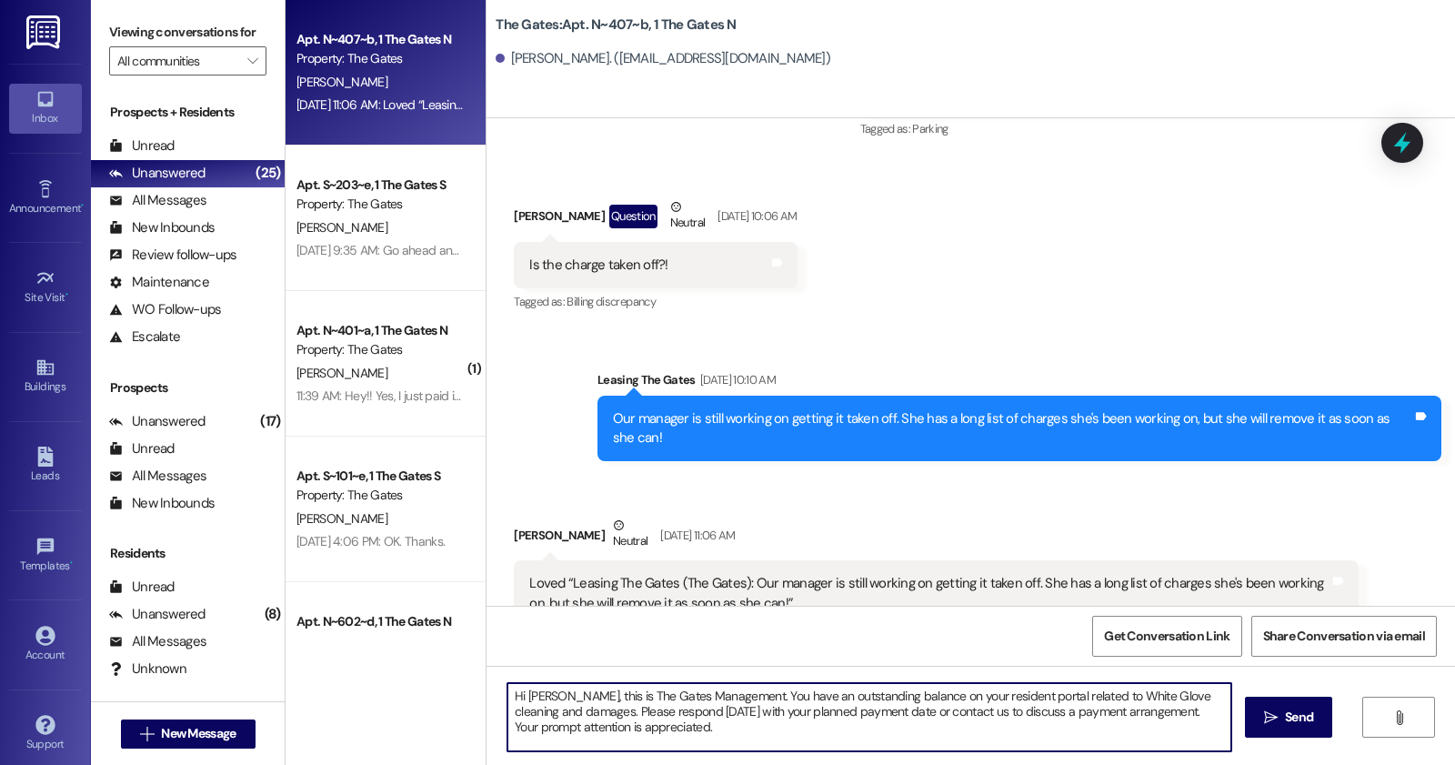
click at [544, 693] on textarea "Hi Kylie, this is The Gates Management. You have an outstanding balance on your…" at bounding box center [869, 717] width 724 height 68
click at [557, 714] on textarea "Hi Ashlyn, this is The Gates Management. You have an outstanding balance on you…" at bounding box center [869, 717] width 724 height 68
click at [905, 693] on textarea "Hi Ashlyn, this is The Gates Management. You have an outstanding balance on you…" at bounding box center [869, 717] width 724 height 68
click at [1058, 696] on textarea "Hi Ashlyn, this is The Gates Management. You have an outstanding balance of $26…" at bounding box center [869, 717] width 724 height 68
click at [1061, 697] on textarea "Hi Ashlyn, this is The Gates Management. You have an outstanding balance of $26…" at bounding box center [869, 717] width 724 height 68
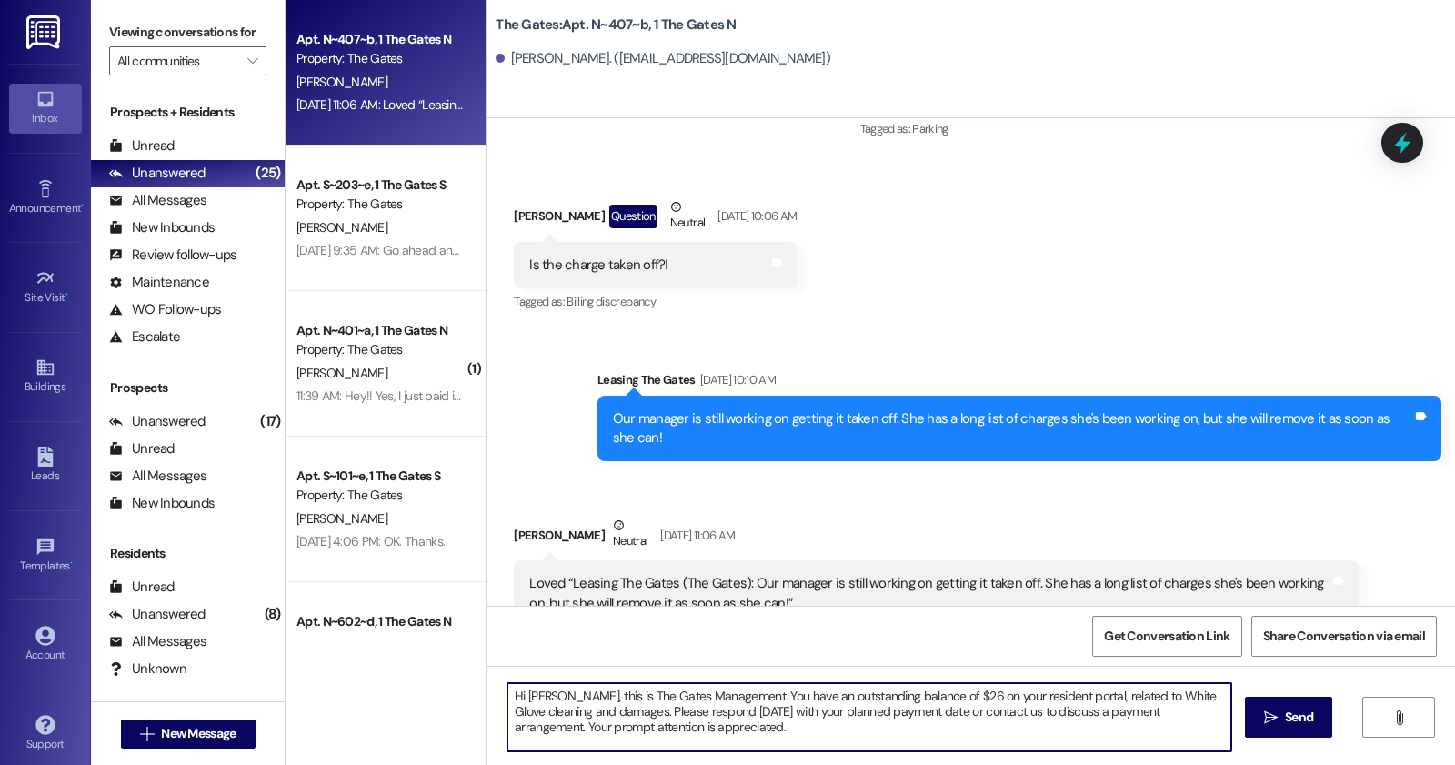
click at [1044, 715] on textarea "Hi Ashlyn, this is The Gates Management. You have an outstanding balance of $26…" at bounding box center [869, 717] width 724 height 68
type textarea "Hi Ashlyn, this is The Gates Management. You have an outstanding balance of $26…"
click at [685, 726] on textarea "Hi Ashlyn, this is The Gates Management. You have an outstanding balance of $26…" at bounding box center [869, 717] width 724 height 68
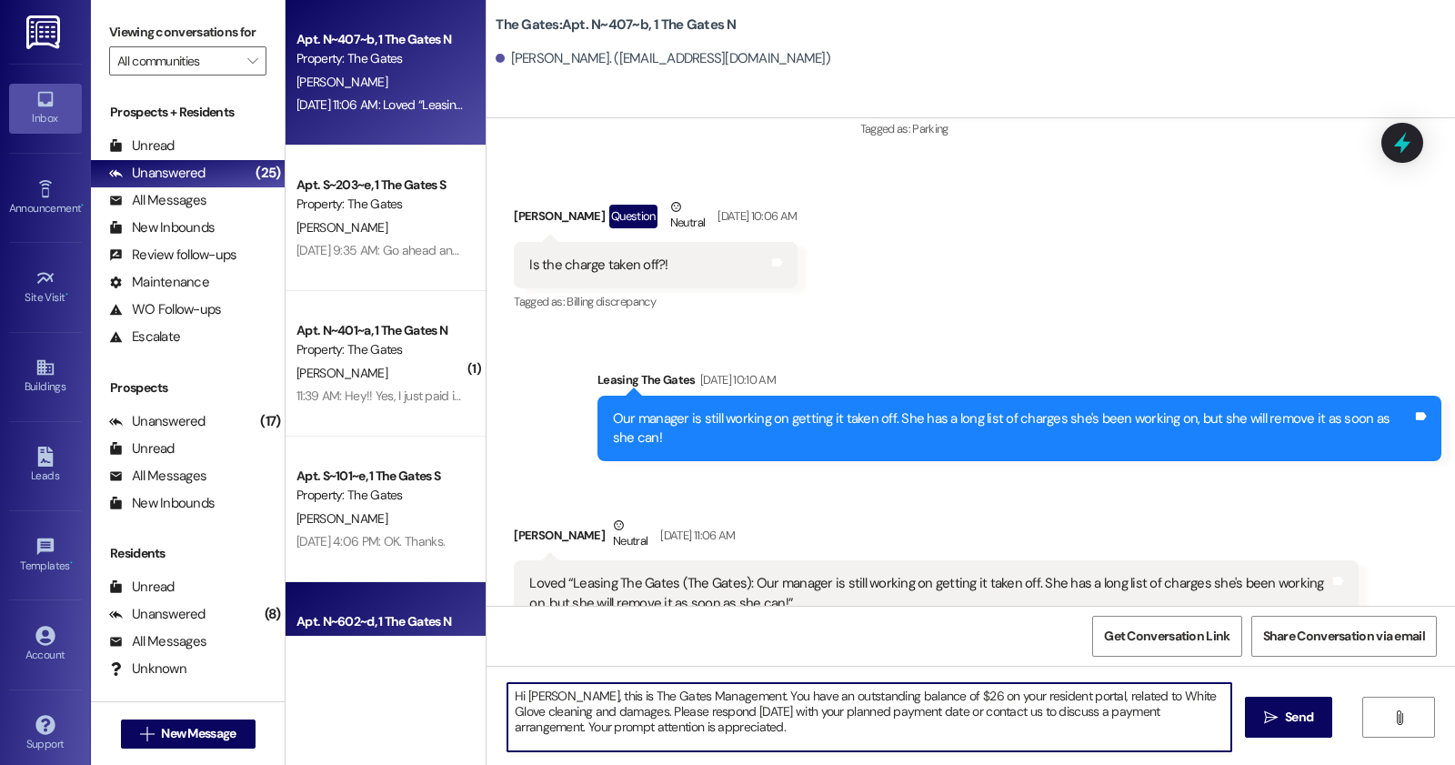
drag, startPoint x: 711, startPoint y: 728, endPoint x: 444, endPoint y: 616, distance: 289.8
click at [444, 616] on div "Apt. N~407~b, 1 The Gates N Property: The Gates A. Wilhelm Aug 21, 2025 at 11:0…" at bounding box center [871, 382] width 1170 height 765
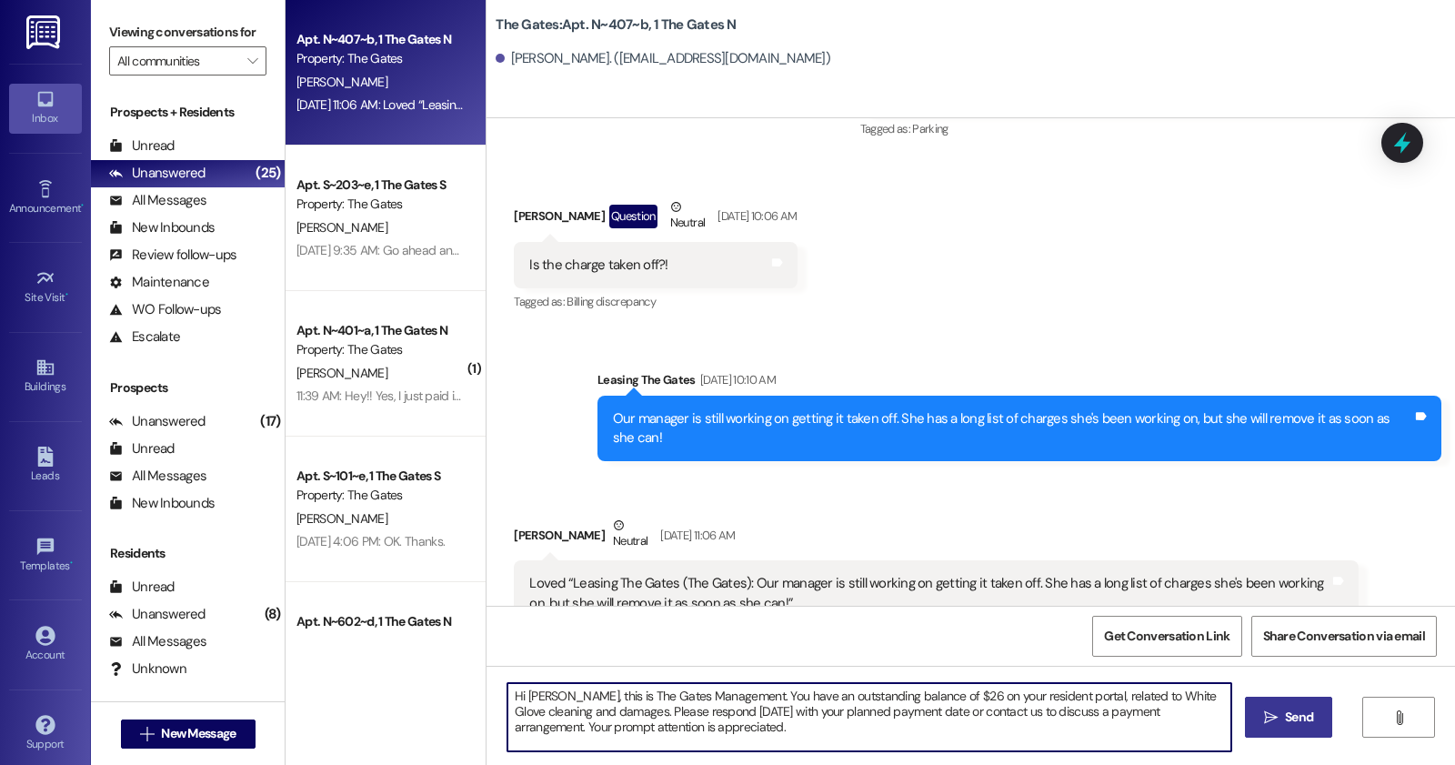
click at [1285, 724] on span "Send" at bounding box center [1299, 717] width 28 height 19
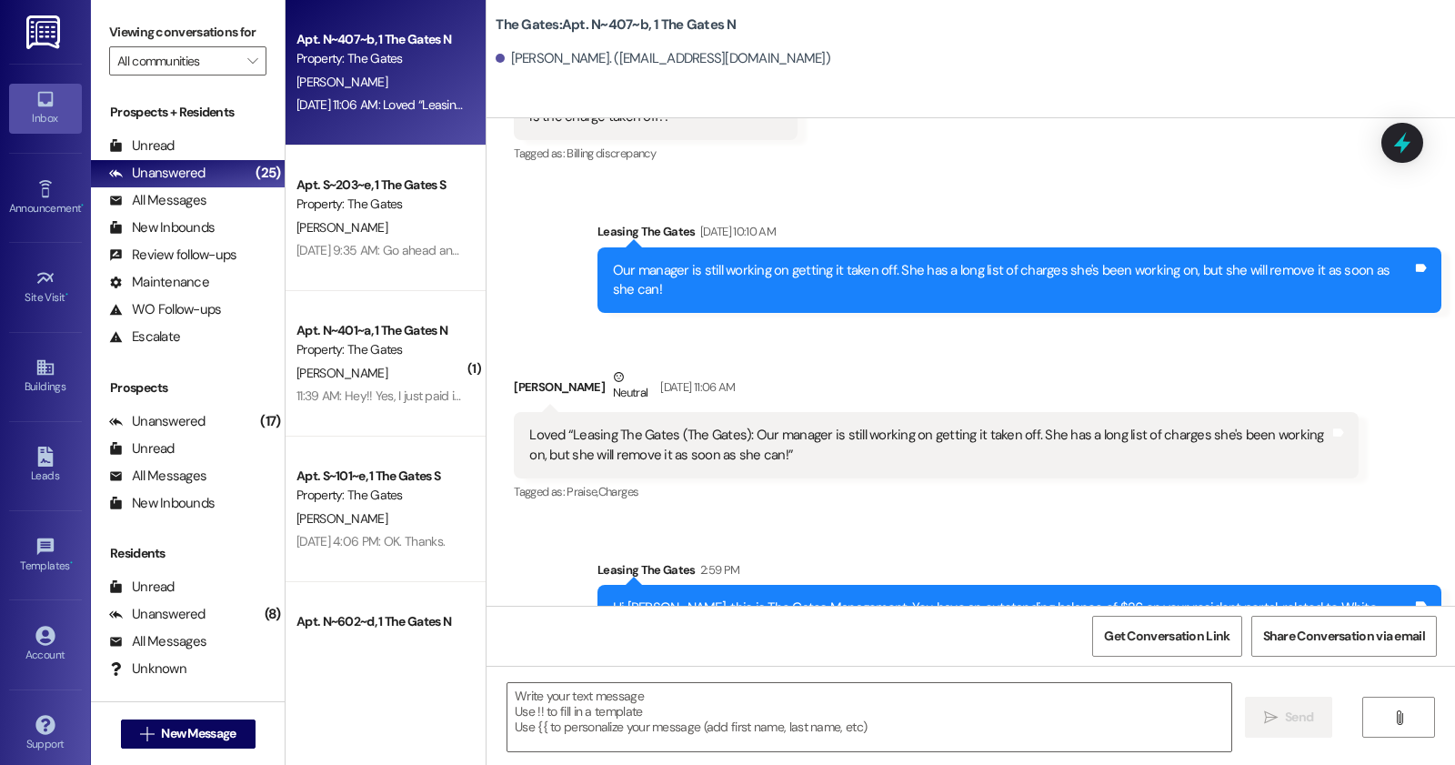
scroll to position [25887, 0]
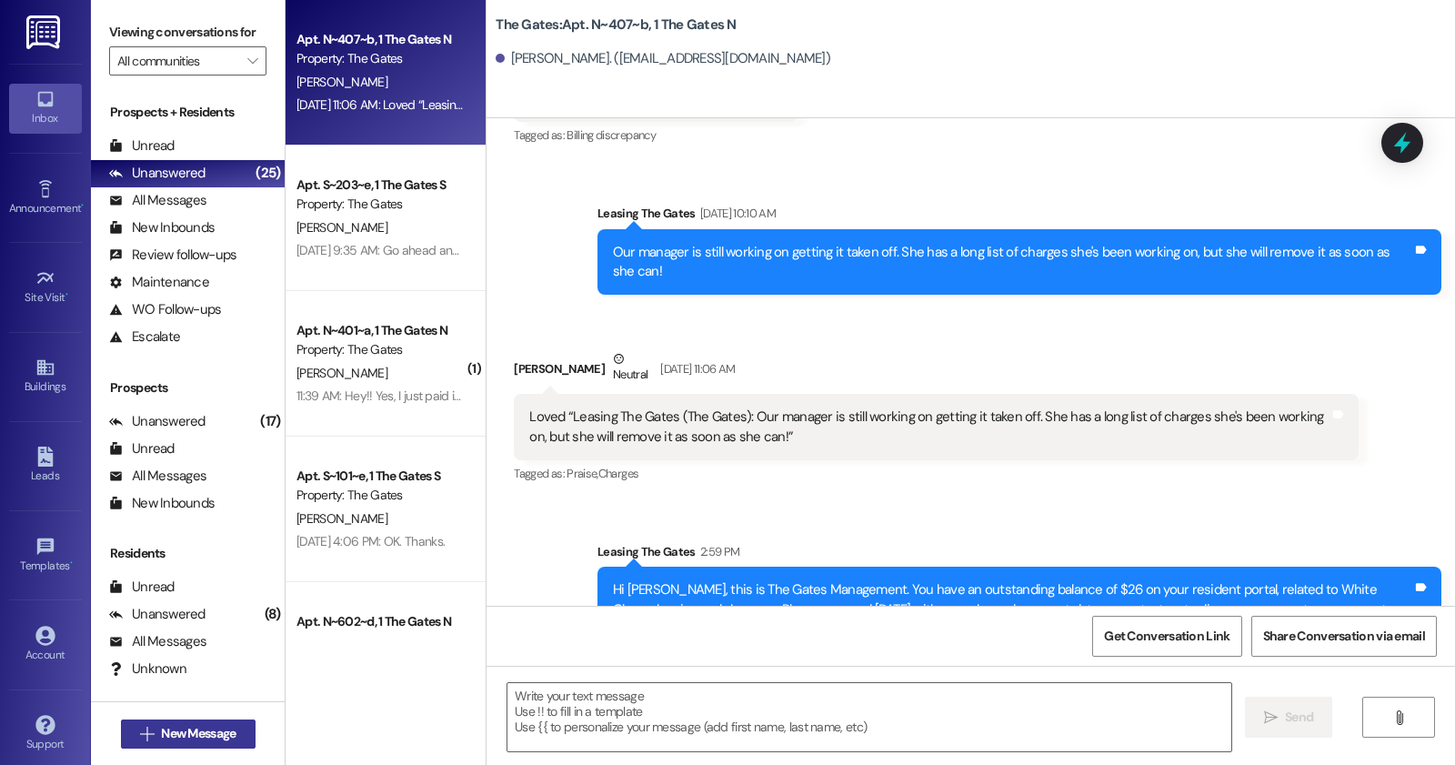
click at [146, 741] on span " New Message" at bounding box center [188, 733] width 104 height 19
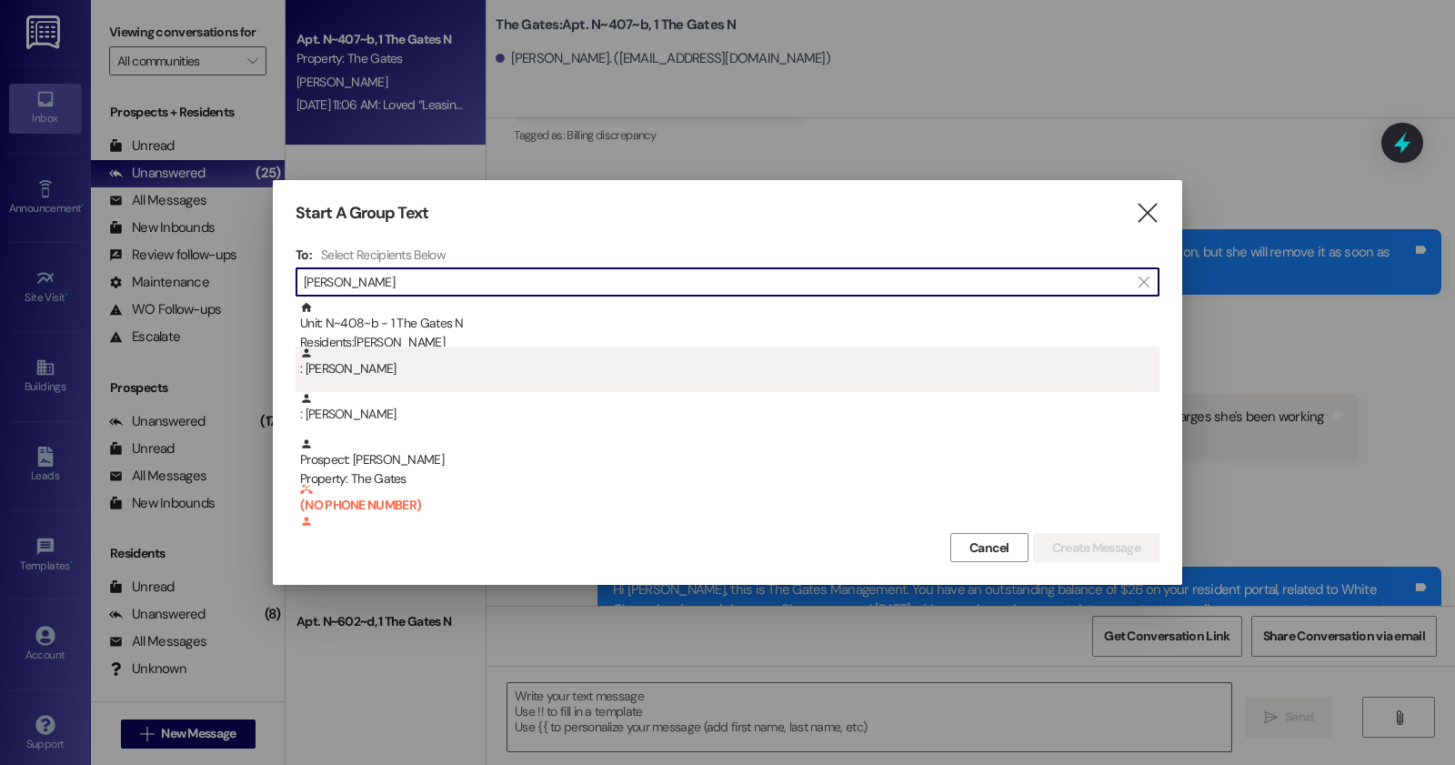
type input "allen"
click at [432, 347] on div ": Abigail Allen" at bounding box center [729, 362] width 859 height 32
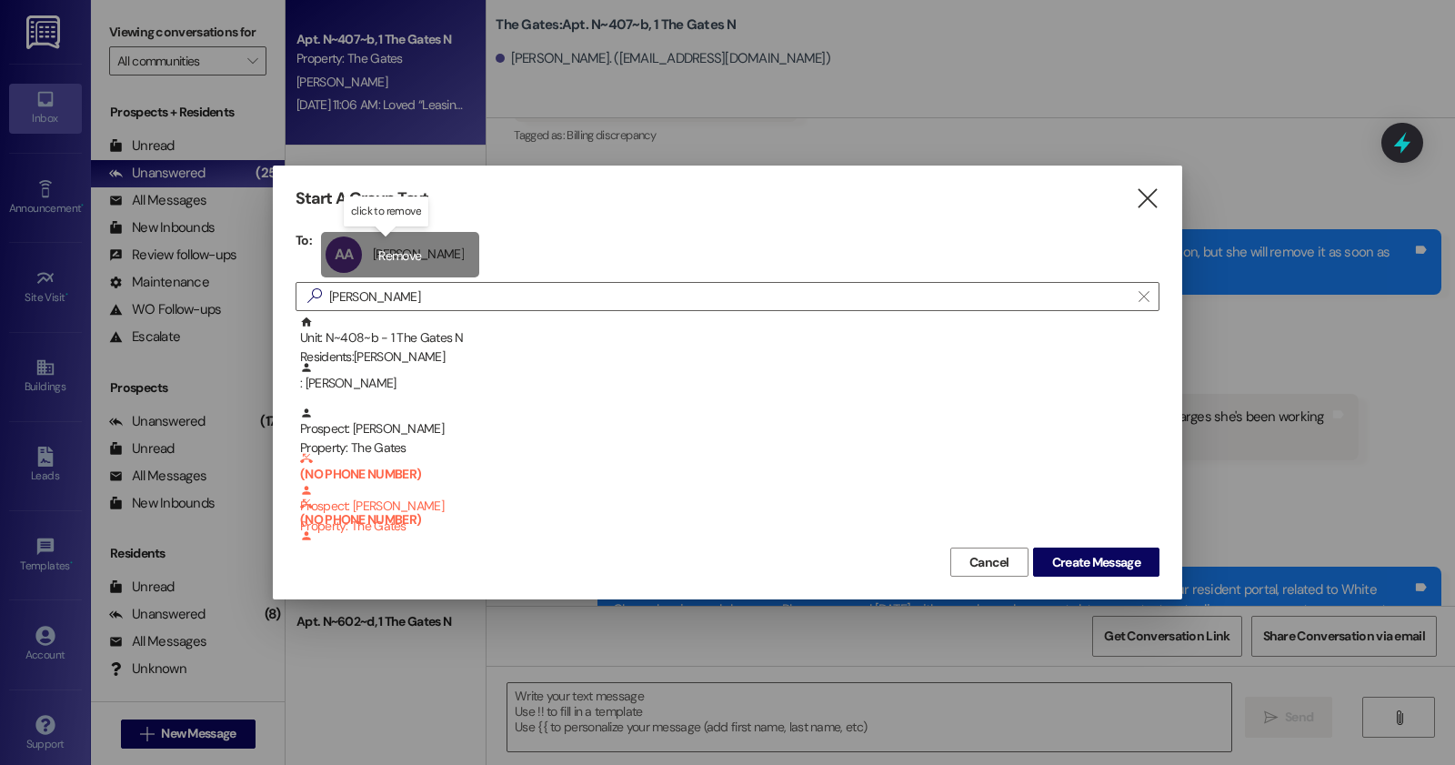
click at [384, 242] on div "AA Abigail Allen Abigail Allen click to remove" at bounding box center [400, 254] width 158 height 45
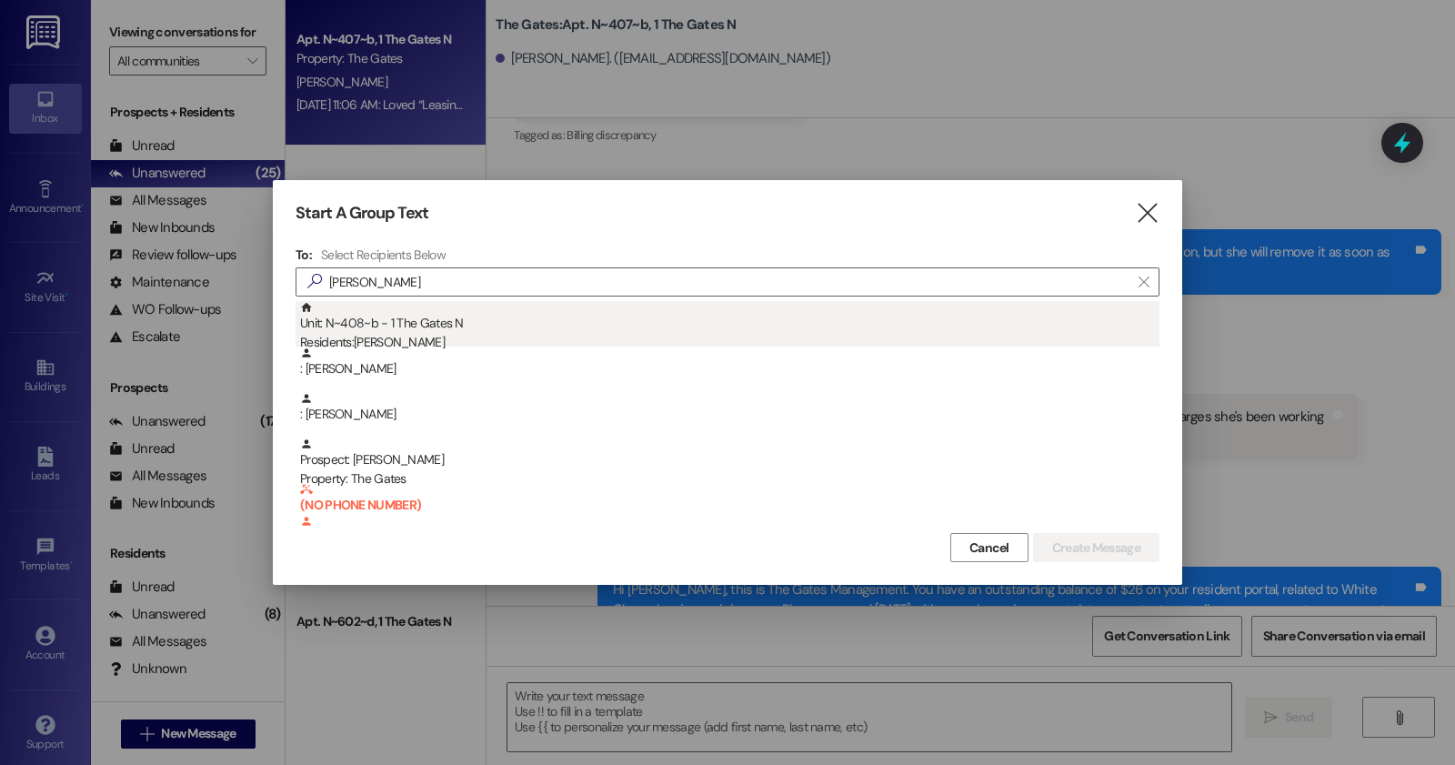
click at [346, 335] on div "Residents: Abigail Allen" at bounding box center [729, 342] width 859 height 19
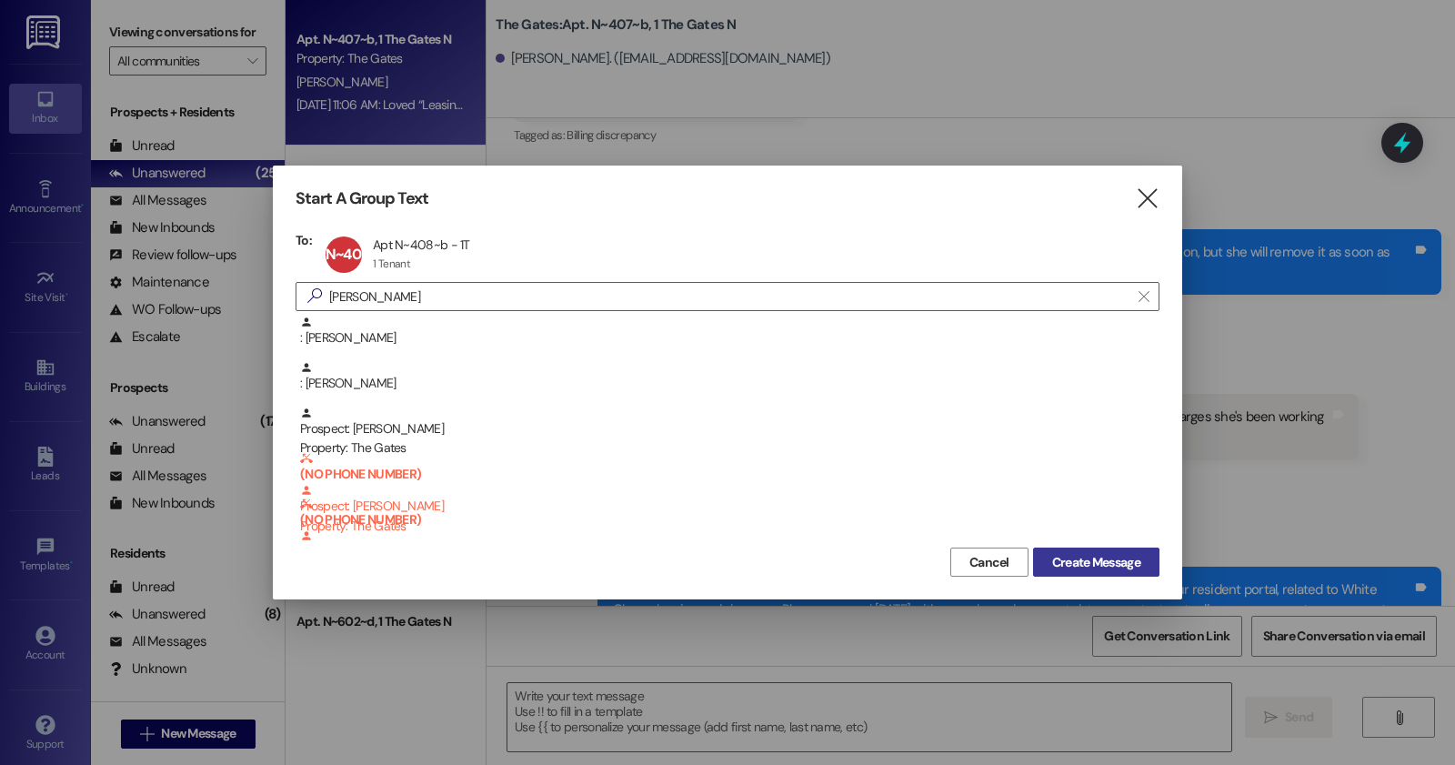
click at [1129, 565] on span "Create Message" at bounding box center [1096, 562] width 88 height 19
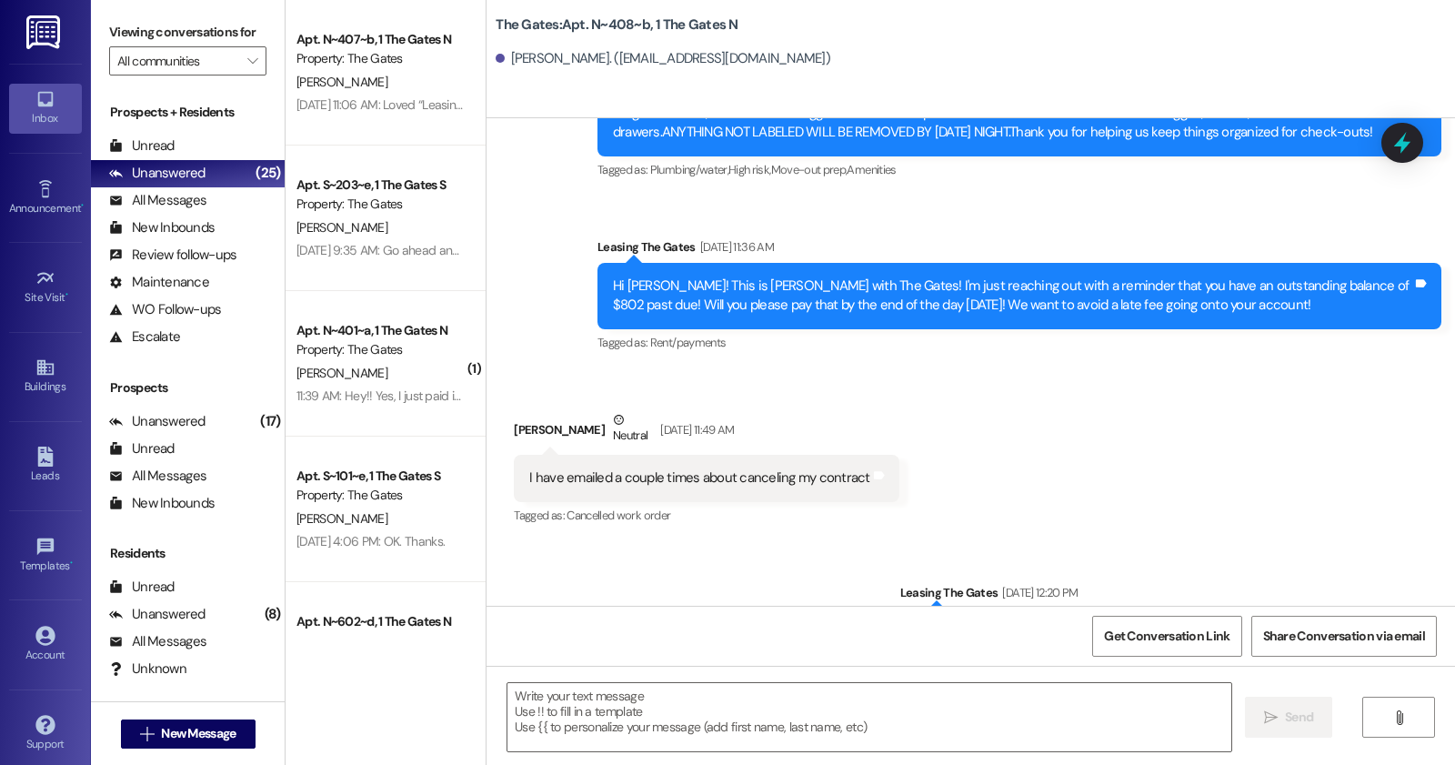
scroll to position [38898, 0]
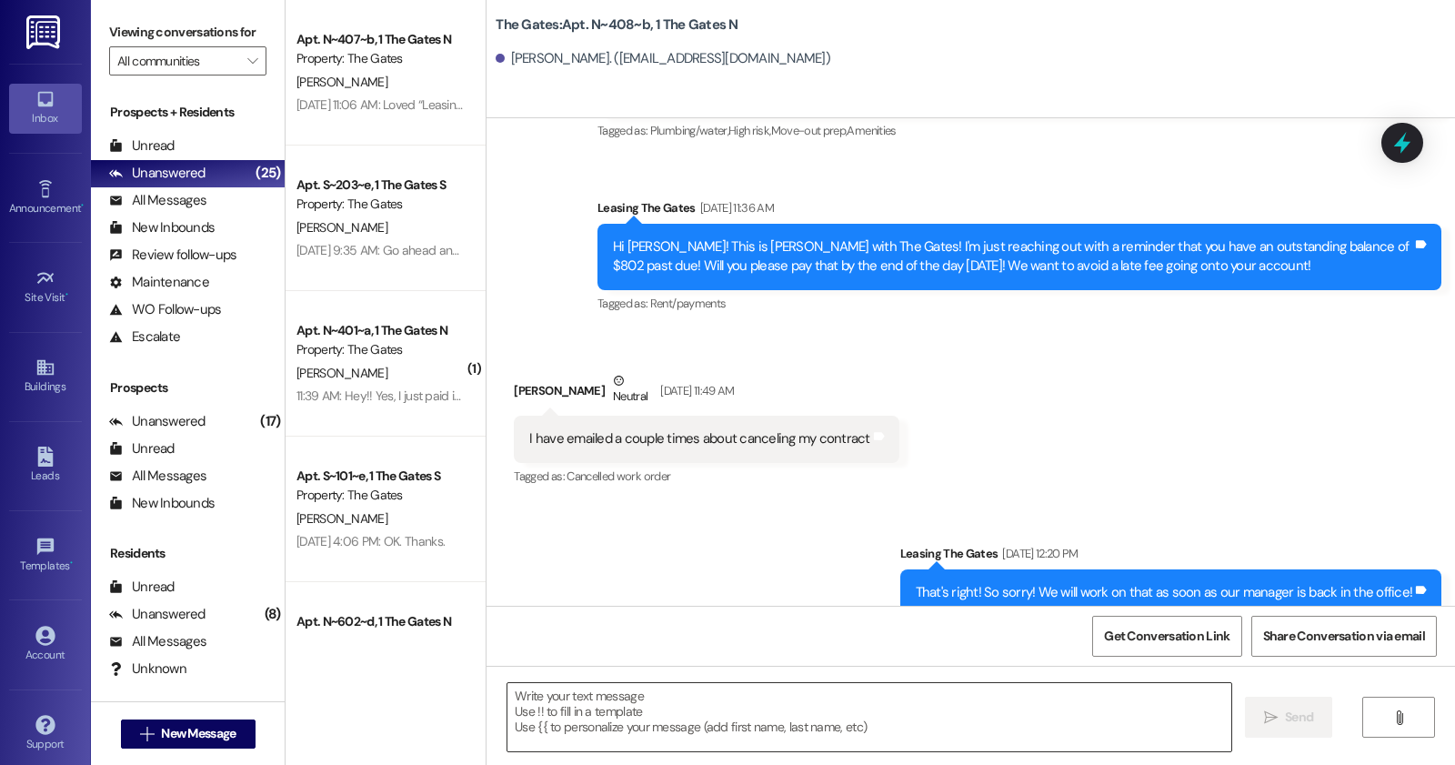
click at [732, 732] on textarea at bounding box center [869, 717] width 724 height 68
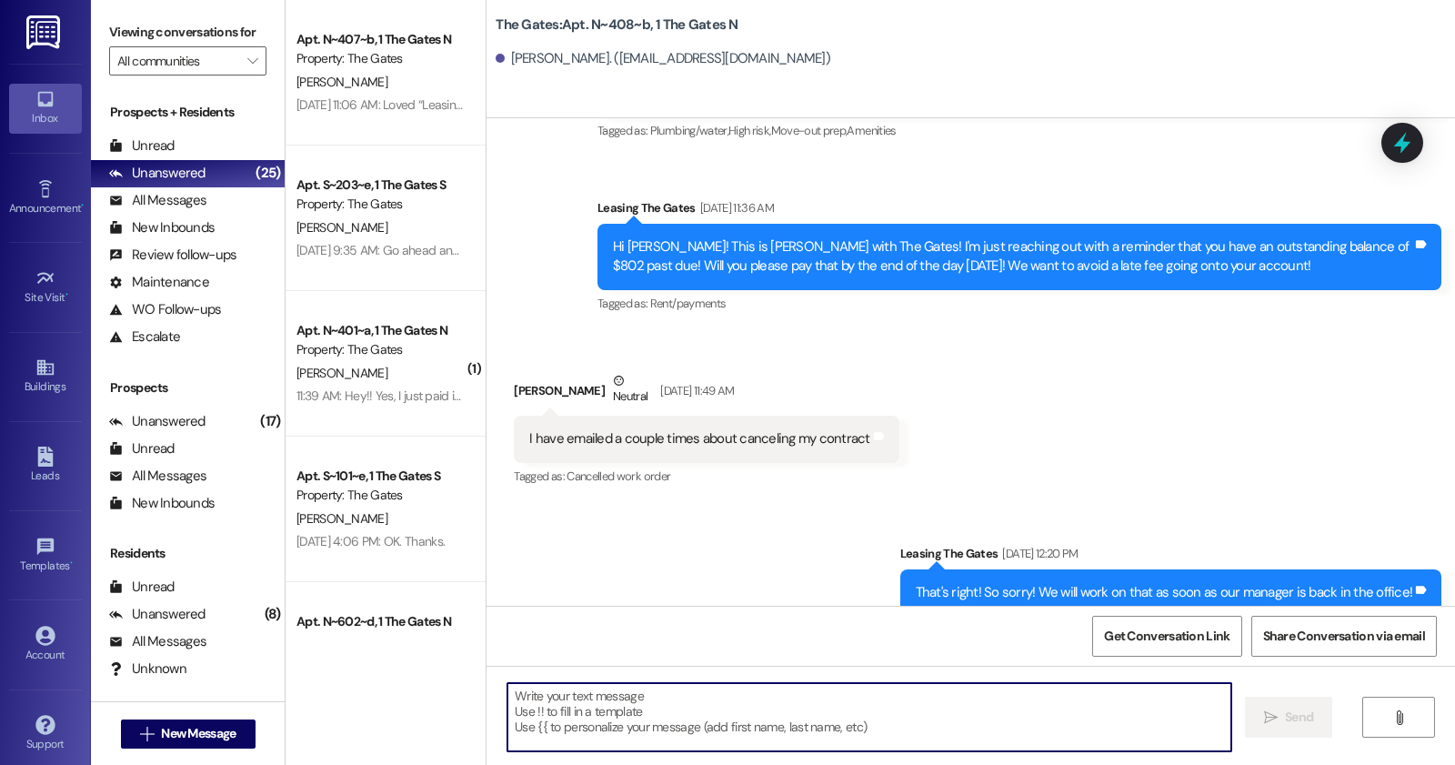
type textarea "H"
paste textarea "Hi Ashlyn, this is The Gates Management. You have an outstanding balance of $26…"
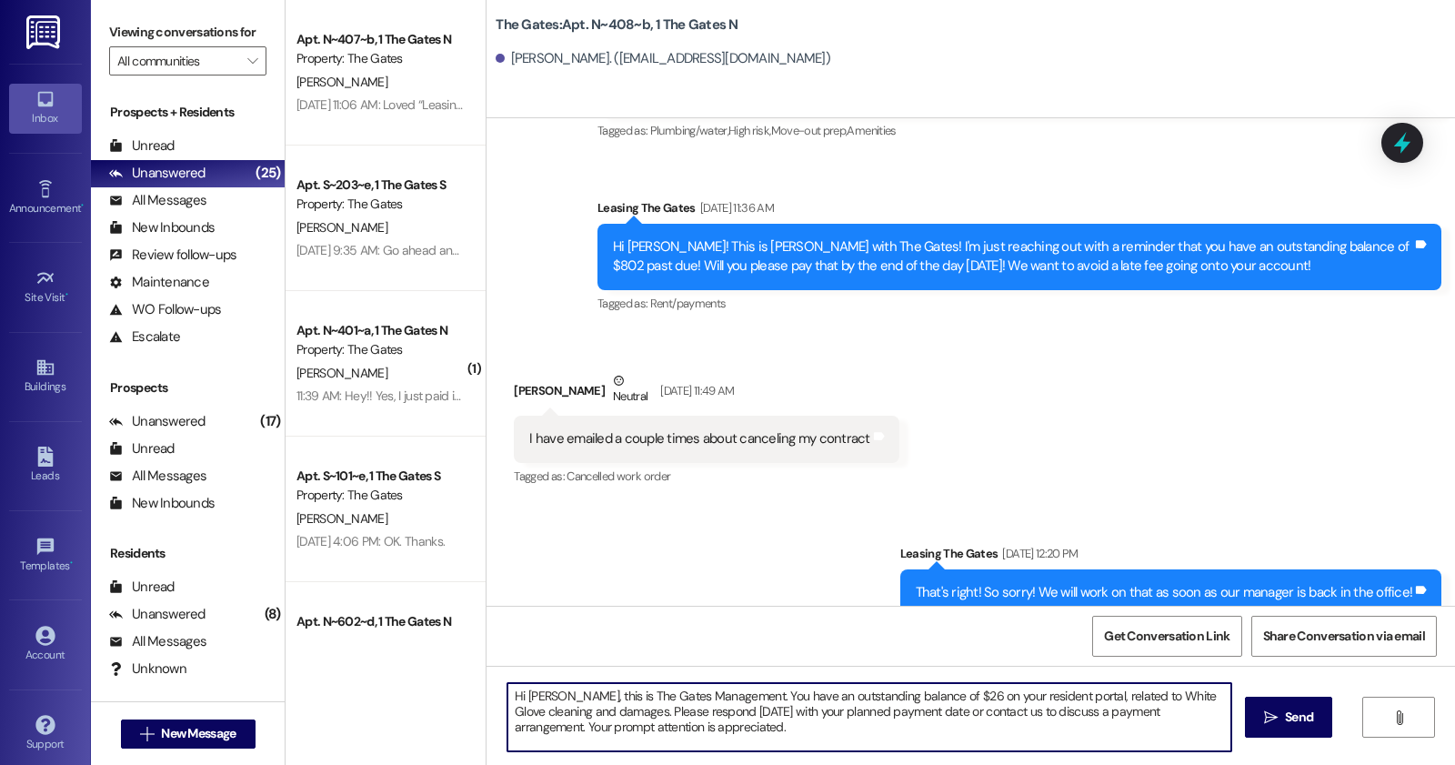
click at [559, 691] on textarea "Hi Ashlyn, this is The Gates Management. You have an outstanding balance of $26…" at bounding box center [869, 717] width 724 height 68
click at [723, 692] on textarea "Hi Abigail this is The Gates Management. You have an outstanding balance of $26…" at bounding box center [869, 717] width 724 height 68
click at [929, 711] on textarea "Hi Abigail this is The Gates Management. We are aware you are selling your leas…" at bounding box center [869, 717] width 724 height 68
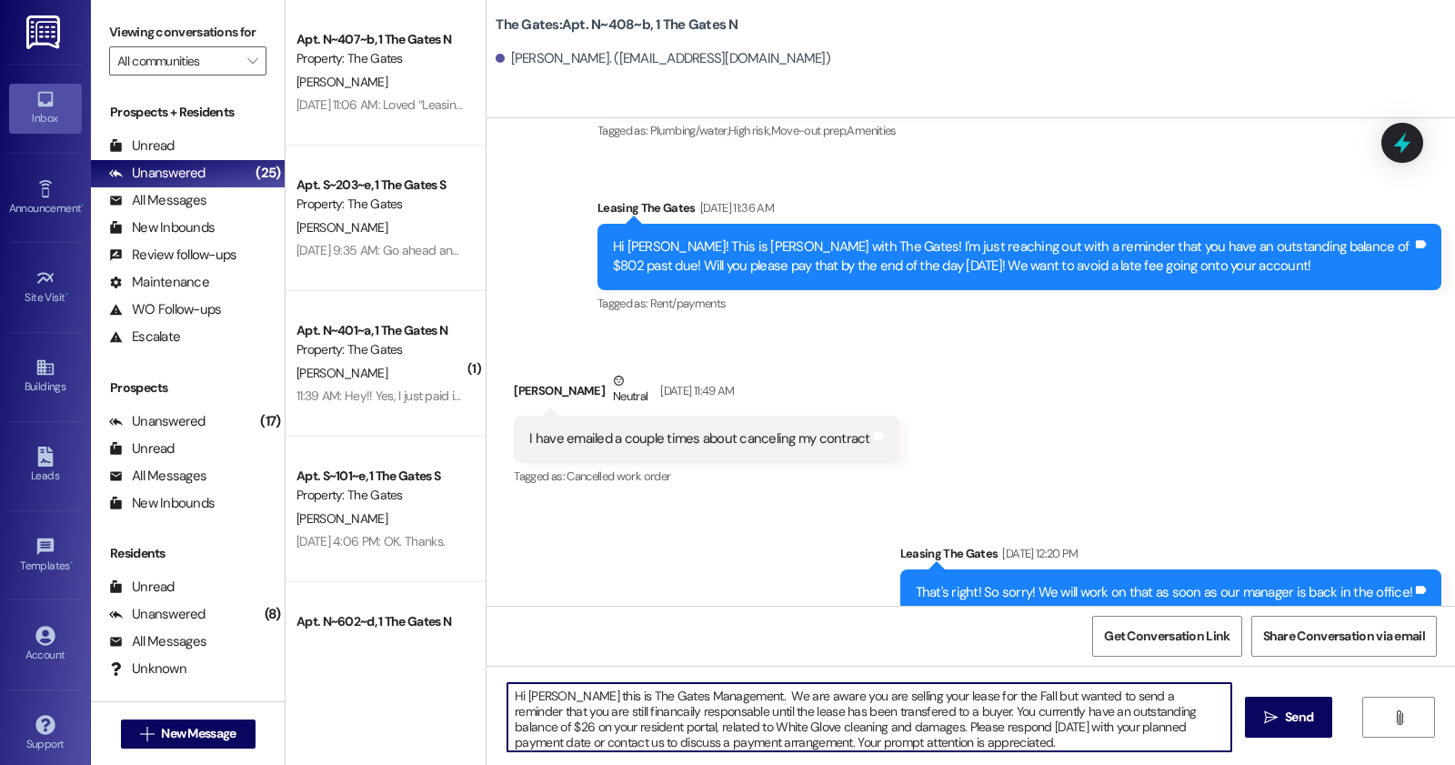
click at [1169, 706] on textarea "Hi Abigail this is The Gates Management. We are aware you are selling your leas…" at bounding box center [869, 717] width 724 height 68
drag, startPoint x: 609, startPoint y: 724, endPoint x: 857, endPoint y: 718, distance: 247.4
click at [857, 718] on textarea "Hi Abigail this is The Gates Management. We are aware you are selling your leas…" at bounding box center [869, 717] width 724 height 68
click at [728, 735] on textarea "Hi Abigail this is The Gates Management. We are aware you are selling your leas…" at bounding box center [869, 717] width 724 height 68
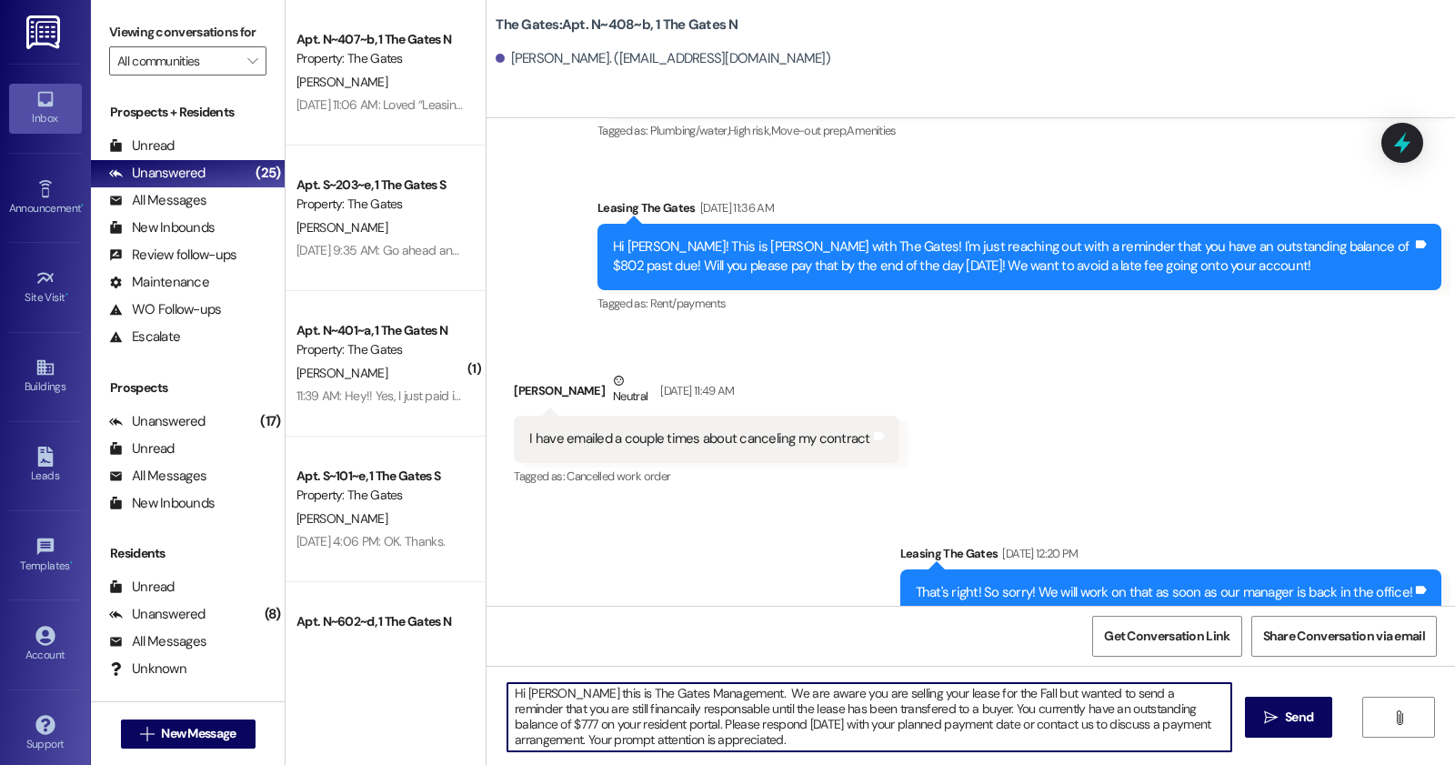
click at [728, 735] on textarea "Hi Abigail this is The Gates Management. We are aware you are selling your leas…" at bounding box center [869, 717] width 724 height 68
type textarea "Hi Abigail this is The Gates Management. We are aware you are selling your leas…"
click at [748, 719] on textarea "Hi Abigail this is The Gates Management. We are aware you are selling your leas…" at bounding box center [869, 717] width 724 height 68
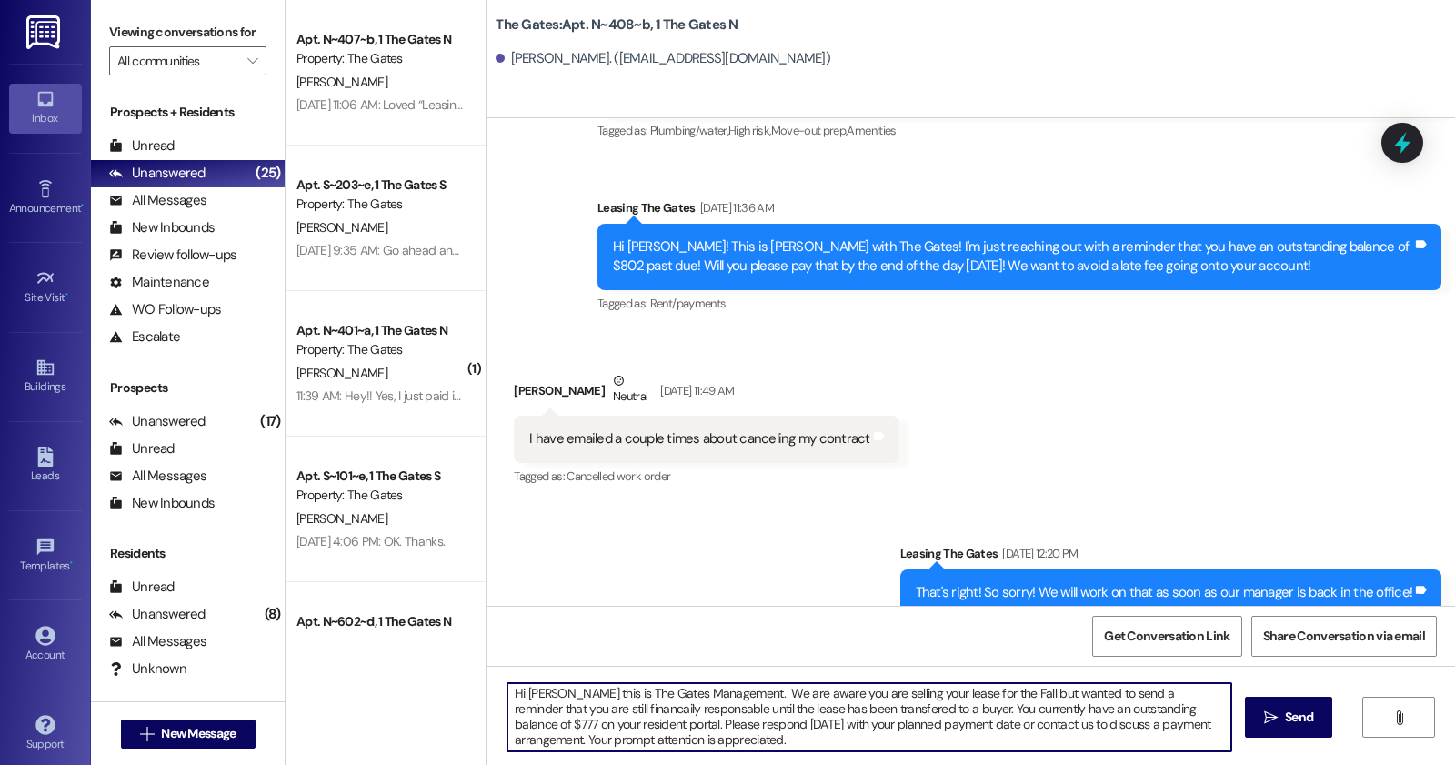
click at [748, 719] on textarea "Hi Abigail this is The Gates Management. We are aware you are selling your leas…" at bounding box center [869, 717] width 724 height 68
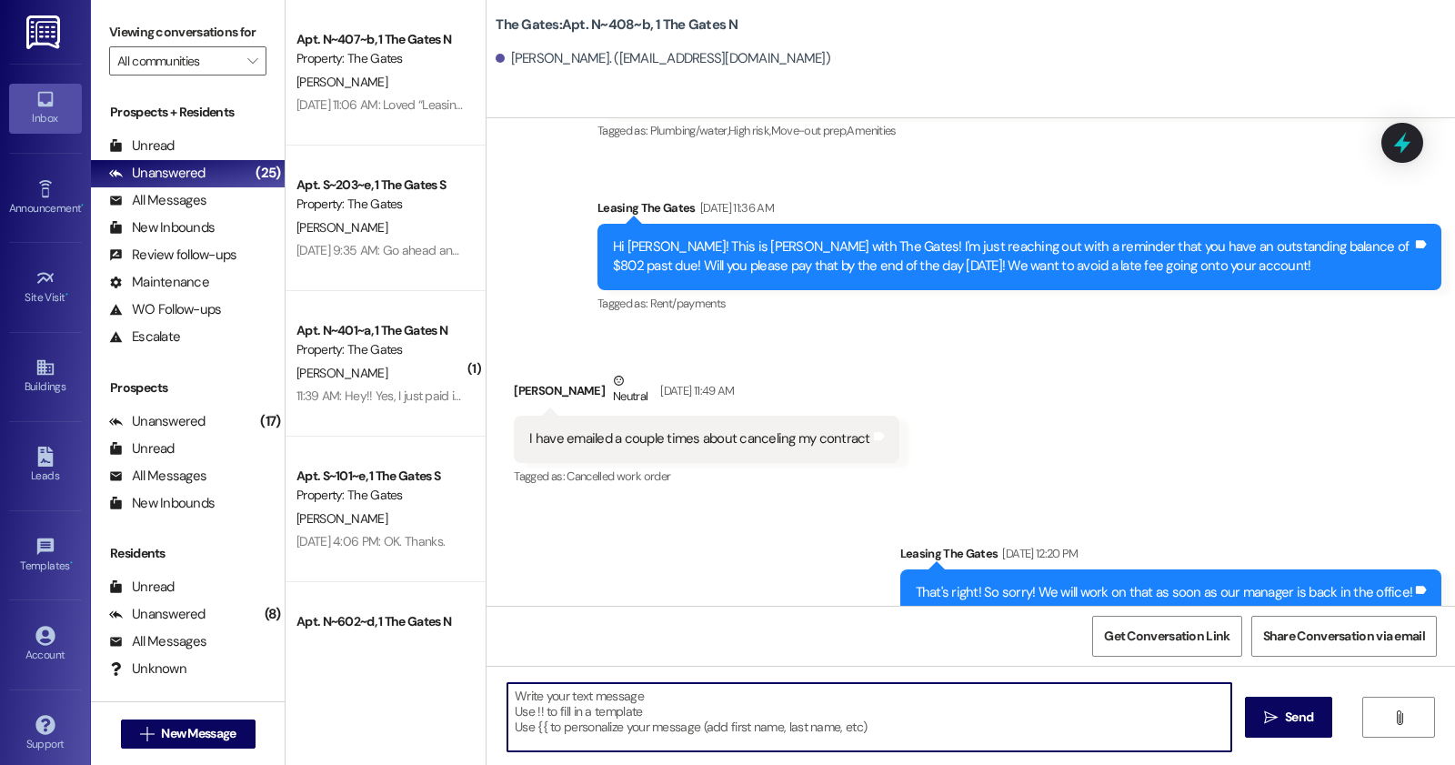
scroll to position [0, 0]
paste textarea "Hi Abigail, this is The Gates Management. We understand you are in the process …"
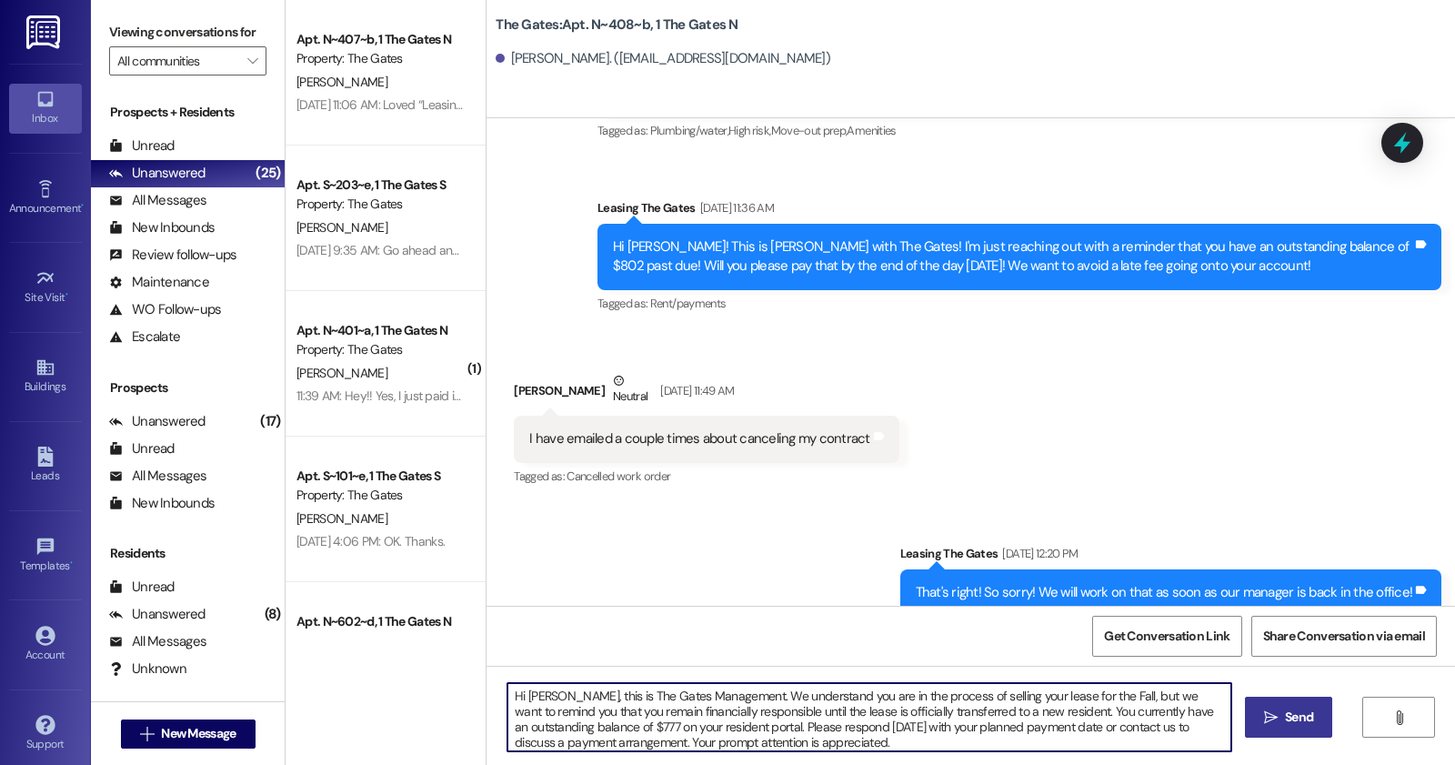
type textarea "Hi Abigail, this is The Gates Management. We understand you are in the process …"
click at [1288, 698] on button " Send" at bounding box center [1289, 717] width 88 height 41
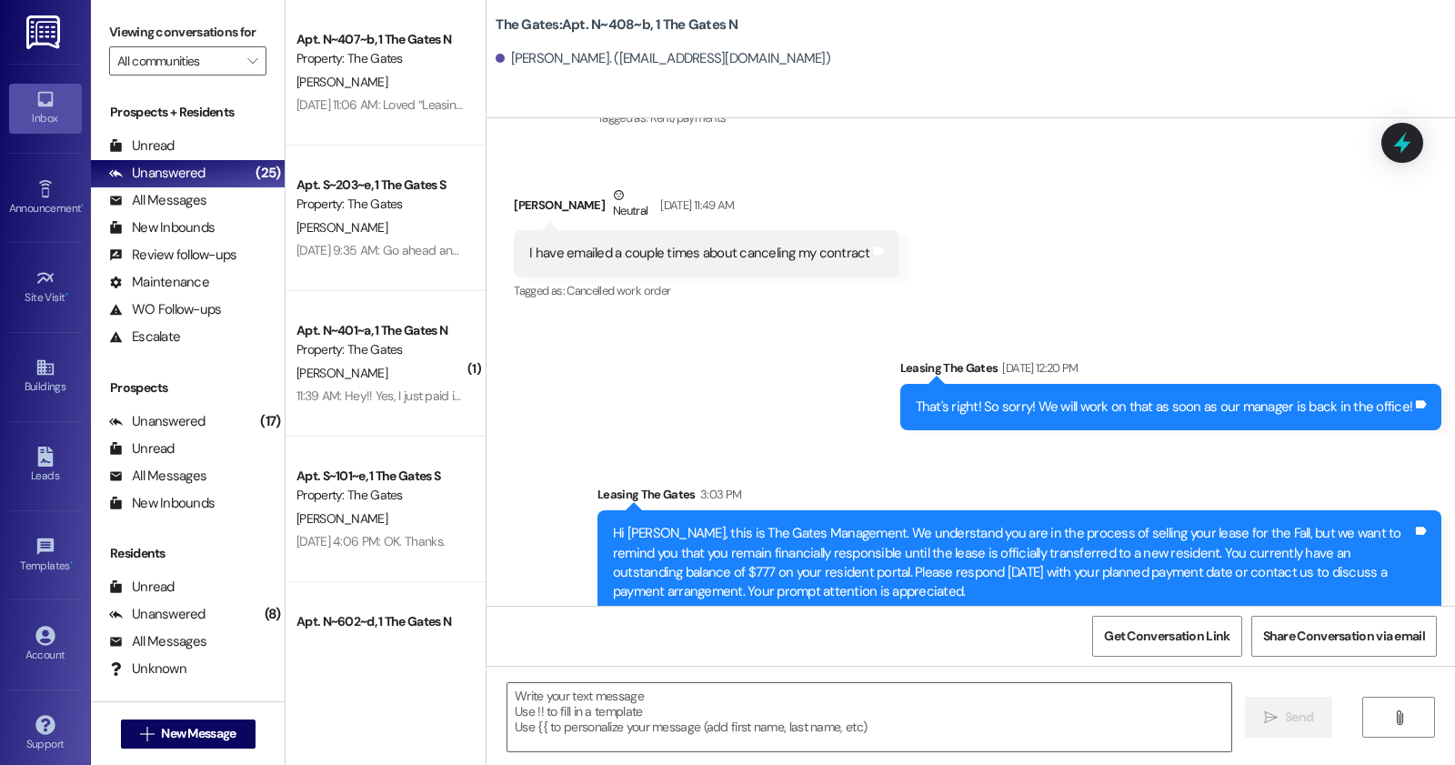
scroll to position [39210, 0]
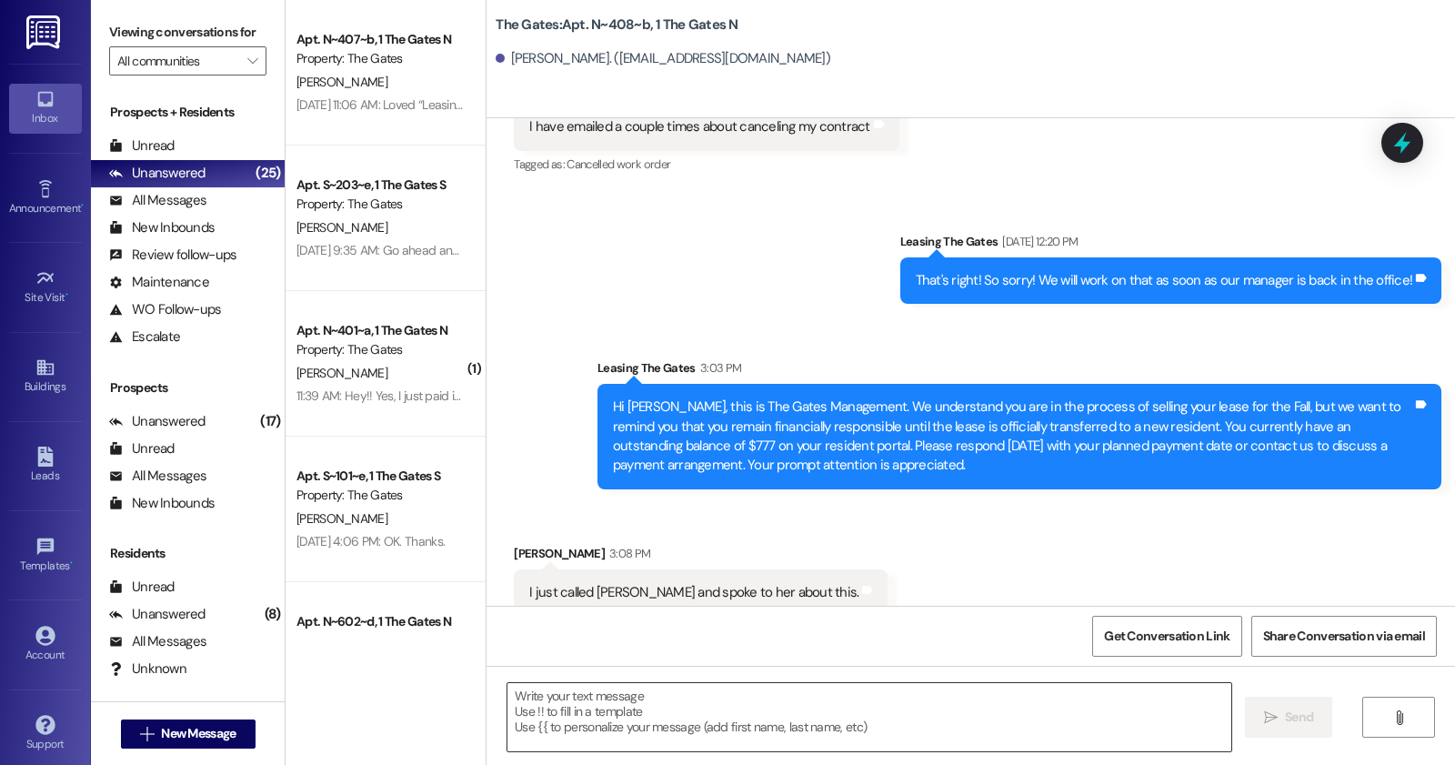
click at [729, 738] on textarea at bounding box center [869, 717] width 724 height 68
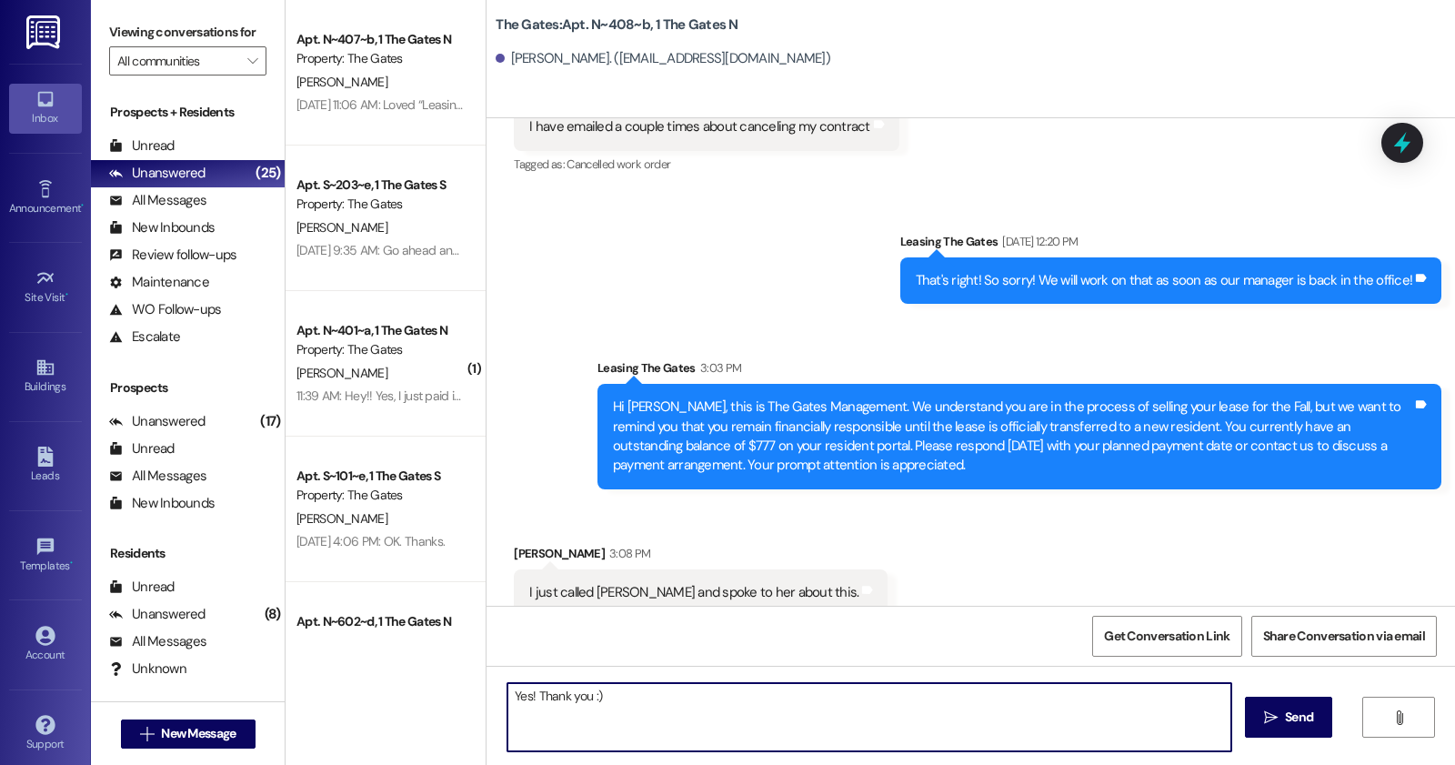
type textarea "Yes! Thank you :)"
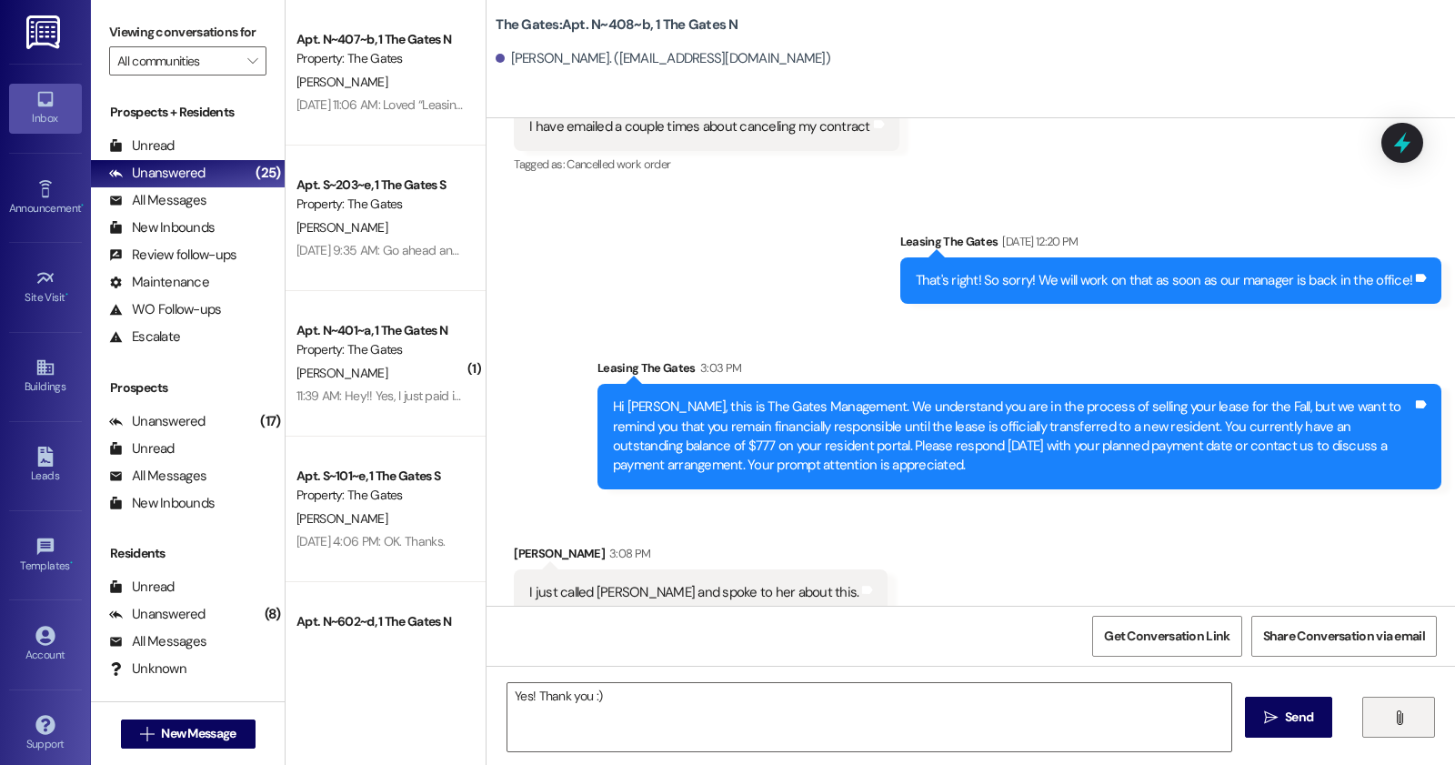
click at [1378, 715] on button "" at bounding box center [1398, 717] width 73 height 41
click at [1258, 694] on div "Yes! Thank you :)  Send " at bounding box center [971, 734] width 969 height 136
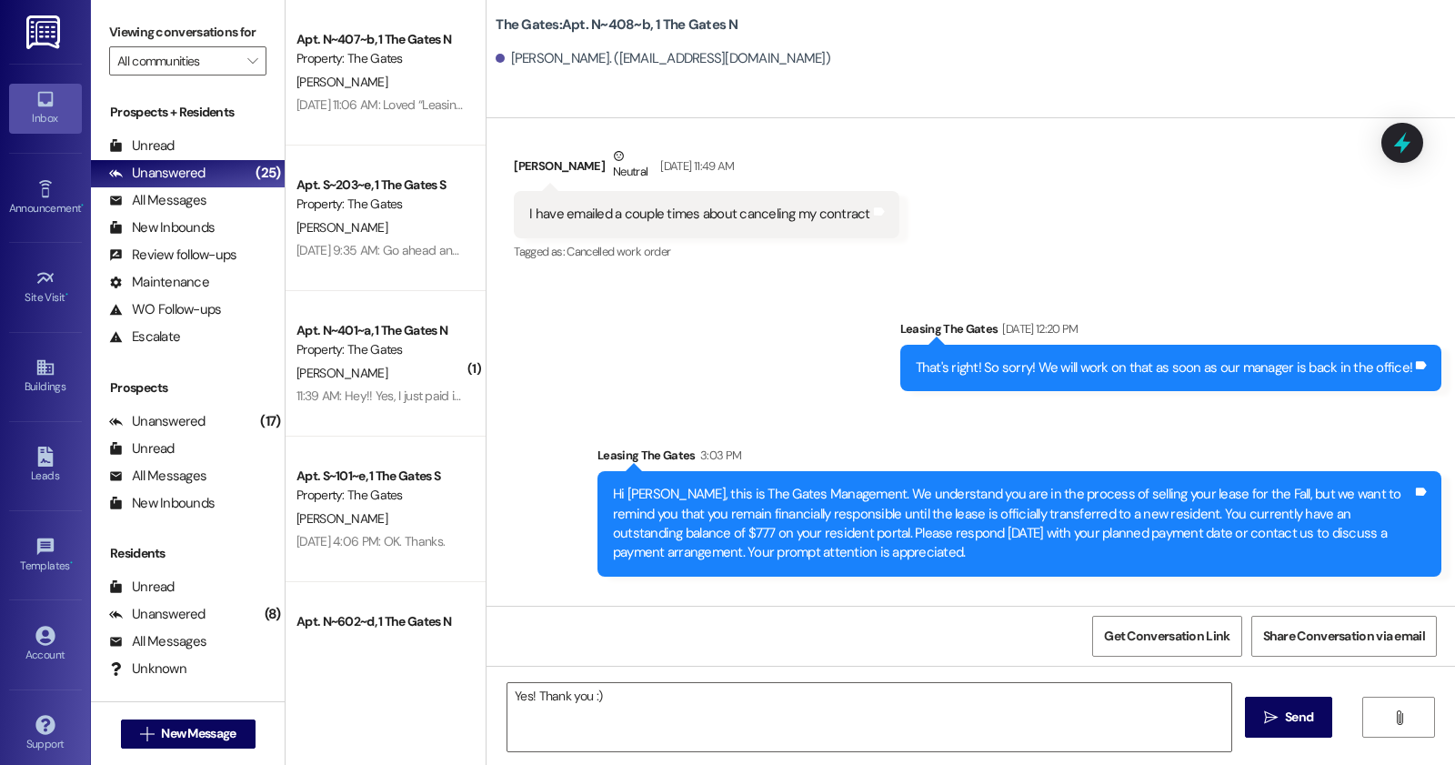
scroll to position [39211, 0]
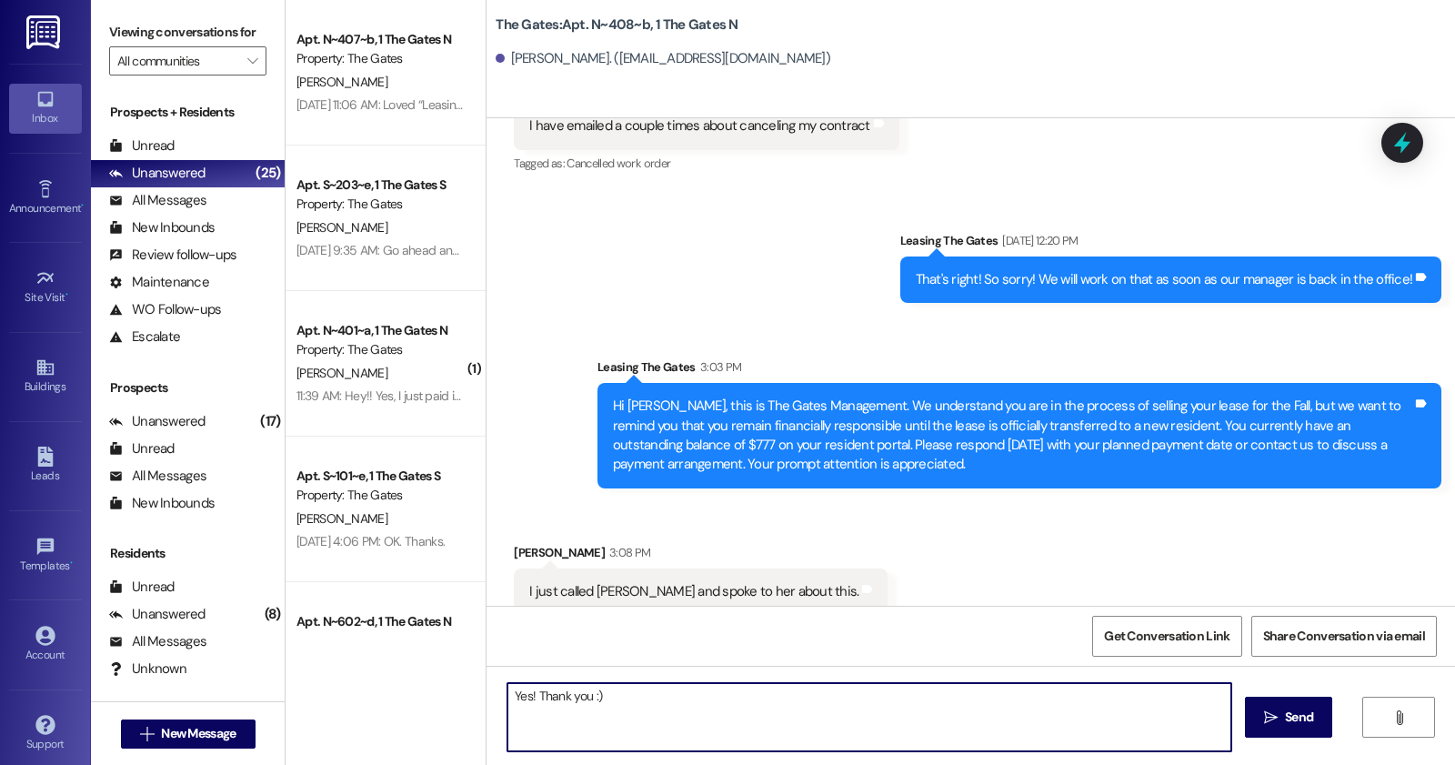
click at [614, 712] on textarea "Yes! Thank you :)" at bounding box center [869, 717] width 724 height 68
click at [1260, 705] on button " Send" at bounding box center [1289, 717] width 88 height 41
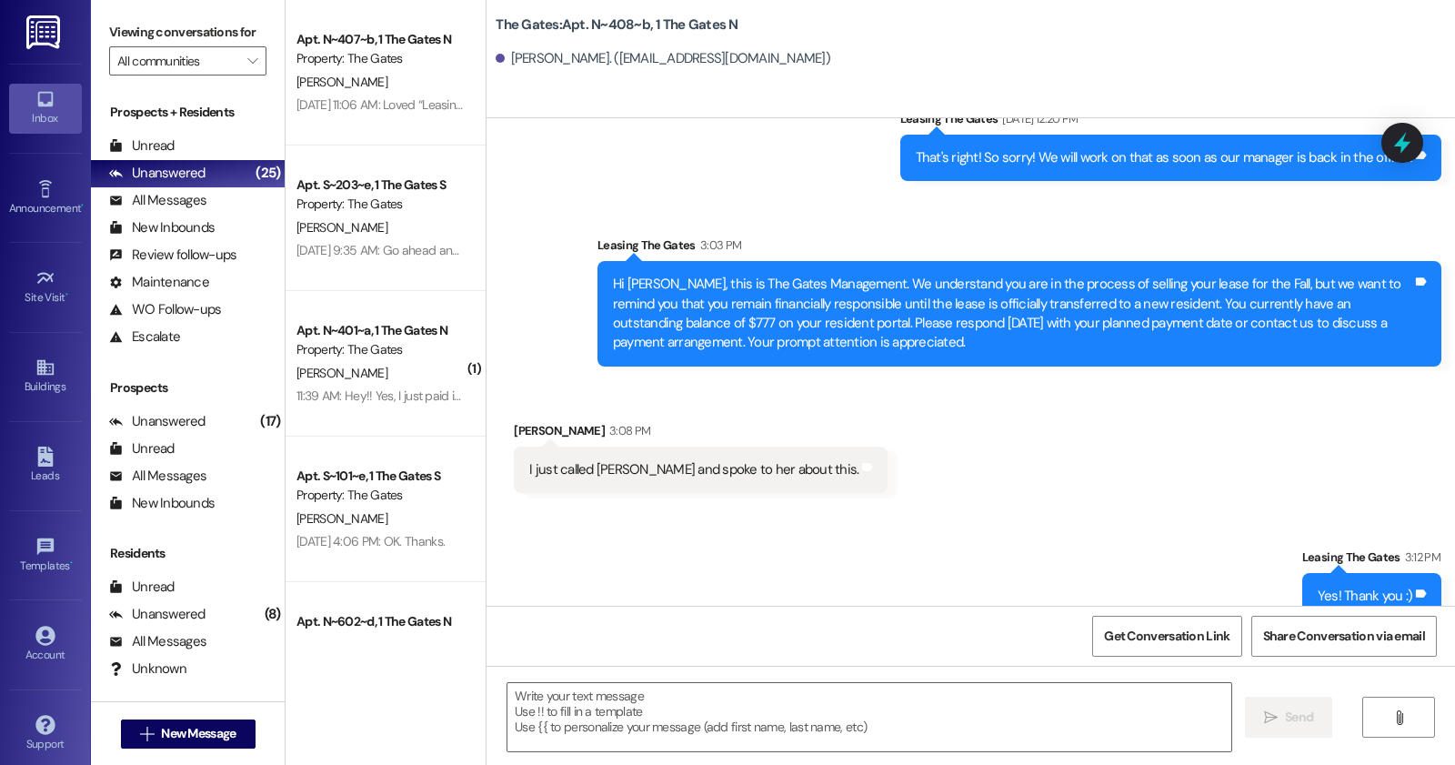
scroll to position [39337, 0]
